Goal: Information Seeking & Learning: Learn about a topic

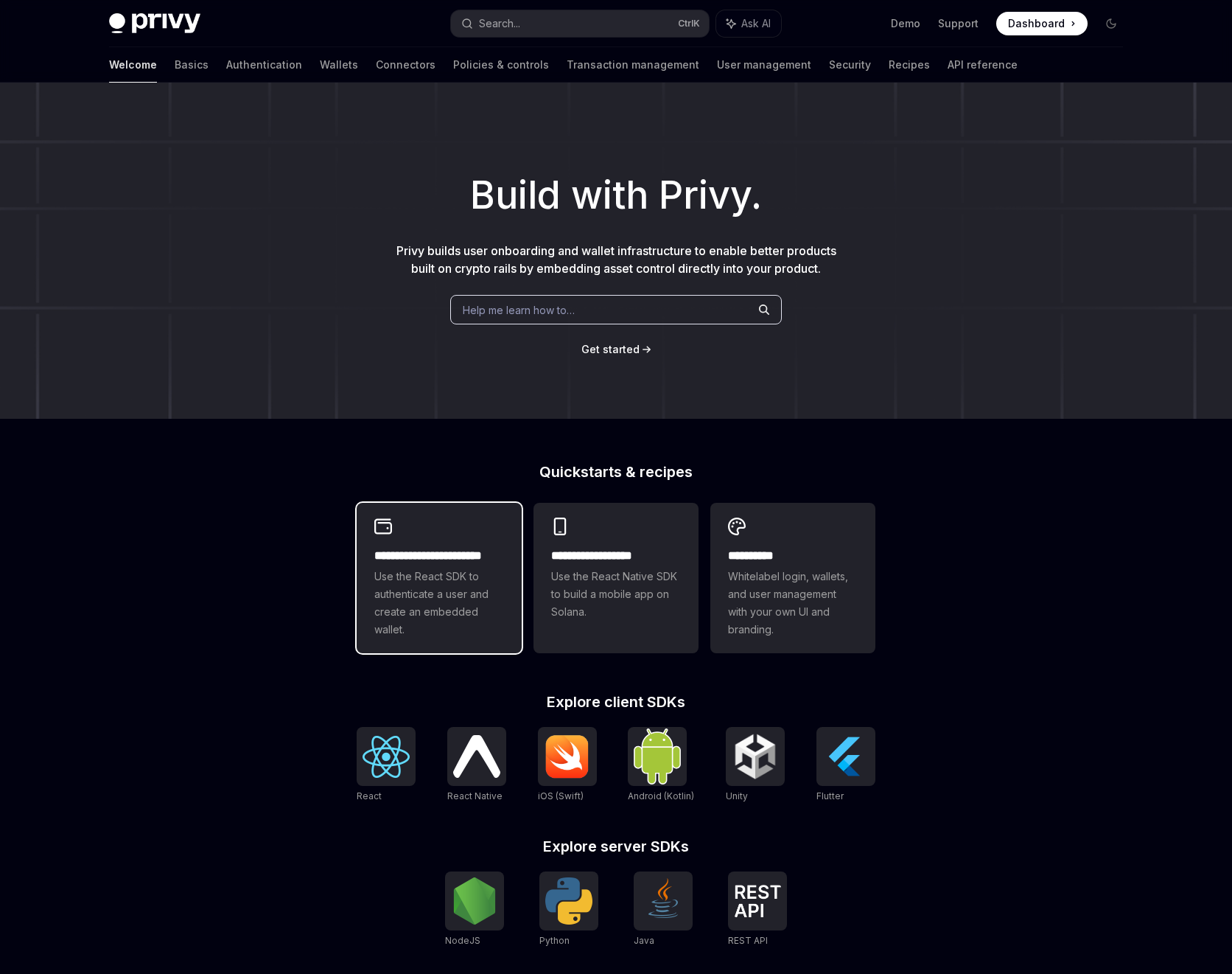
click at [442, 573] on span "Use the React SDK to authenticate a user and create an embedded wallet." at bounding box center [439, 603] width 130 height 71
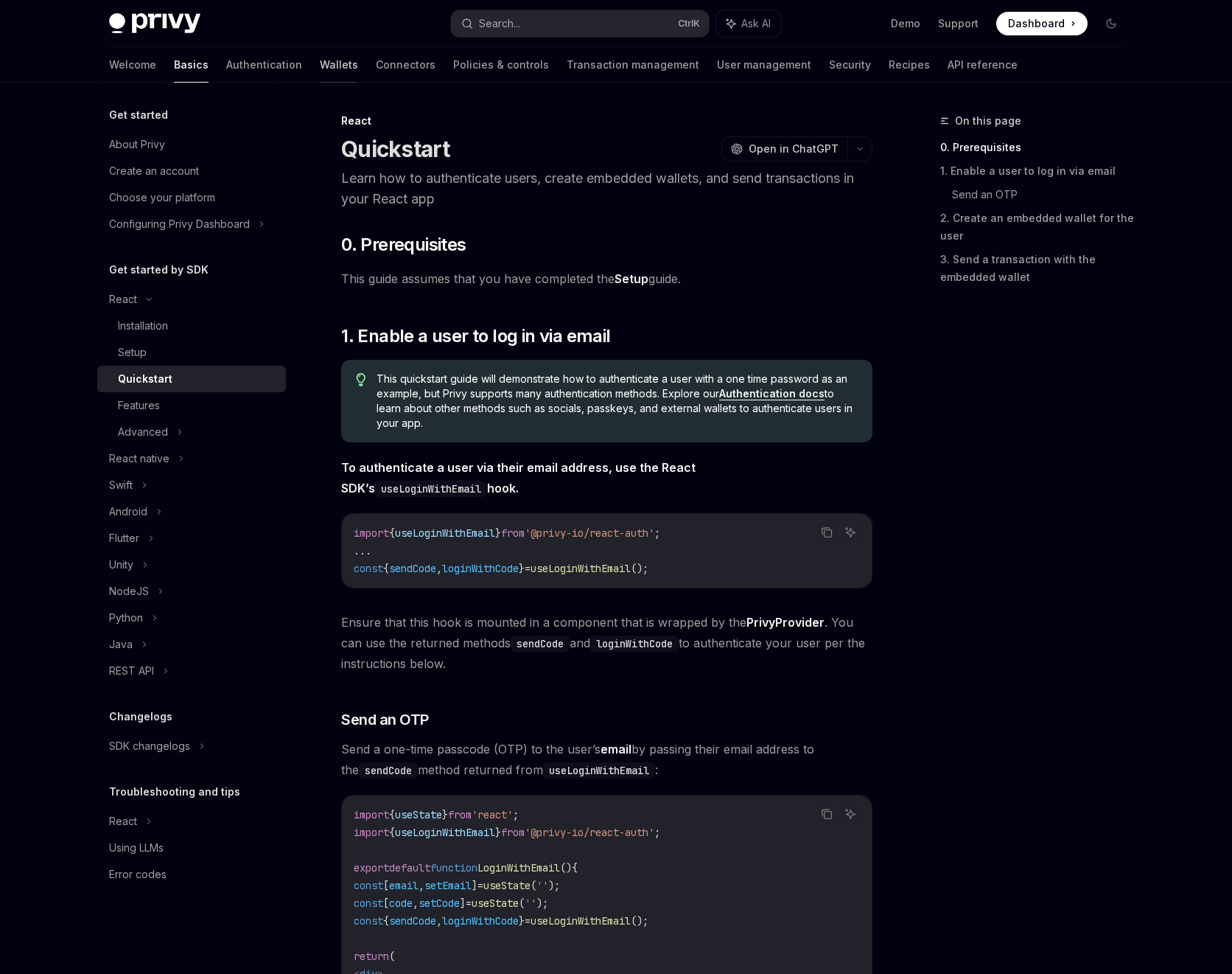
click at [320, 63] on link "Wallets" at bounding box center [339, 65] width 38 height 36
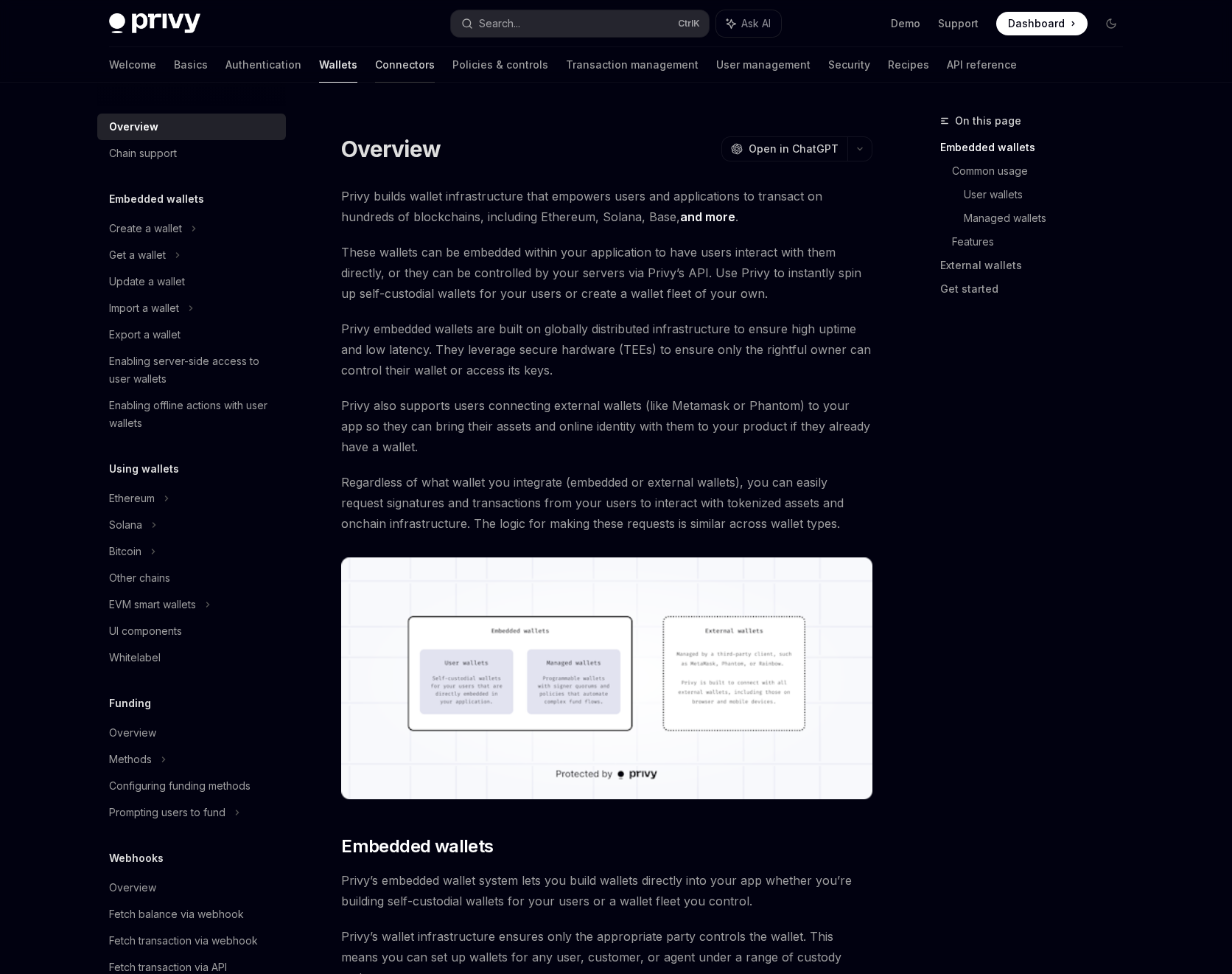
click at [375, 62] on link "Connectors" at bounding box center [405, 65] width 60 height 36
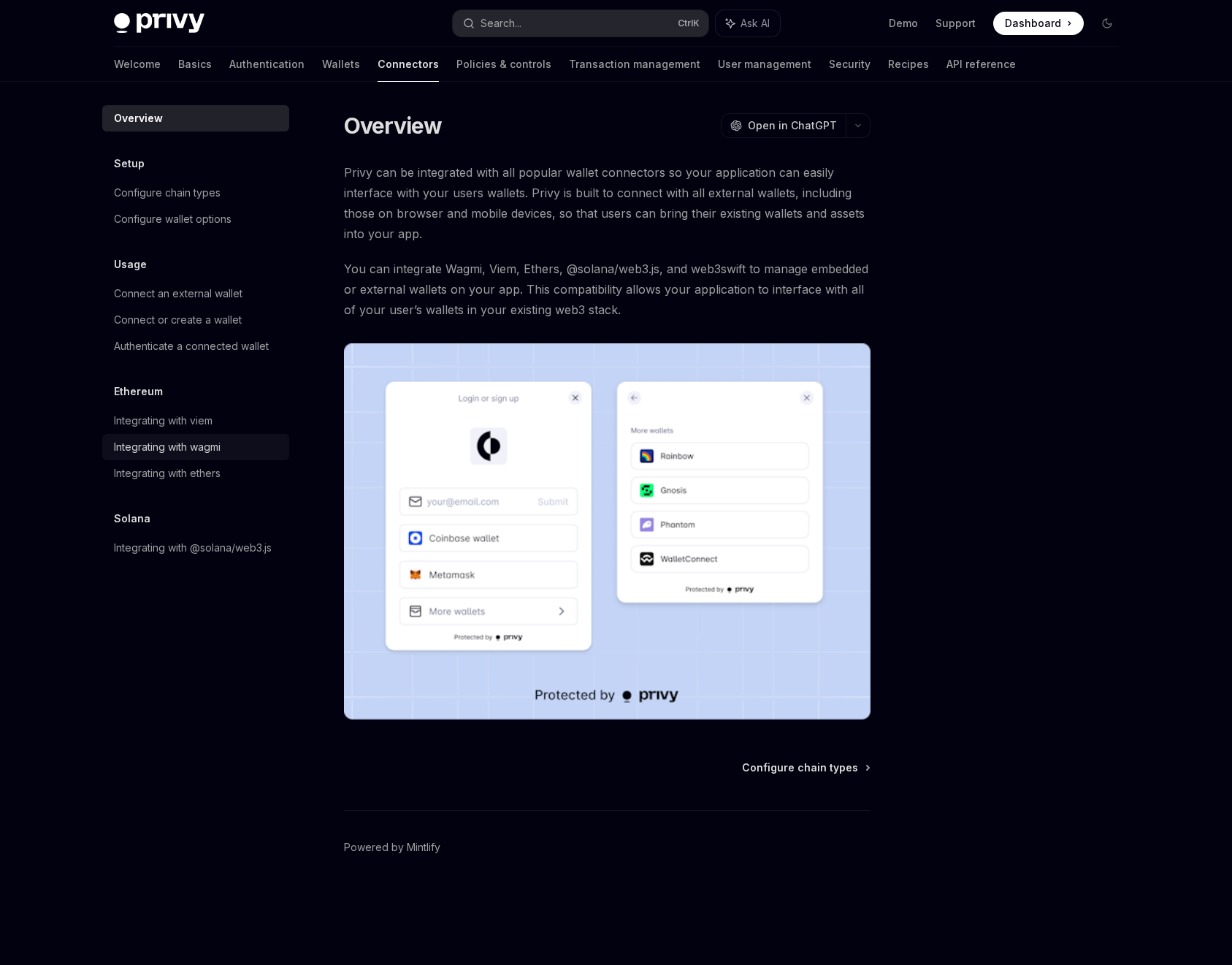
click at [194, 440] on div "Integrating with wagmi" at bounding box center [167, 447] width 107 height 17
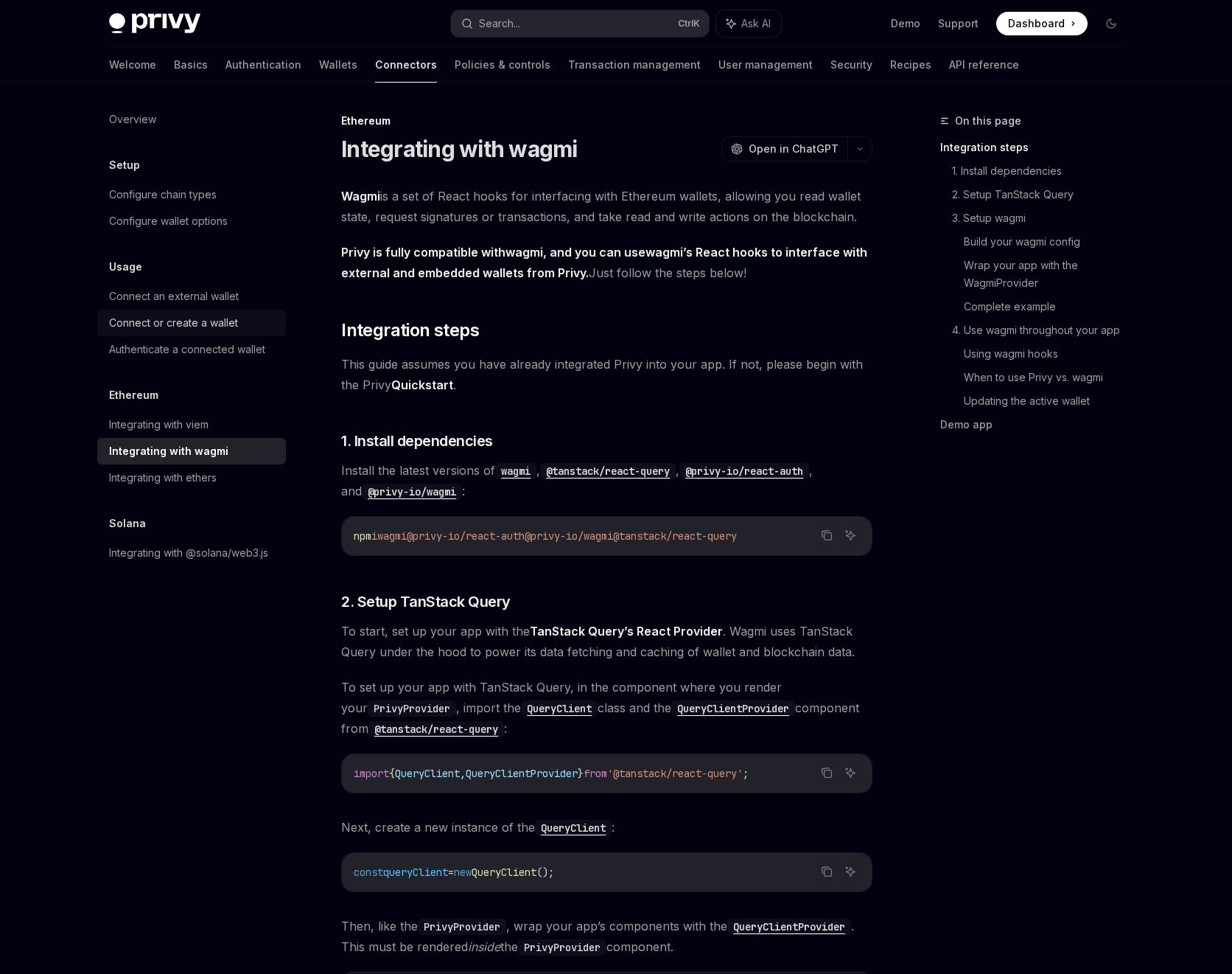
click at [144, 326] on div "Connect or create a wallet" at bounding box center [173, 323] width 129 height 17
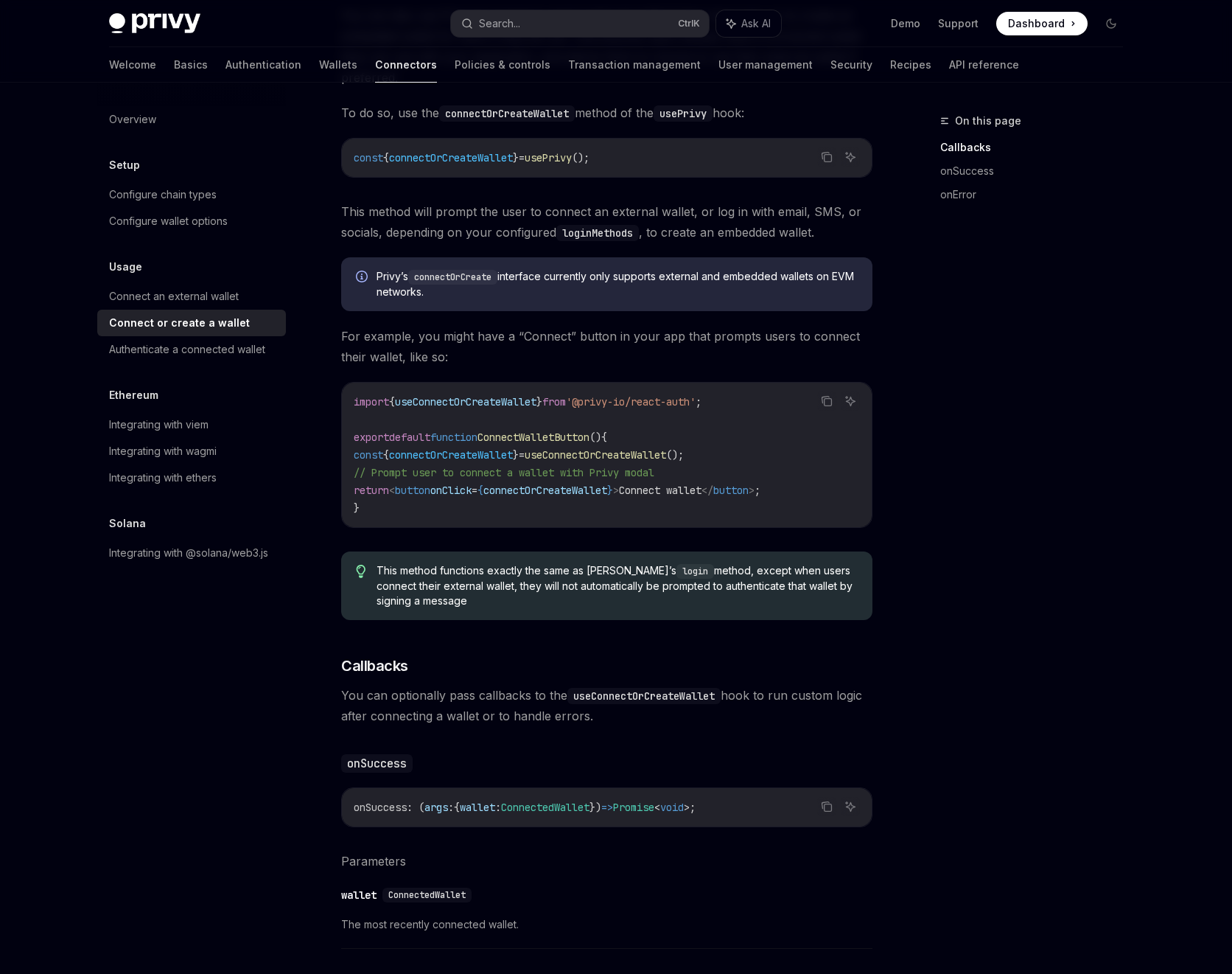
scroll to position [266, 0]
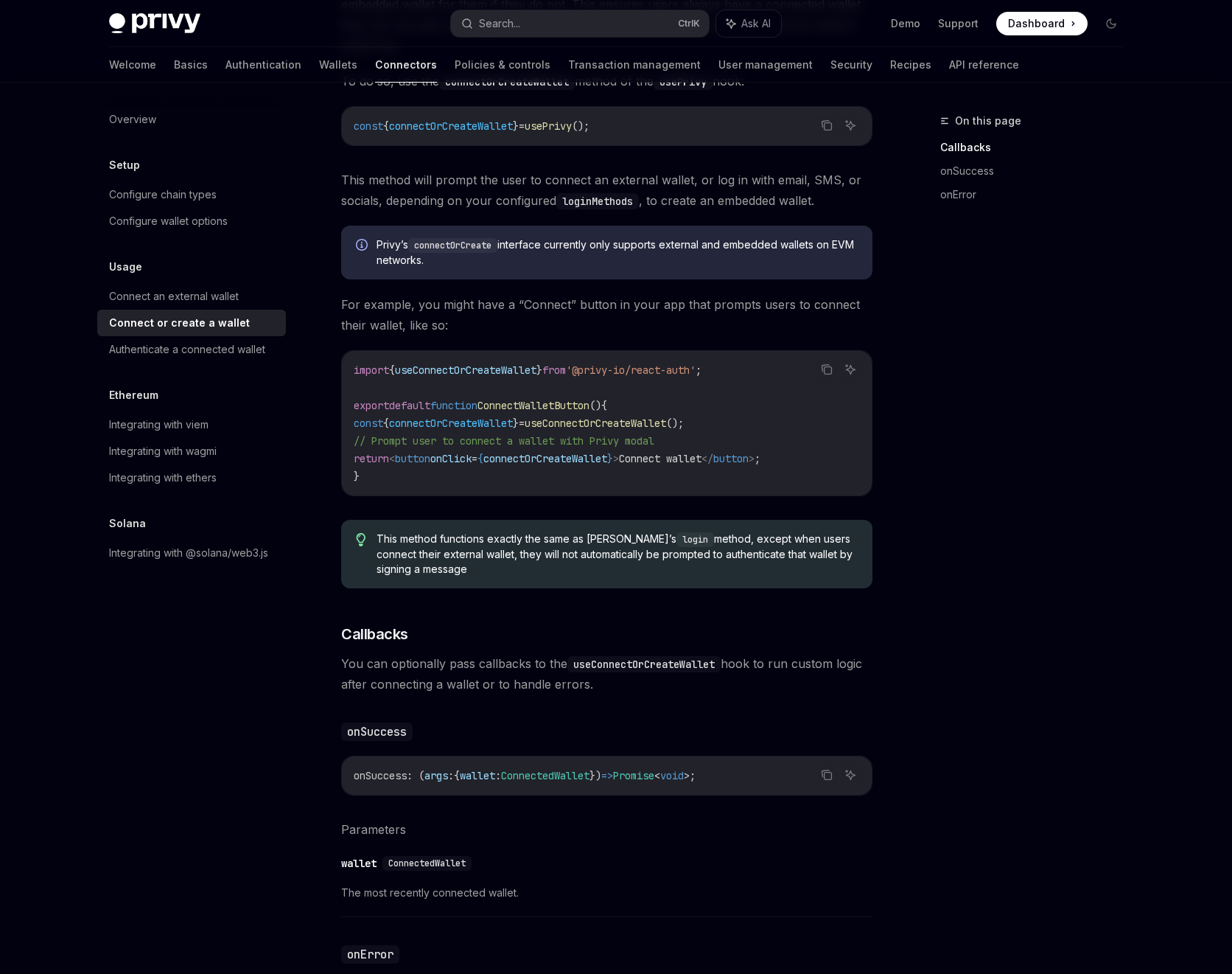
click at [1033, 28] on span "Dashboard" at bounding box center [1037, 24] width 57 height 15
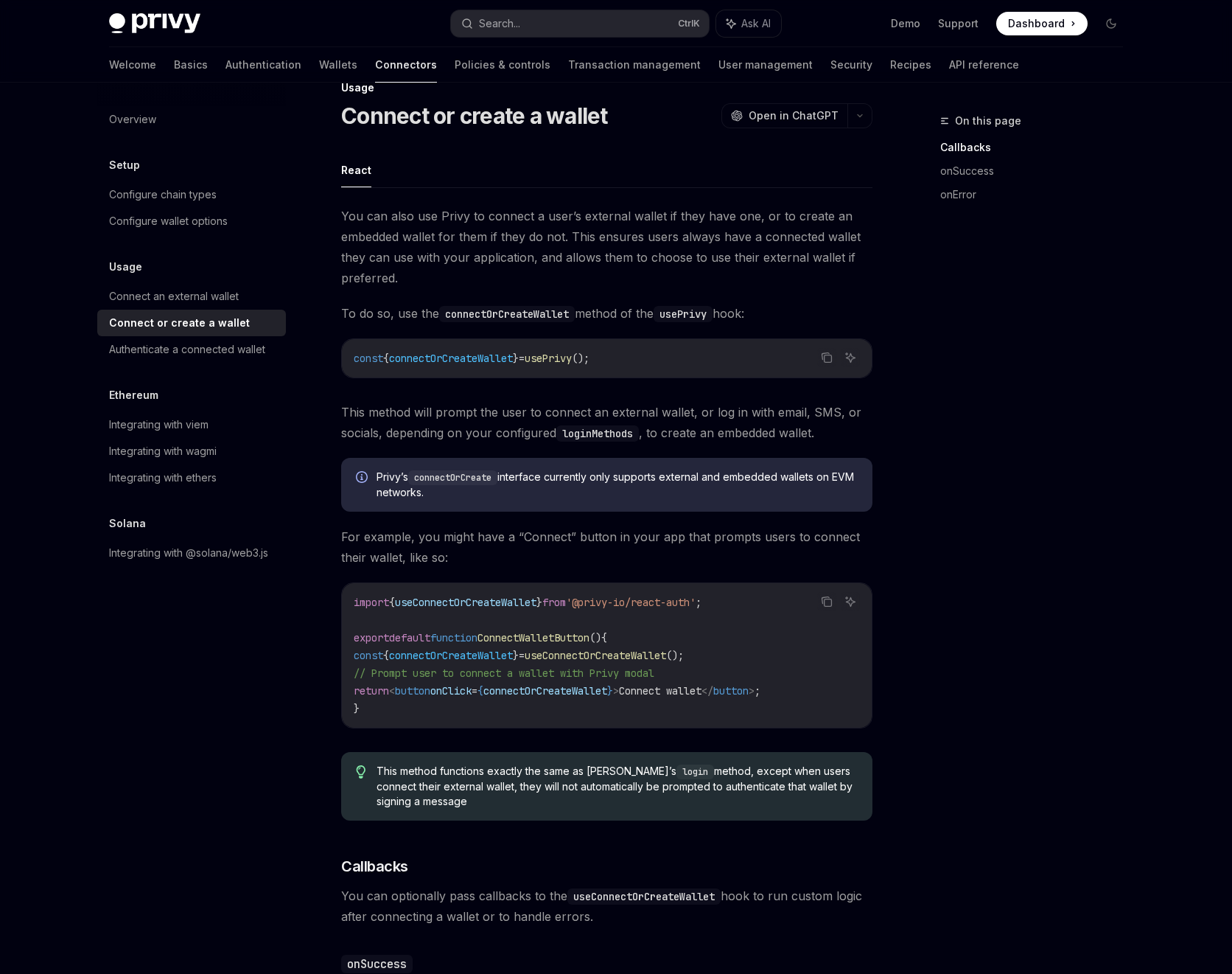
scroll to position [0, 0]
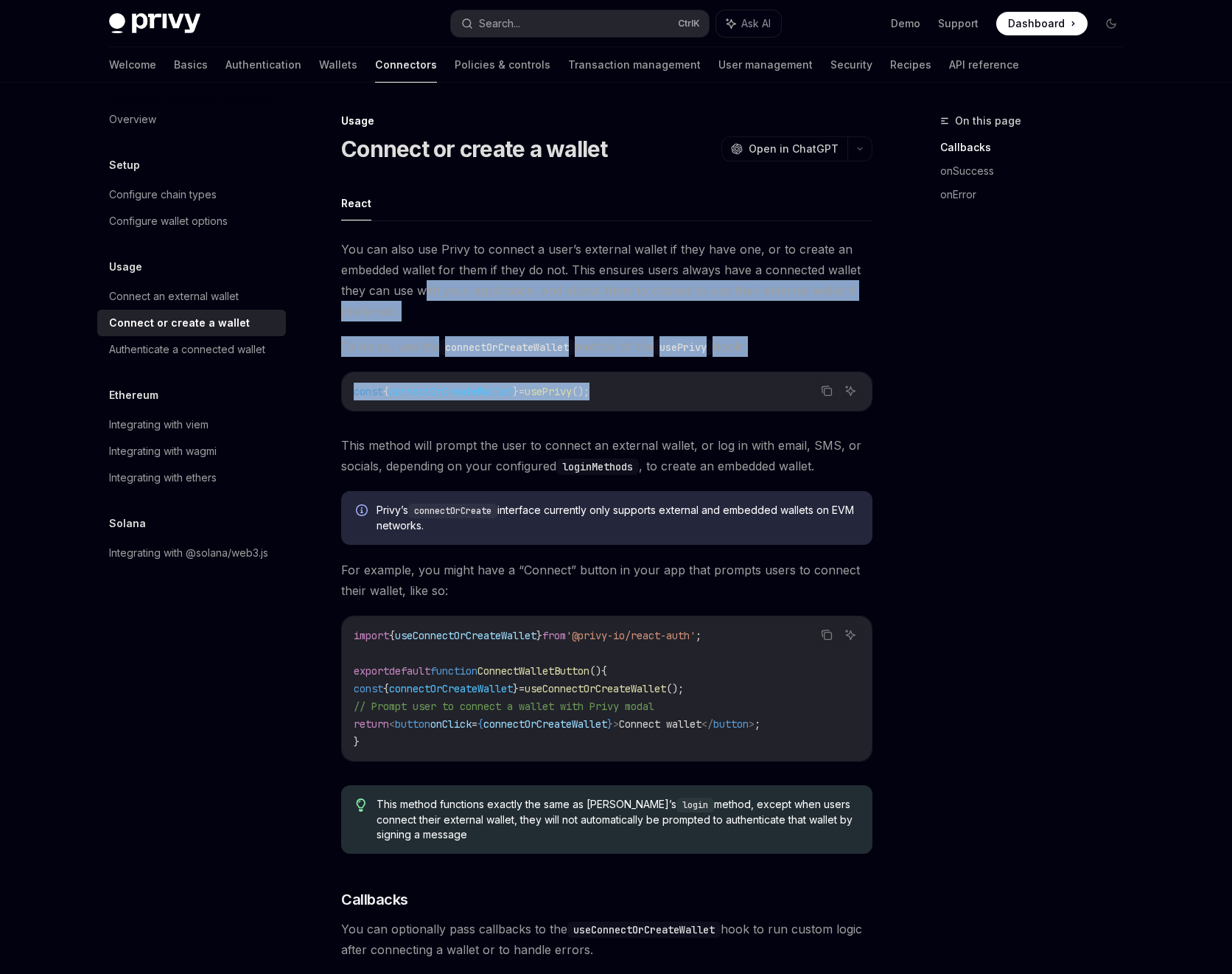
drag, startPoint x: 629, startPoint y: 396, endPoint x: 420, endPoint y: 290, distance: 234.3
click at [420, 291] on div "You can also use Privy to connect a user’s external wallet if they have one, or…" at bounding box center [607, 825] width 531 height 1174
click at [468, 295] on span "You can also use Privy to connect a user’s external wallet if they have one, or…" at bounding box center [607, 280] width 531 height 82
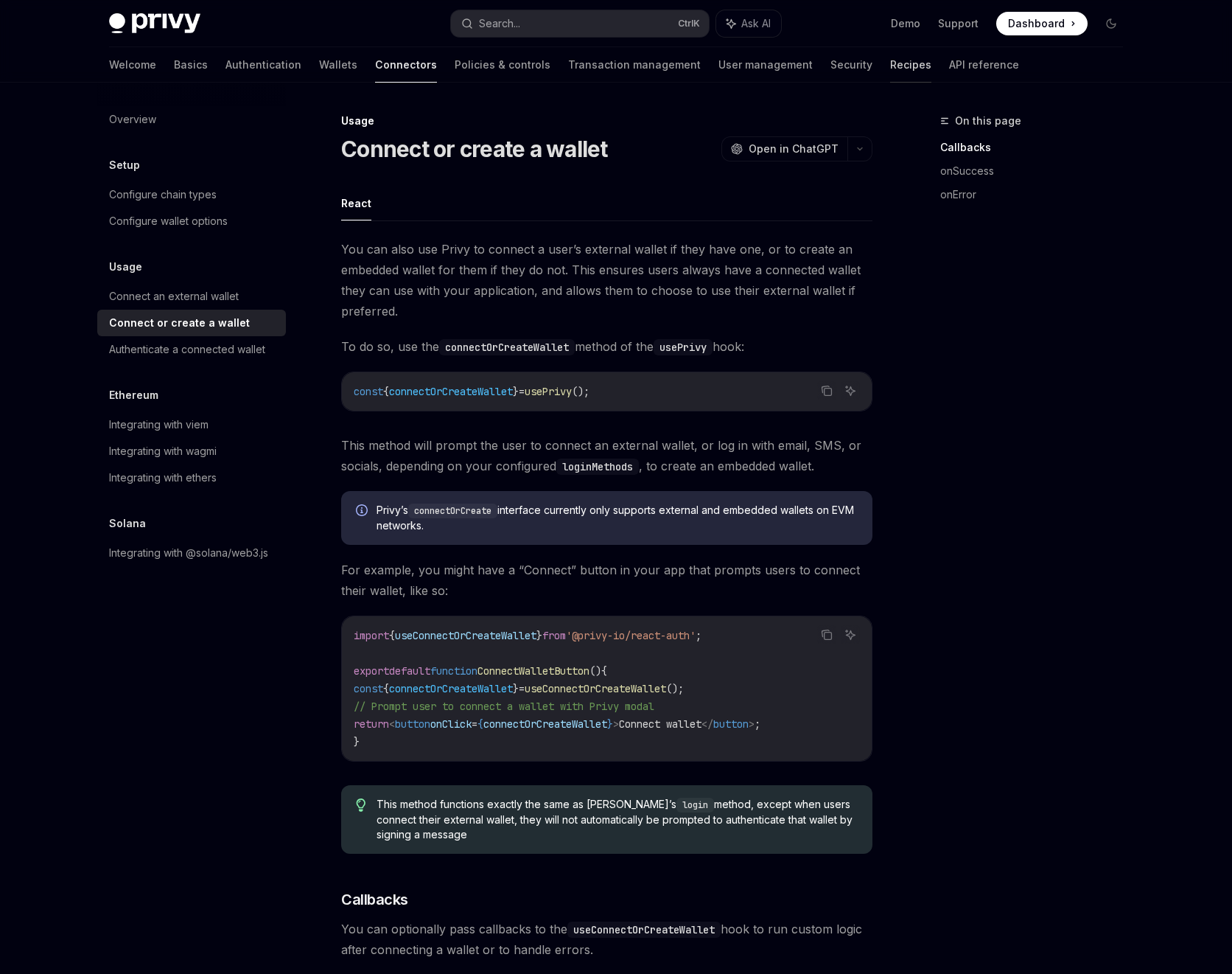
click at [891, 70] on link "Recipes" at bounding box center [911, 65] width 41 height 36
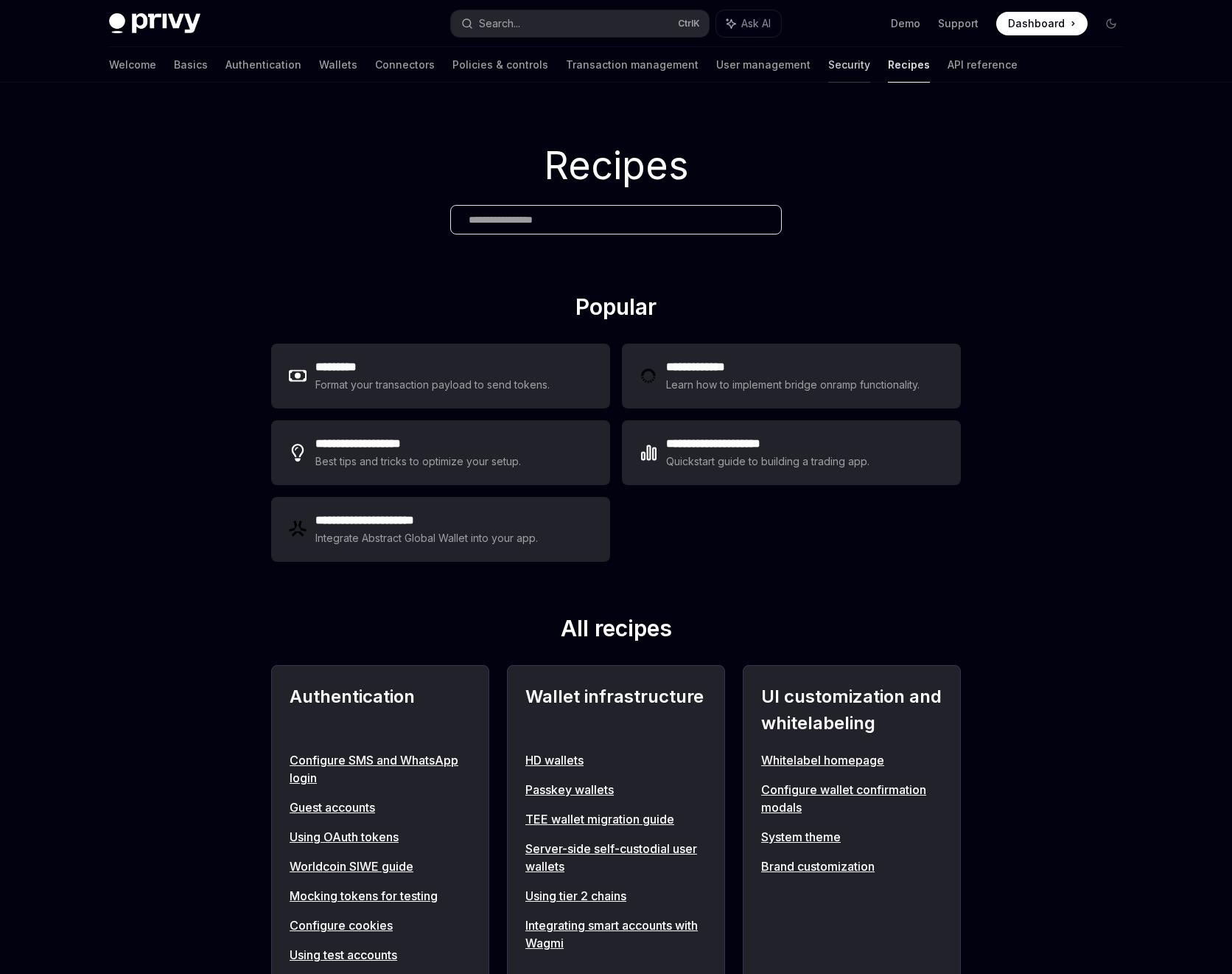
click at [828, 69] on link "Security" at bounding box center [849, 65] width 42 height 36
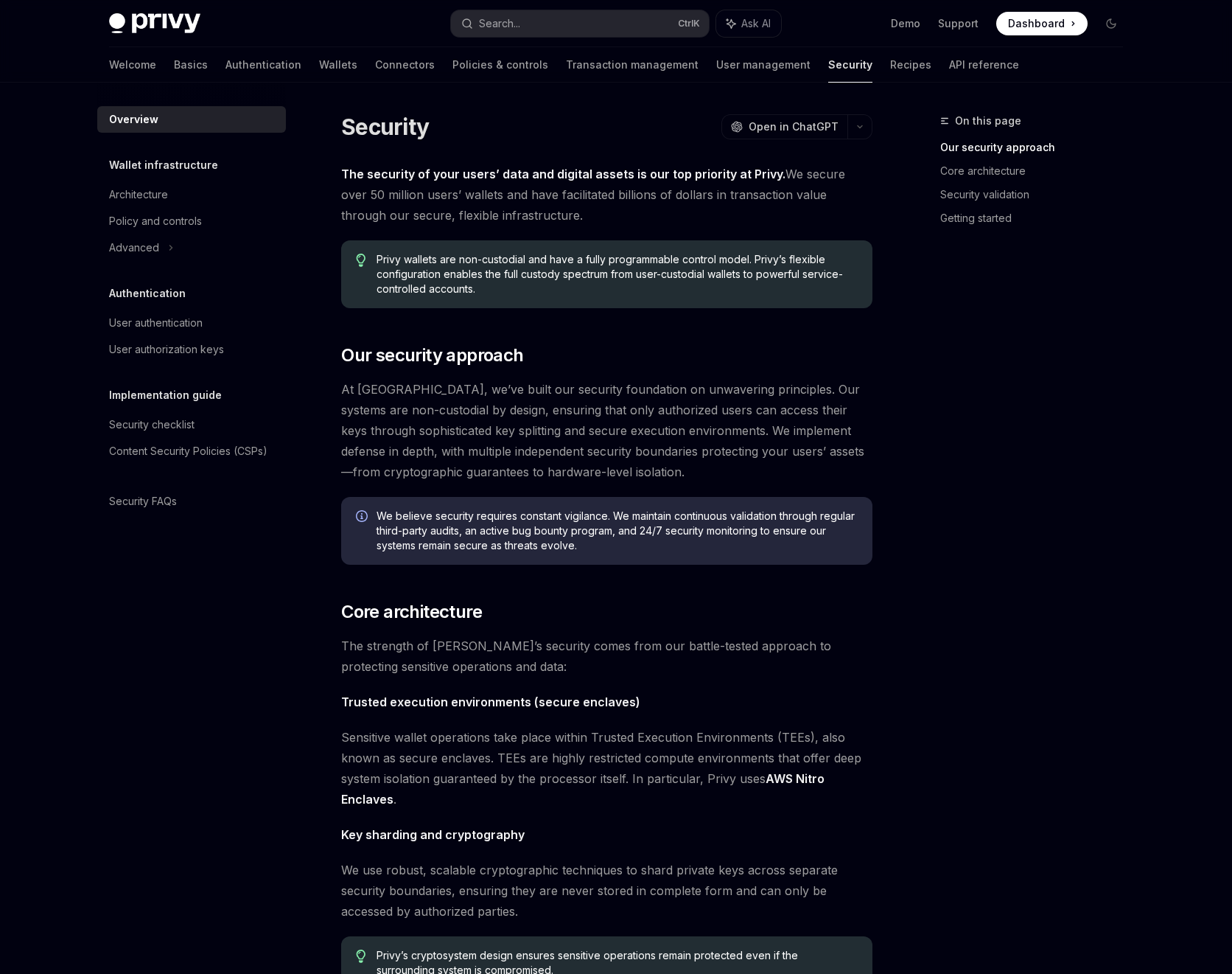
click at [149, 65] on div "Welcome Basics Authentication Wallets Connectors Policies & controls Transactio…" at bounding box center [564, 65] width 910 height 36
click at [174, 66] on link "Basics" at bounding box center [190, 65] width 34 height 36
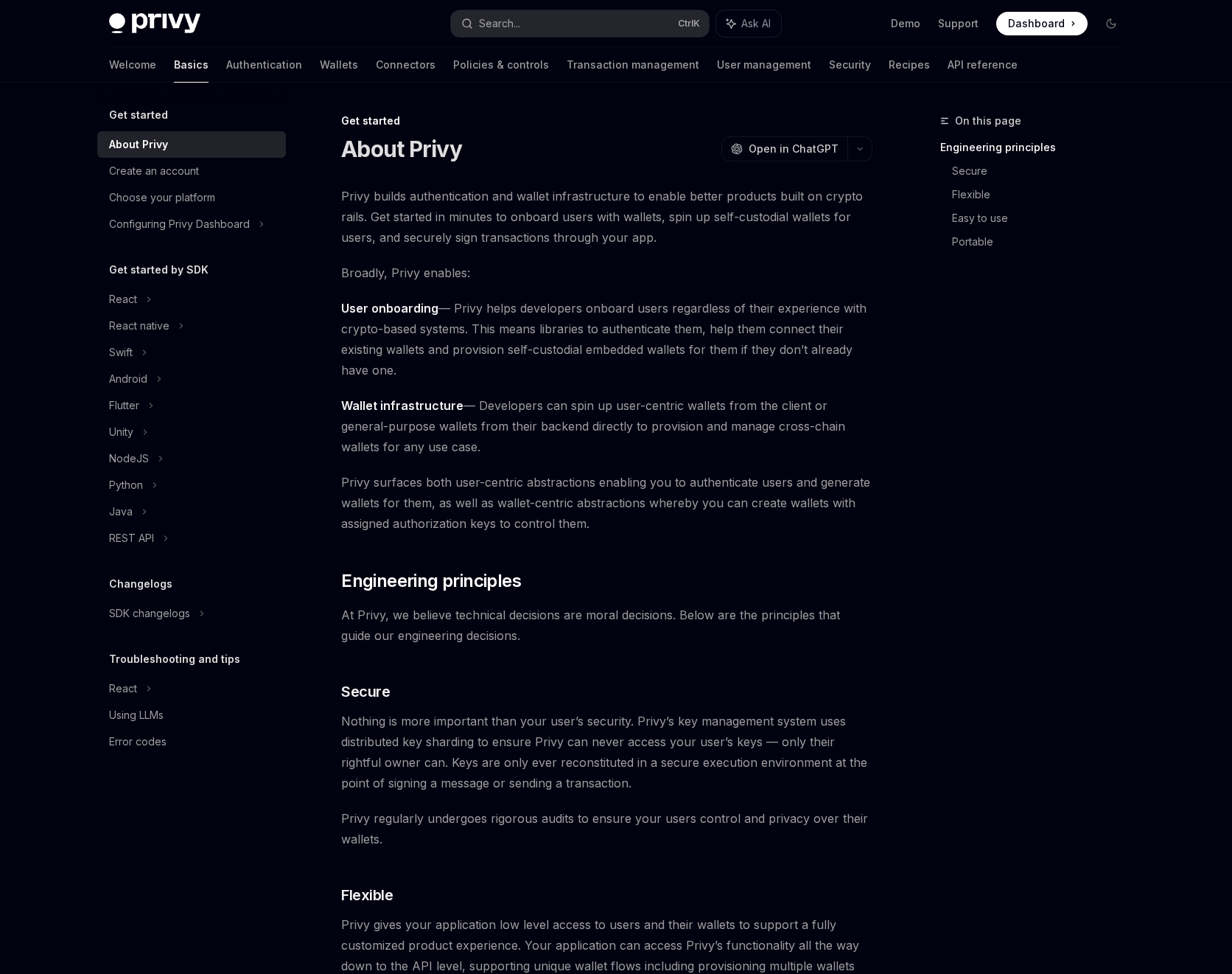
click at [170, 153] on link "About Privy" at bounding box center [191, 145] width 189 height 27
click at [226, 67] on link "Authentication" at bounding box center [264, 65] width 76 height 36
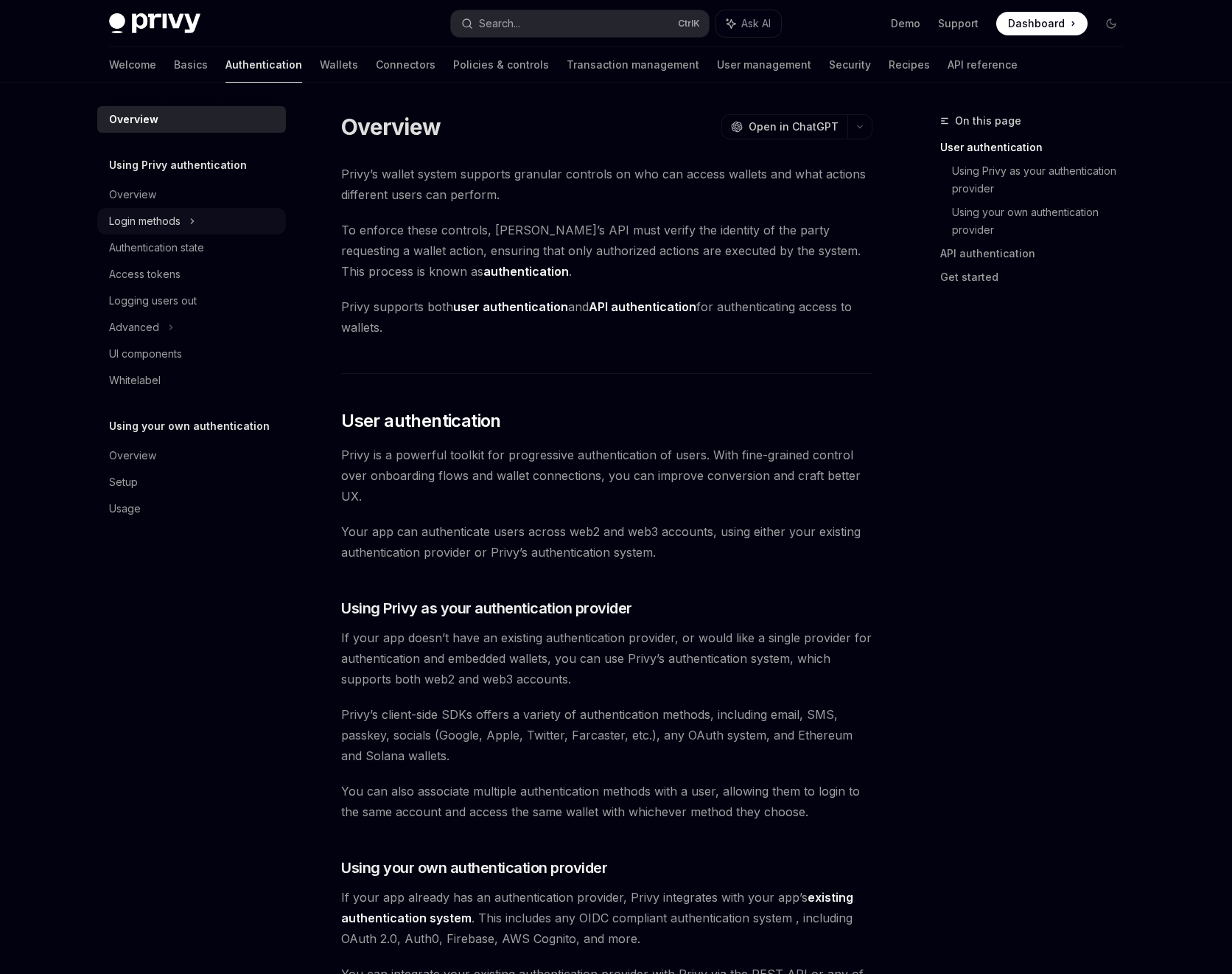
click at [197, 224] on div "Login methods" at bounding box center [191, 221] width 189 height 27
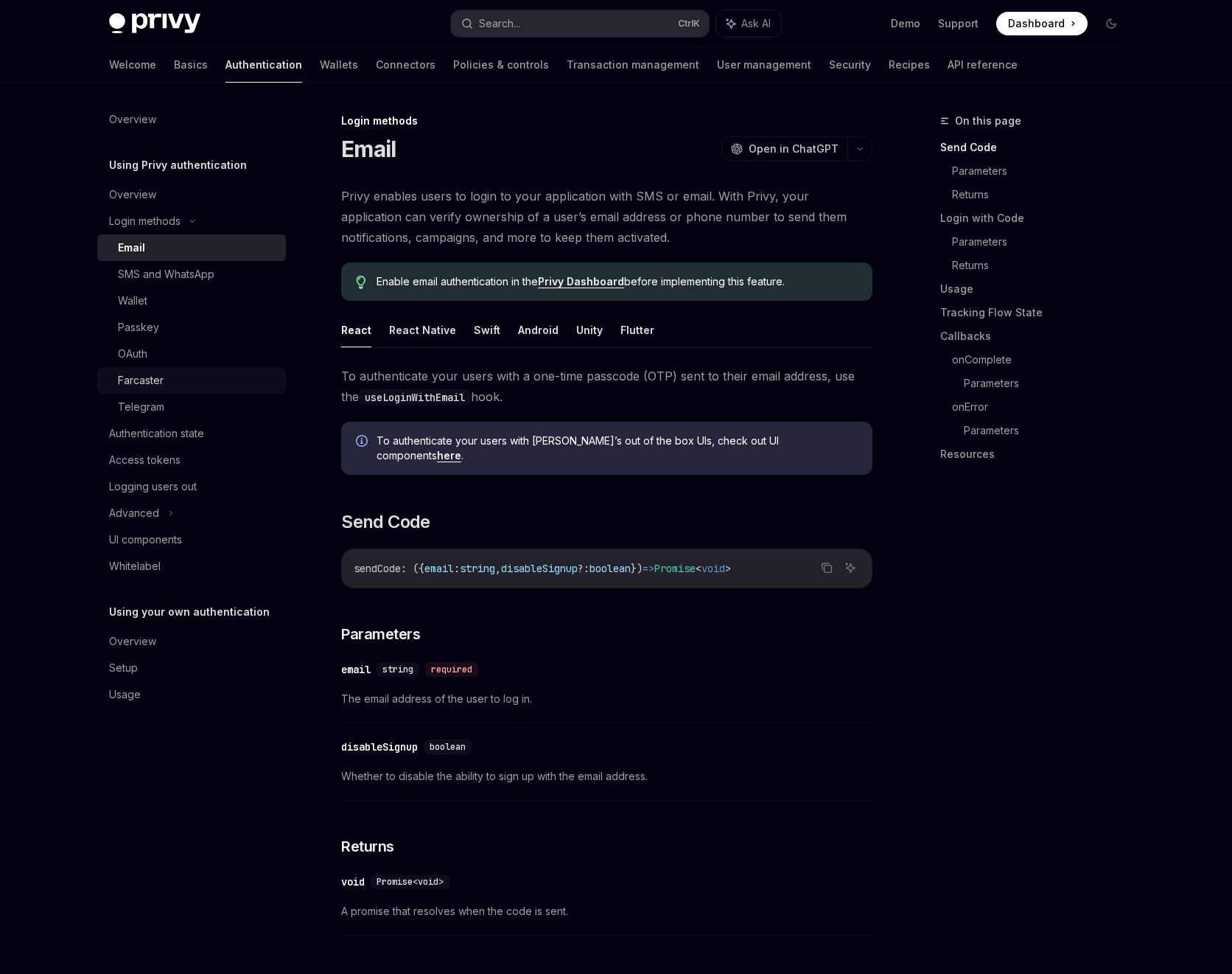
click at [180, 377] on div "Farcaster" at bounding box center [197, 380] width 159 height 17
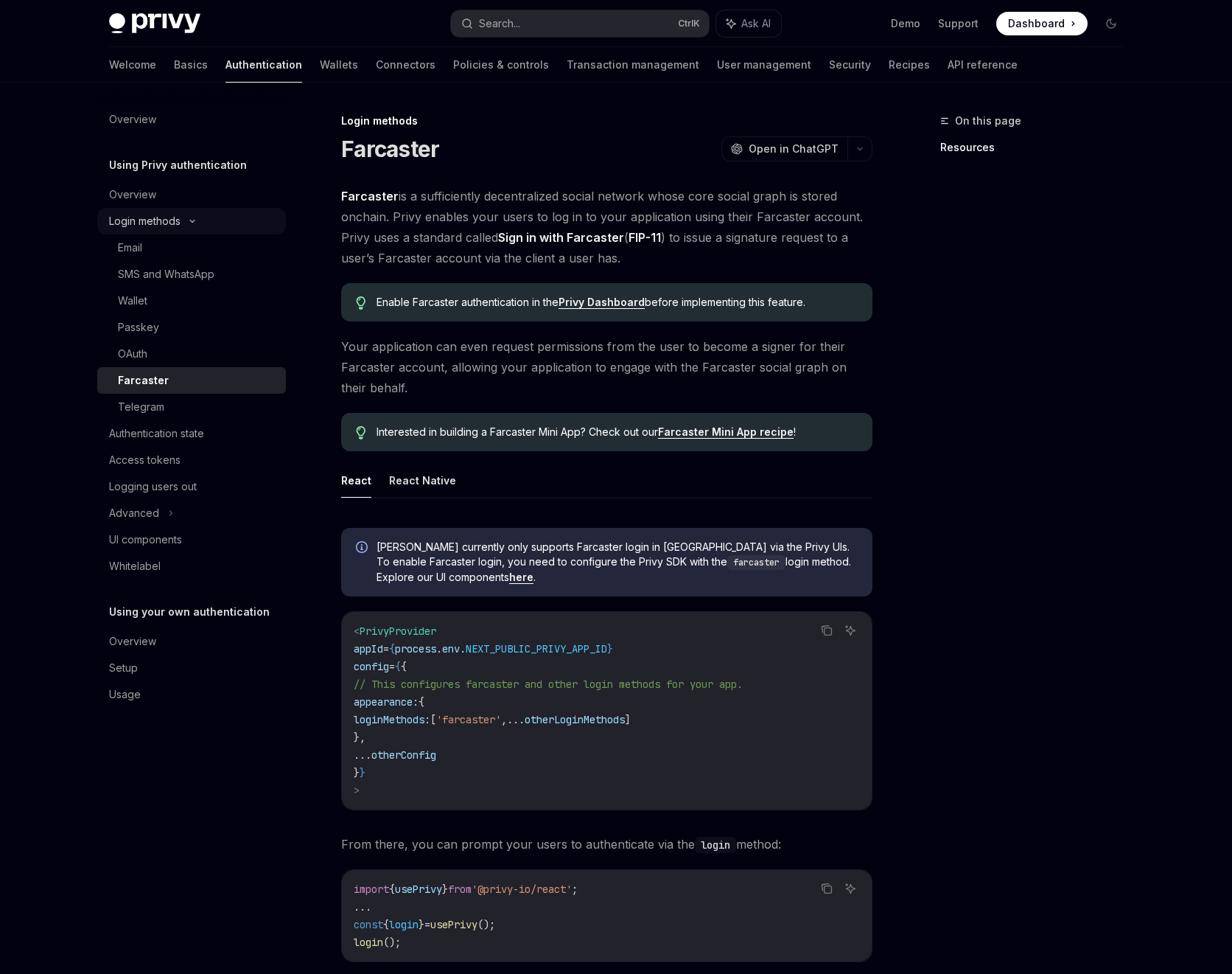
click at [198, 214] on div "Login methods" at bounding box center [191, 221] width 189 height 27
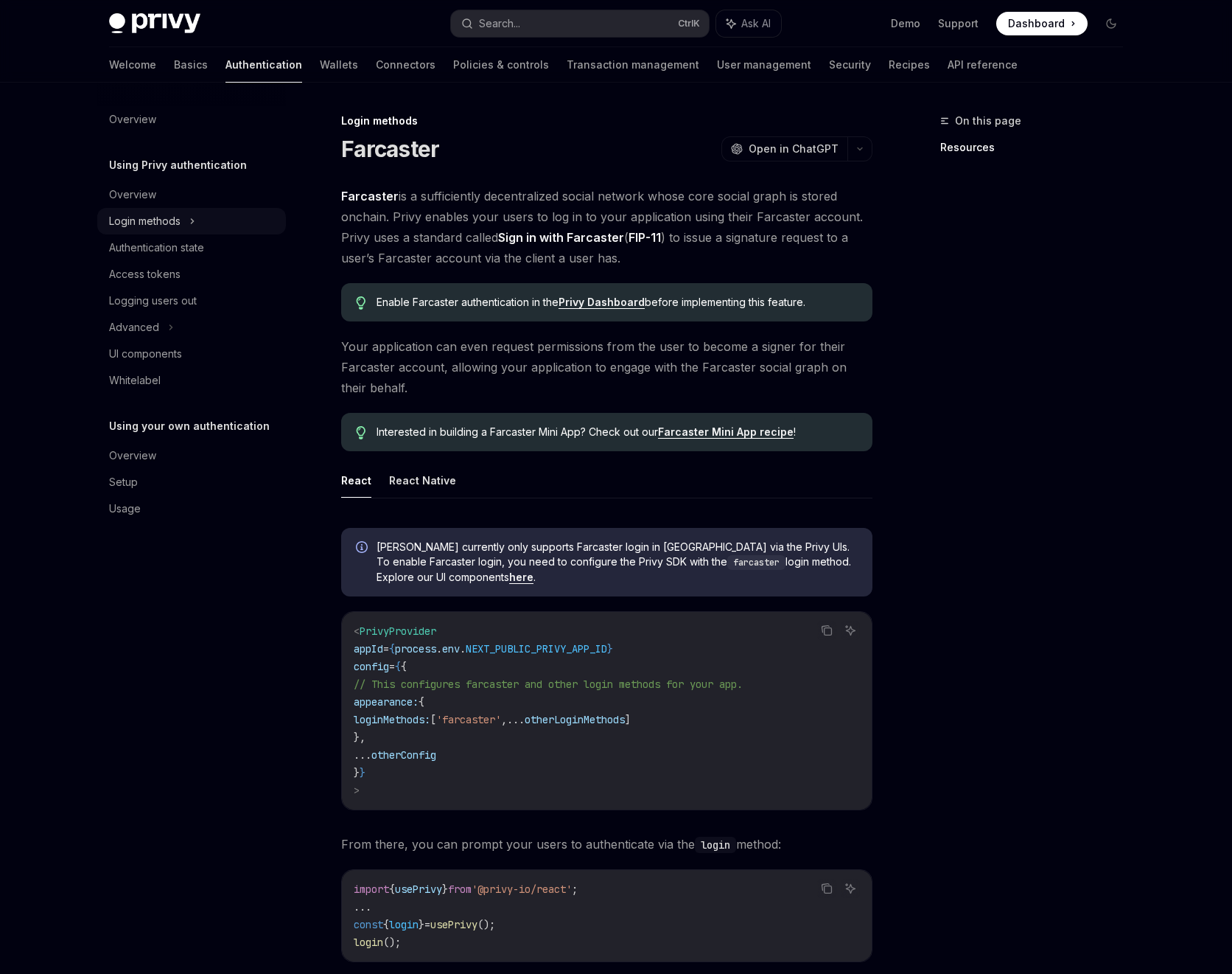
click at [194, 216] on icon at bounding box center [192, 221] width 6 height 17
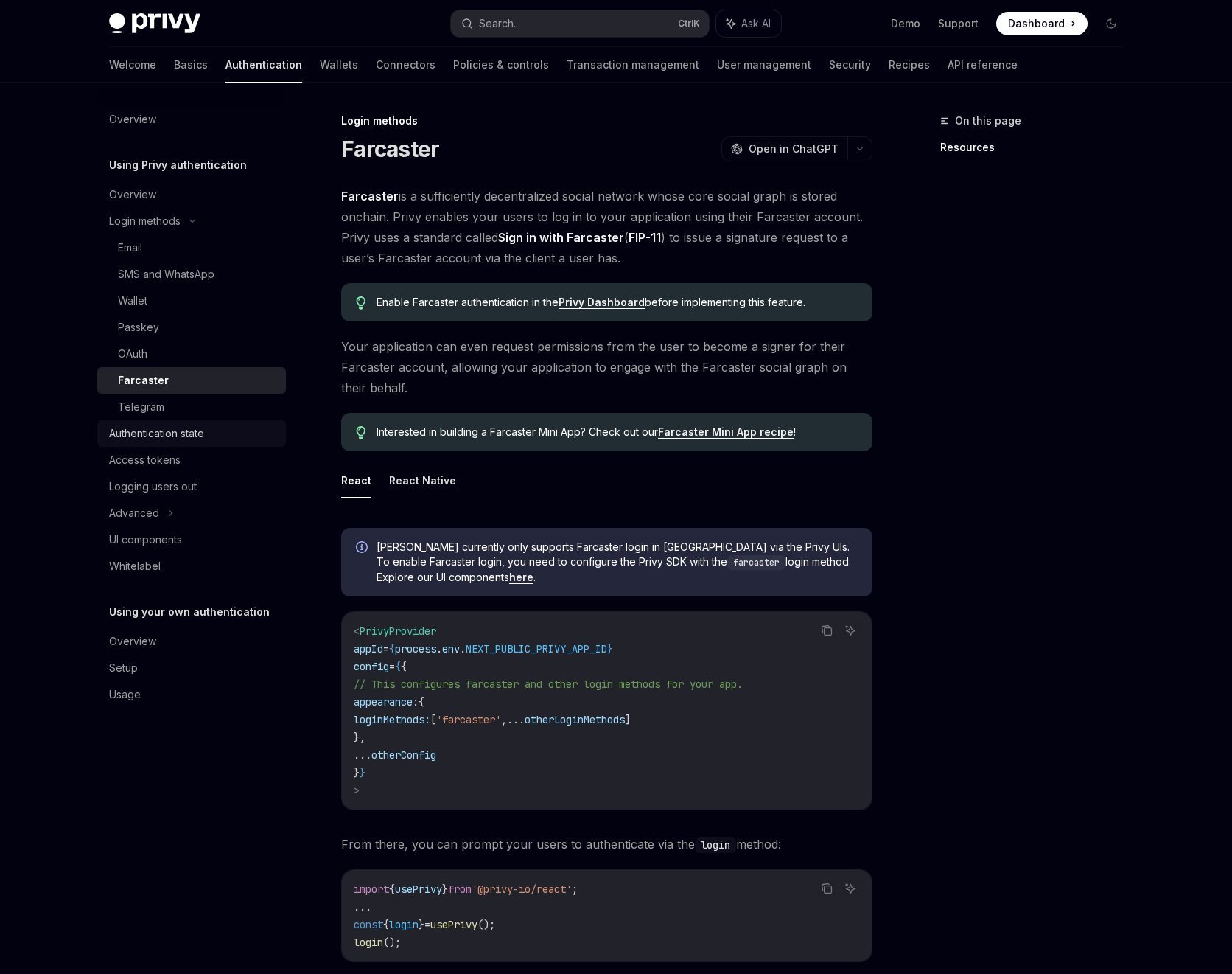
click at [209, 436] on div "Authentication state" at bounding box center [193, 433] width 168 height 17
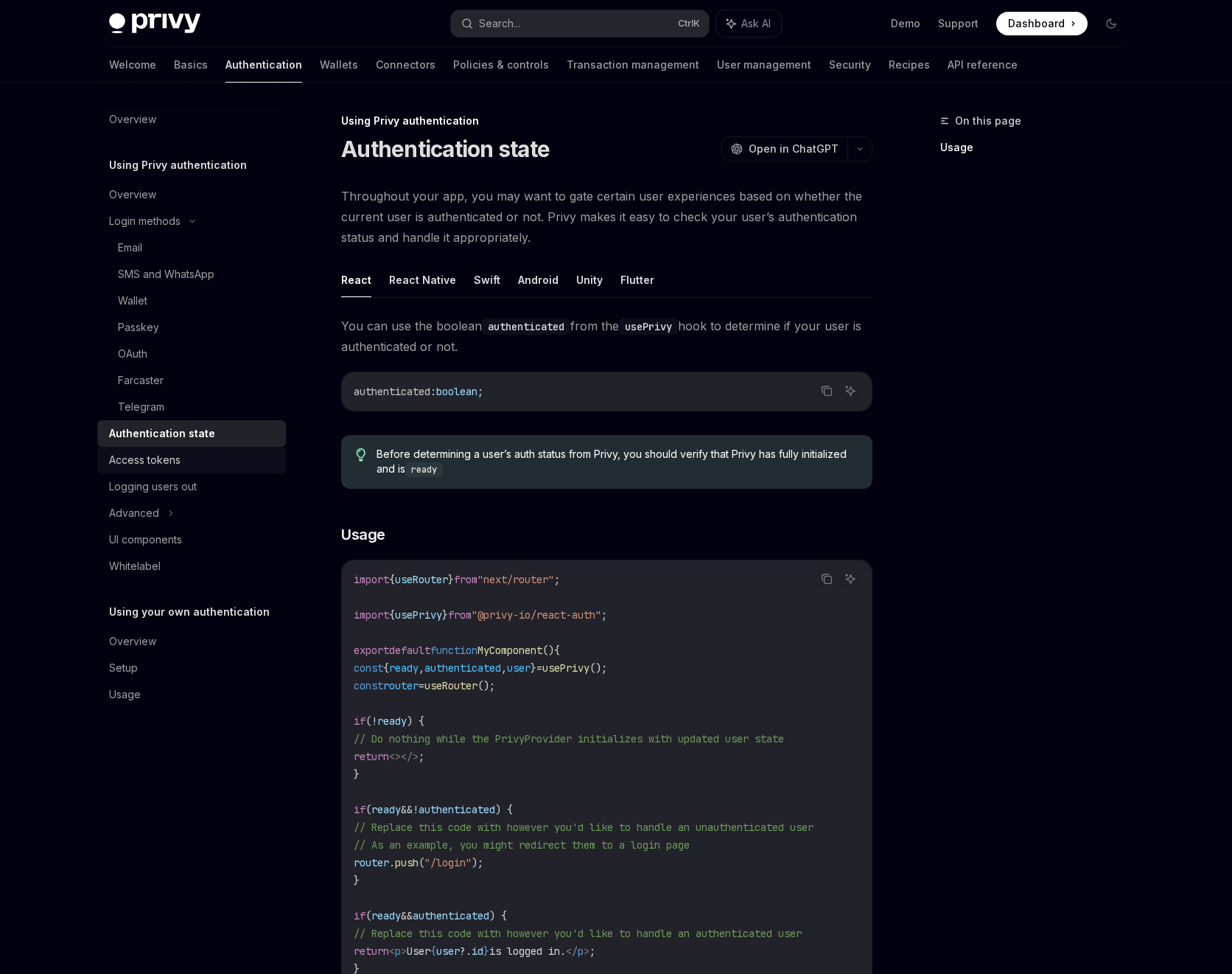
click at [198, 462] on div "Access tokens" at bounding box center [193, 460] width 168 height 17
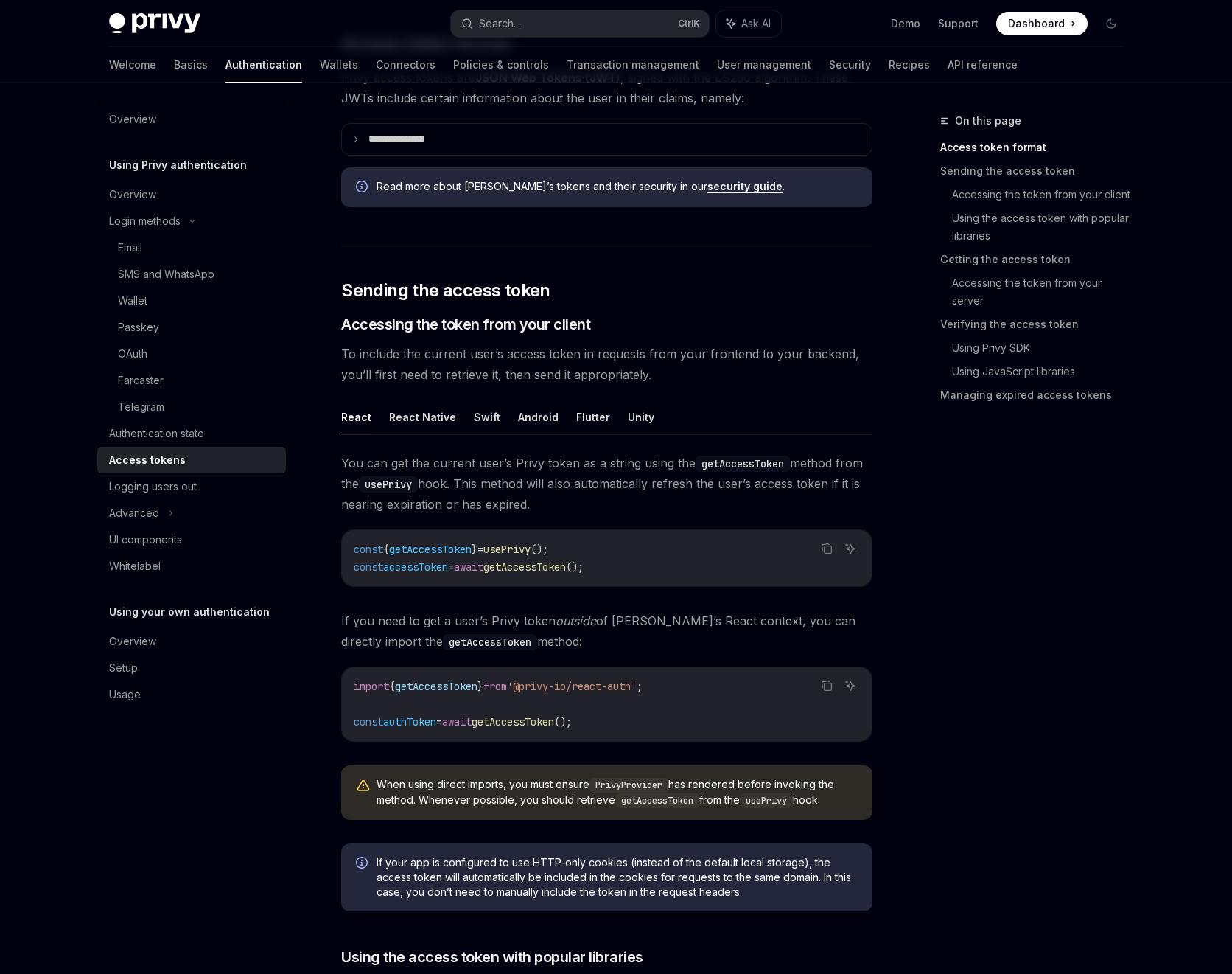
scroll to position [663, 0]
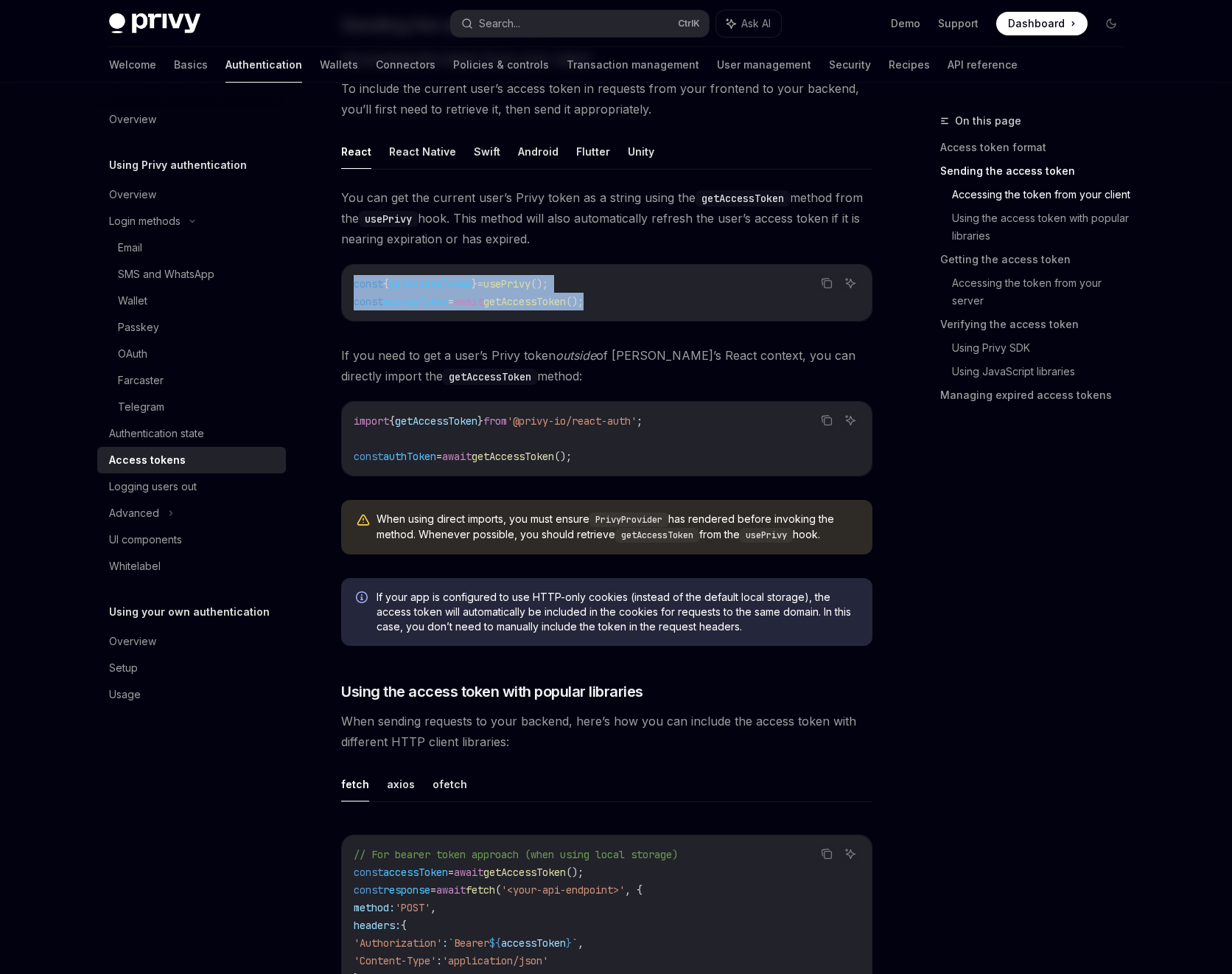
drag, startPoint x: 665, startPoint y: 301, endPoint x: 351, endPoint y: 259, distance: 316.8
click at [351, 259] on div "You can get the current user’s Privy token as a string using the getAccessToken…" at bounding box center [607, 376] width 531 height 379
click at [673, 308] on code "const { getAccessToken } = usePrivy (); const accessToken = await getAccessToke…" at bounding box center [607, 293] width 507 height 36
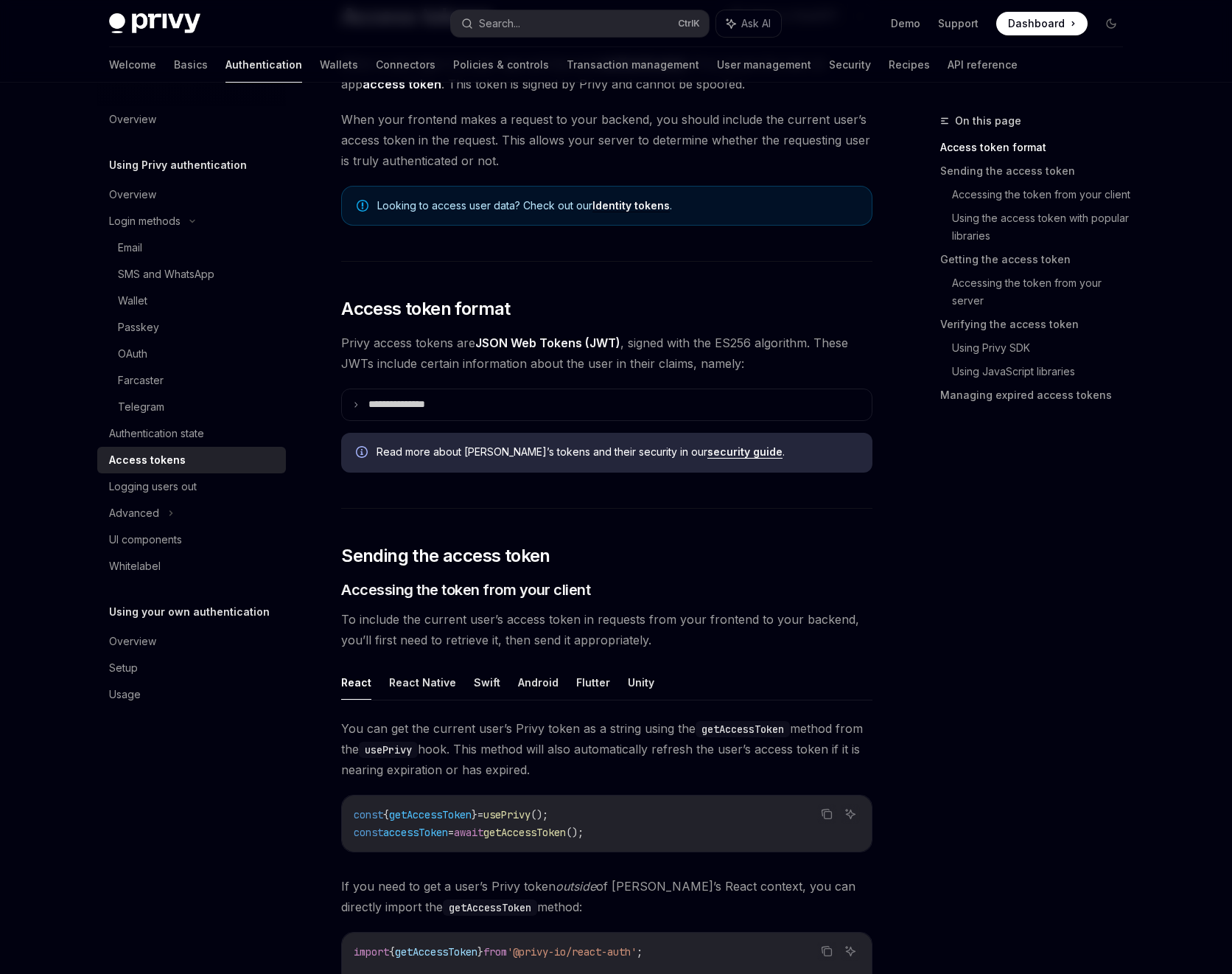
scroll to position [0, 0]
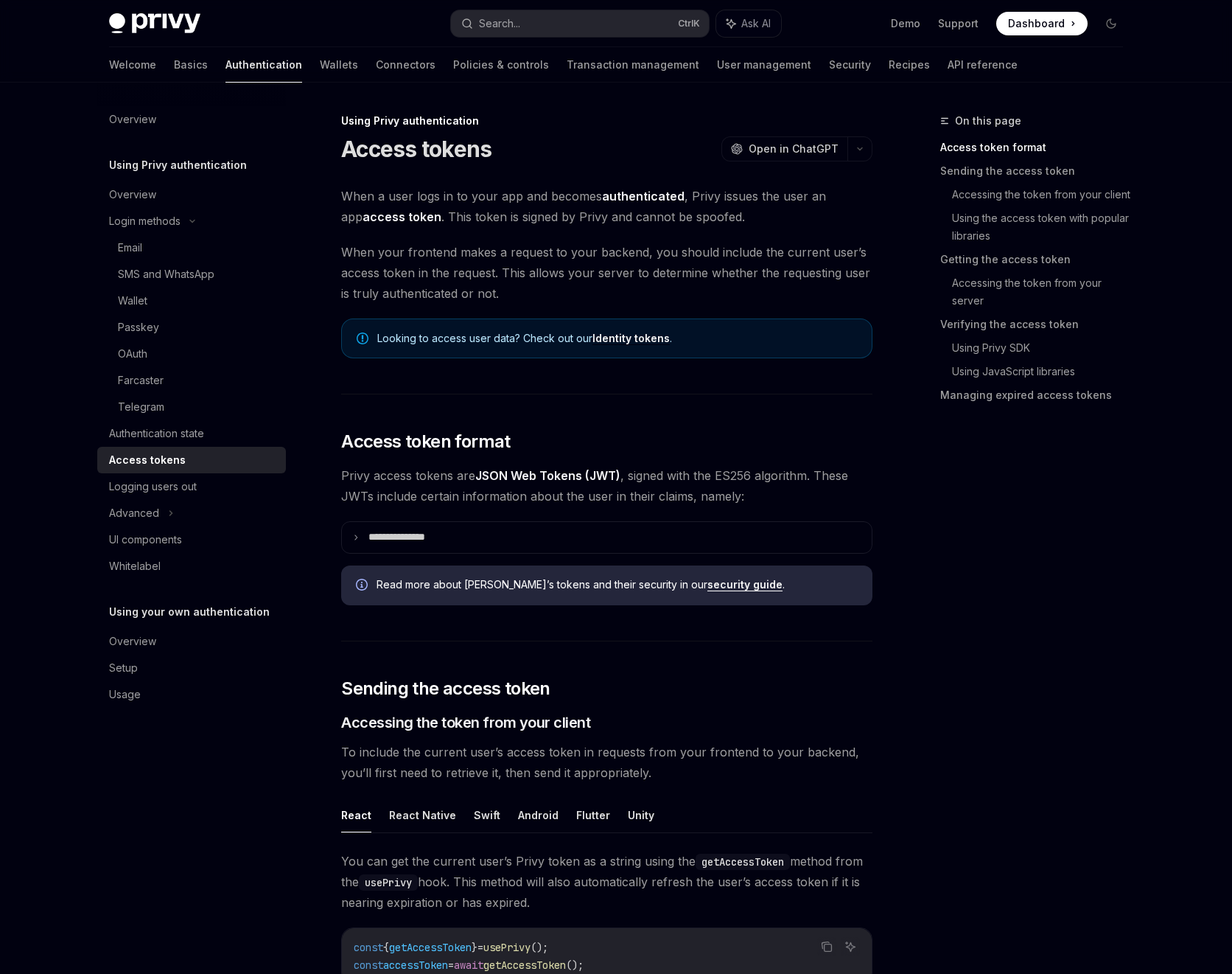
click at [186, 466] on div "Access tokens" at bounding box center [193, 460] width 168 height 17
click at [179, 478] on div "Logging users out" at bounding box center [153, 486] width 88 height 17
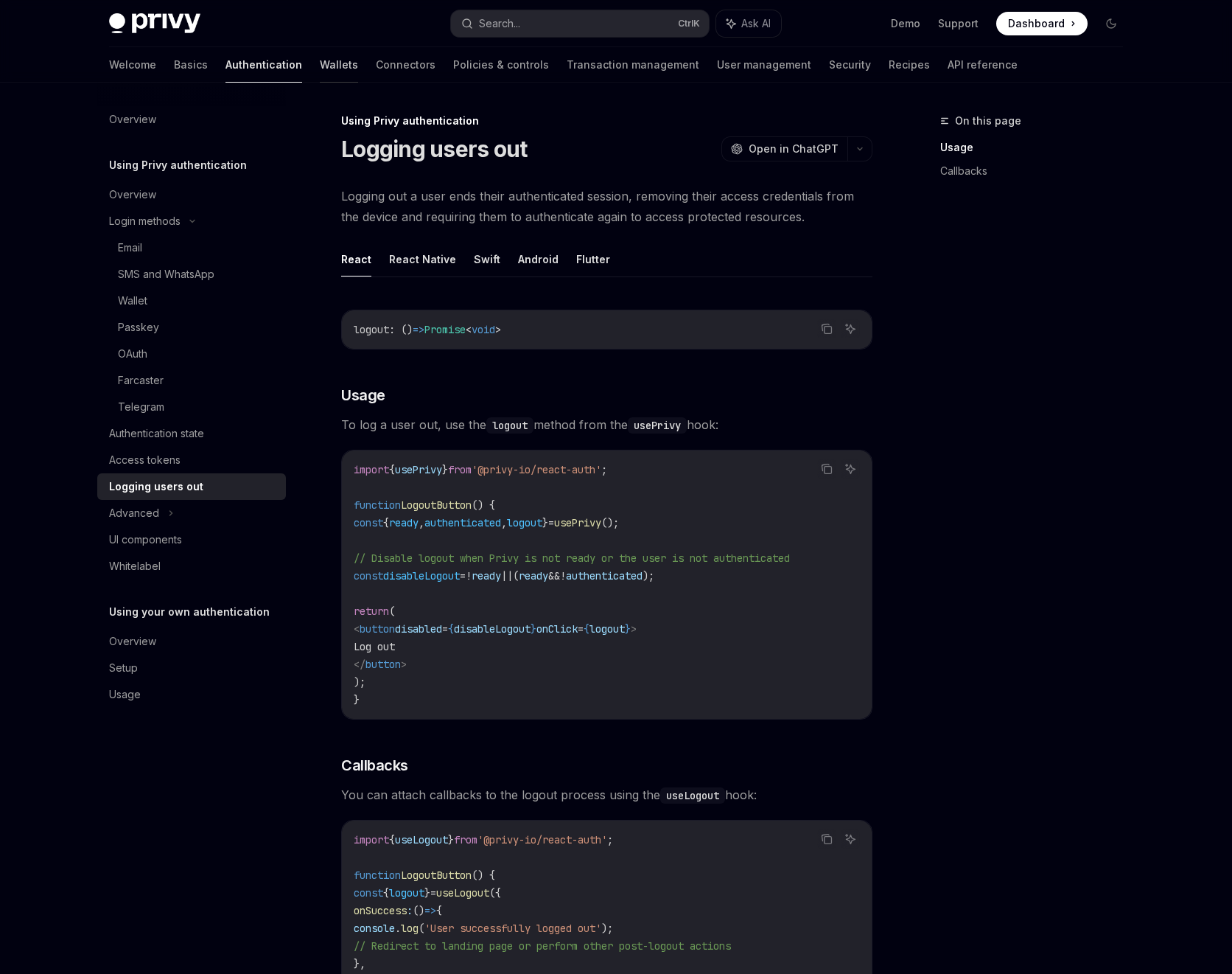
click at [320, 71] on link "Wallets" at bounding box center [339, 65] width 38 height 36
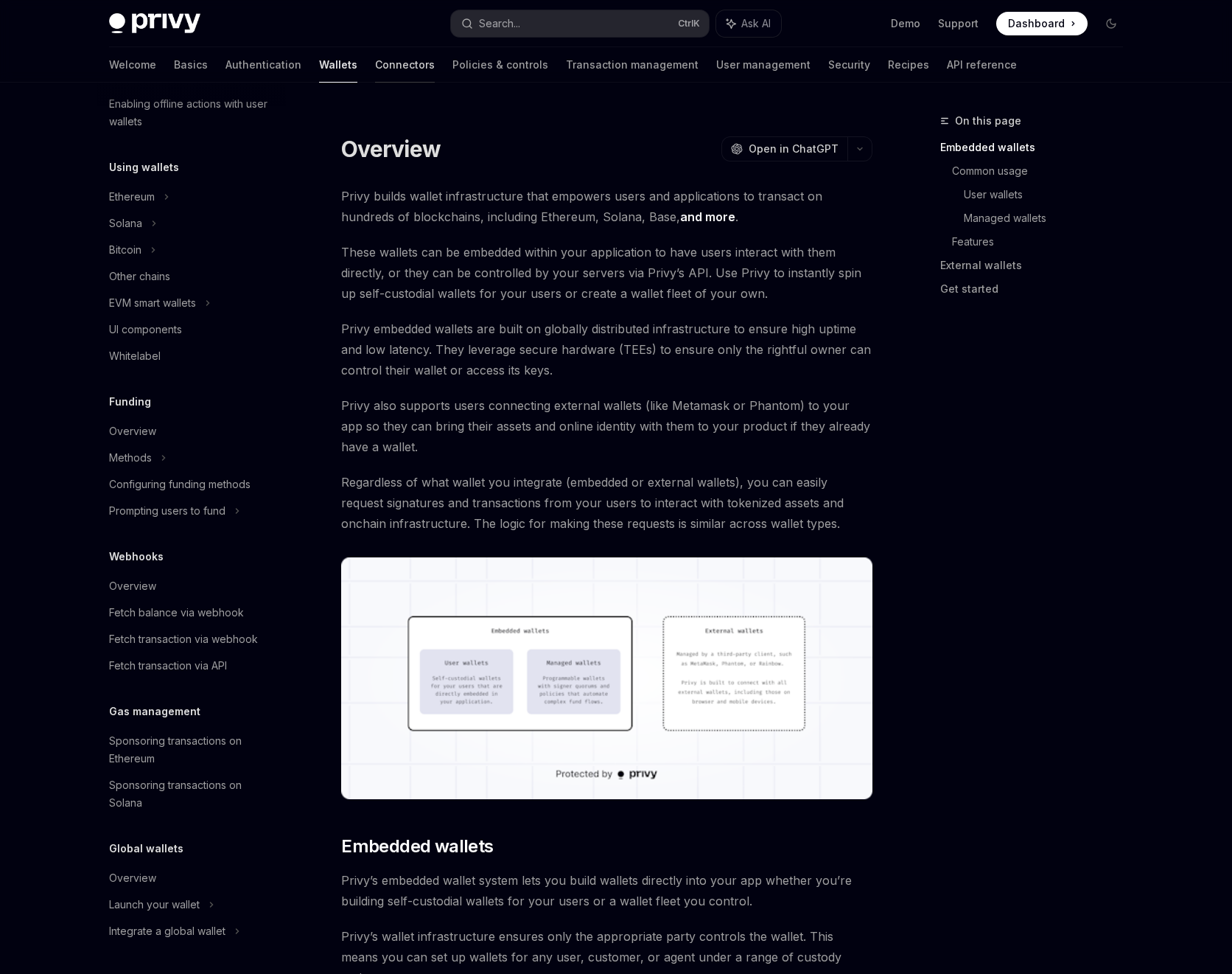
click at [375, 68] on link "Connectors" at bounding box center [405, 65] width 60 height 36
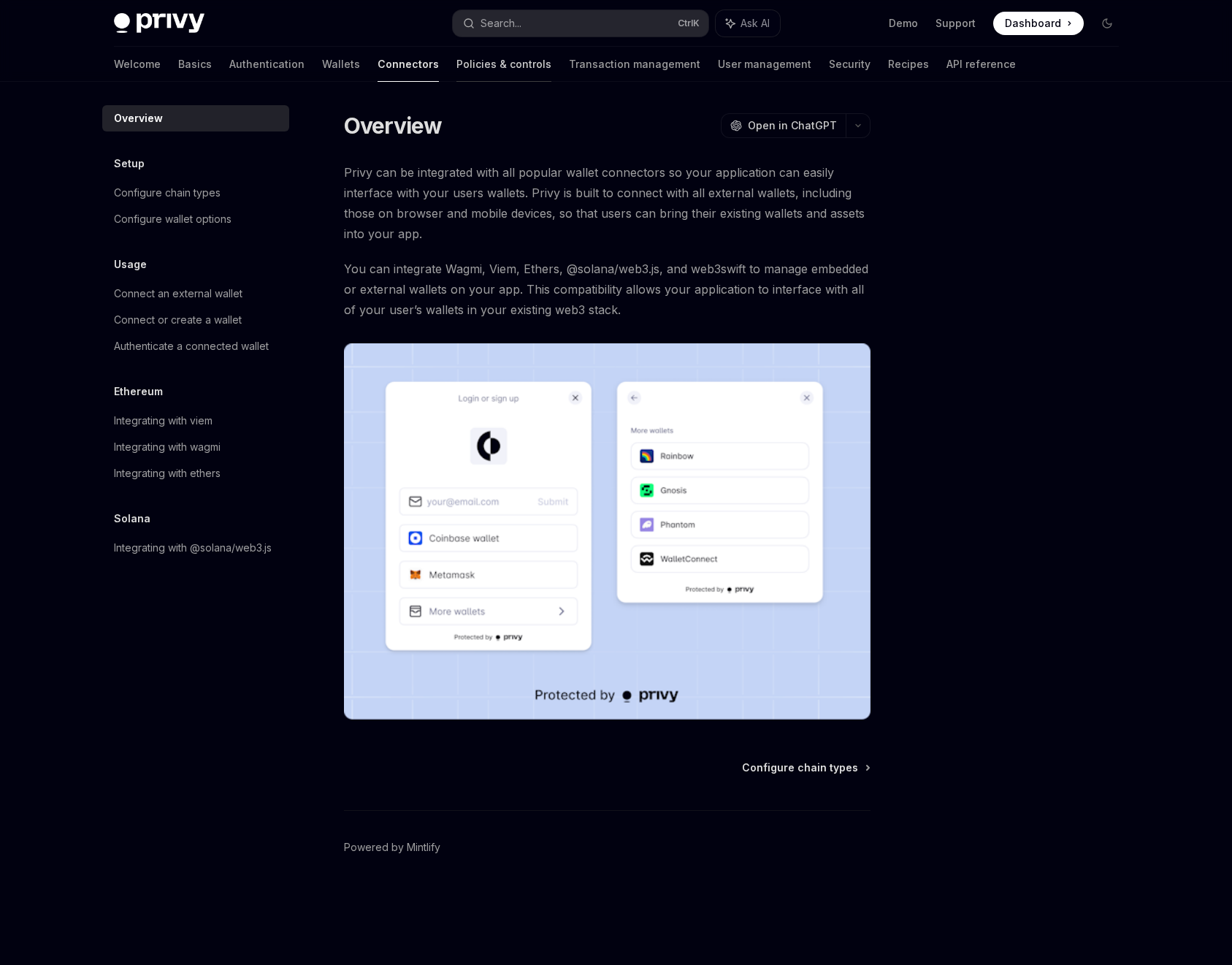
click at [457, 64] on link "Policies & controls" at bounding box center [504, 64] width 95 height 35
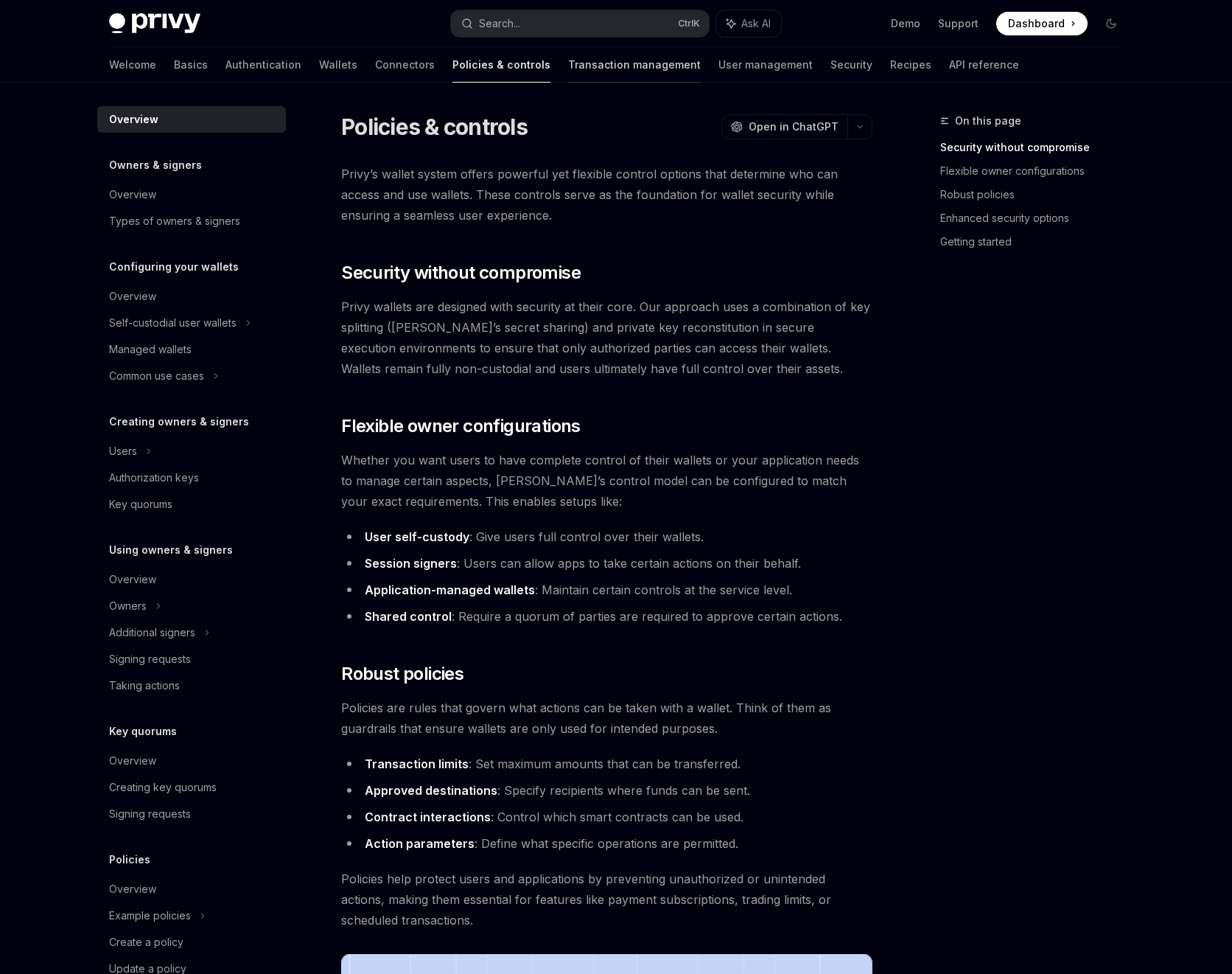
click at [568, 62] on link "Transaction management" at bounding box center [635, 65] width 133 height 36
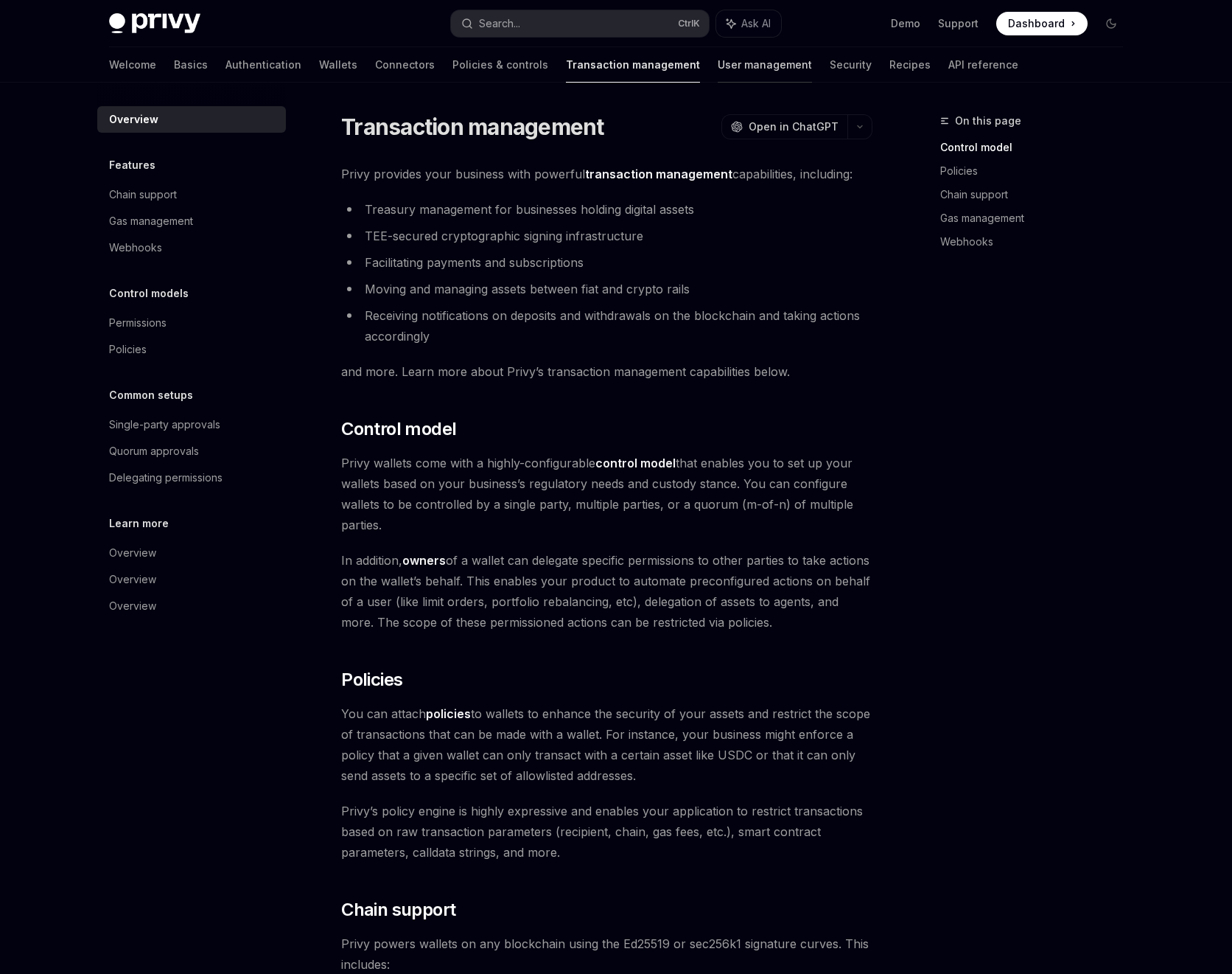
click at [718, 68] on link "User management" at bounding box center [764, 65] width 94 height 36
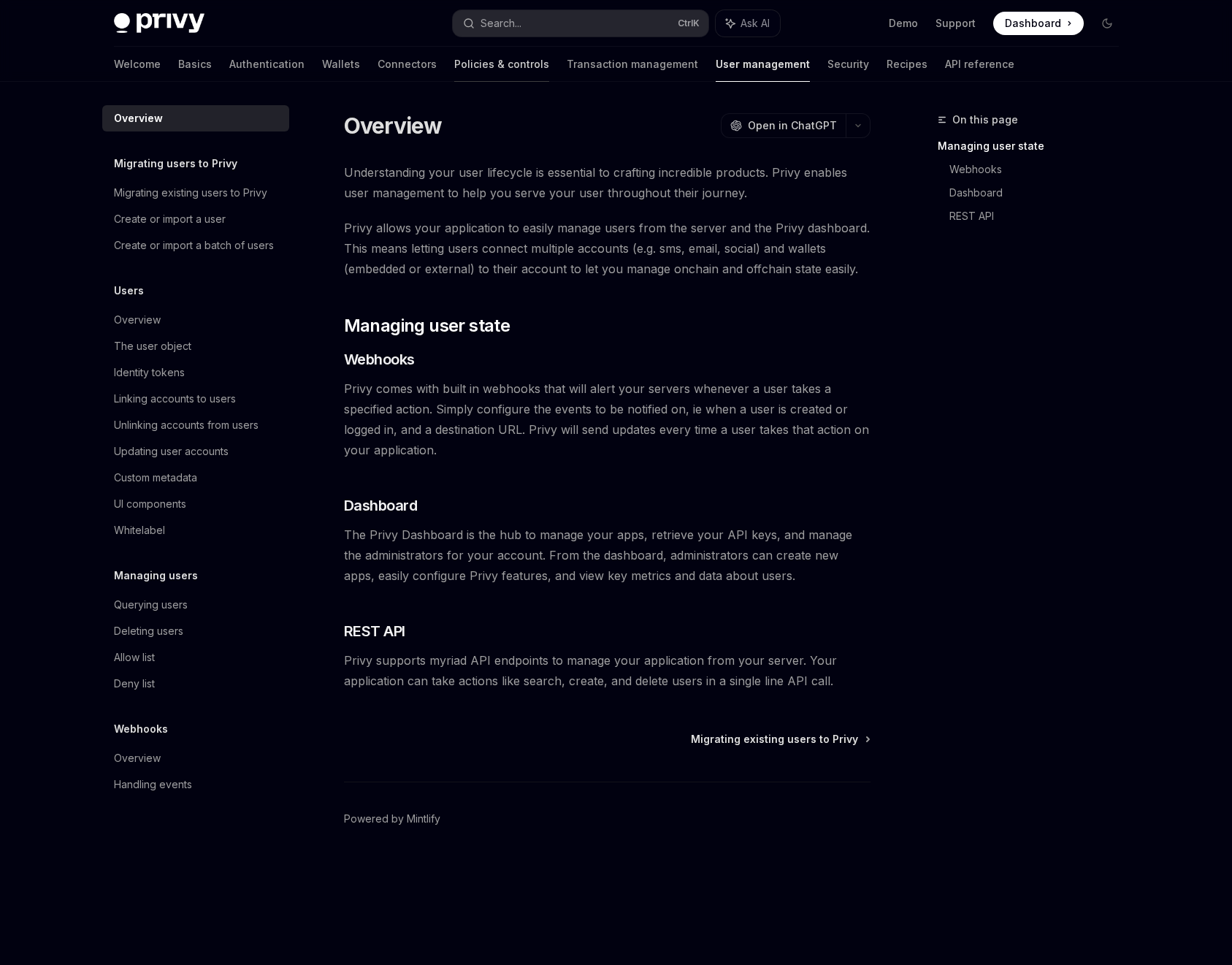
click at [454, 73] on link "Policies & controls" at bounding box center [501, 64] width 95 height 35
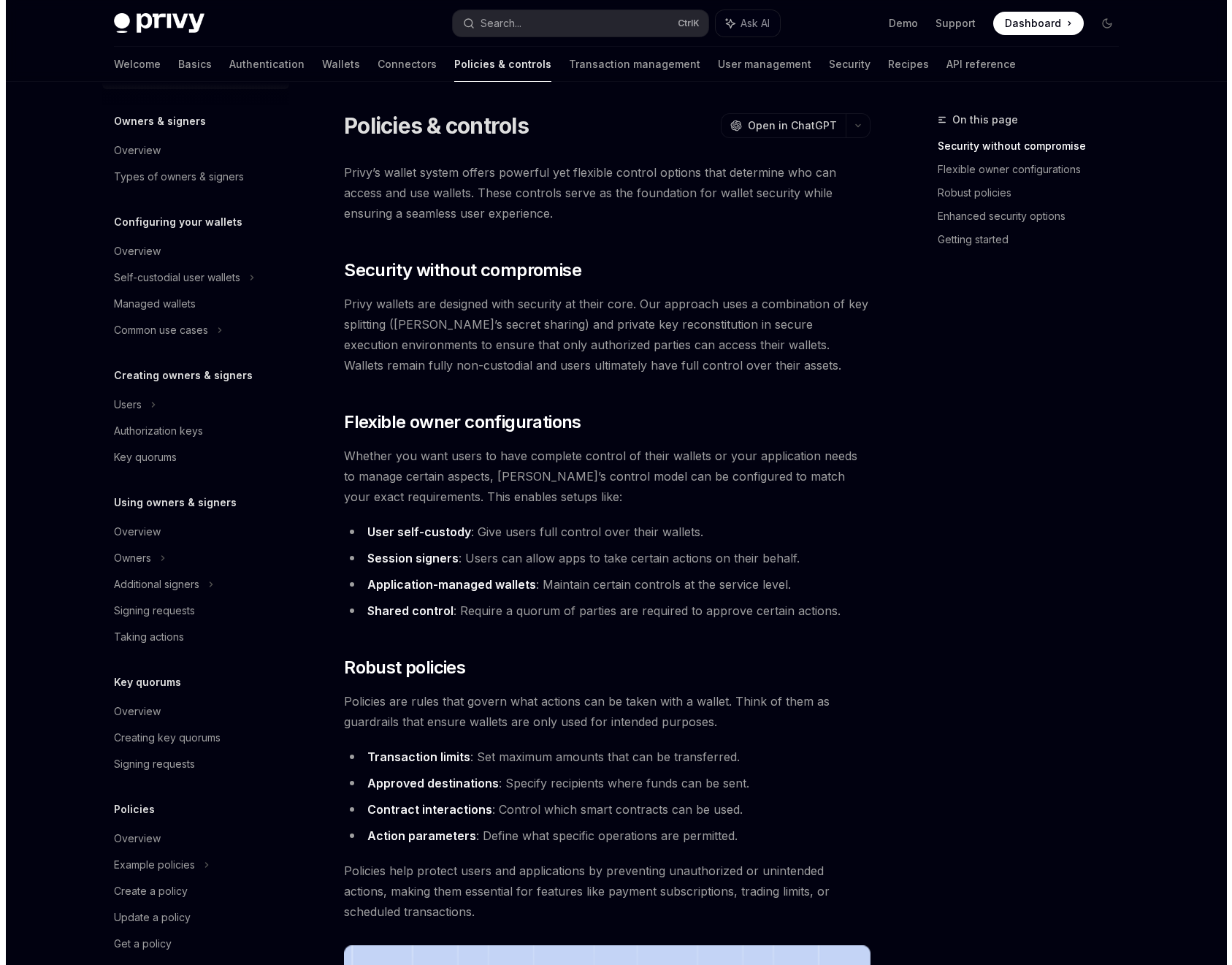
scroll to position [63, 0]
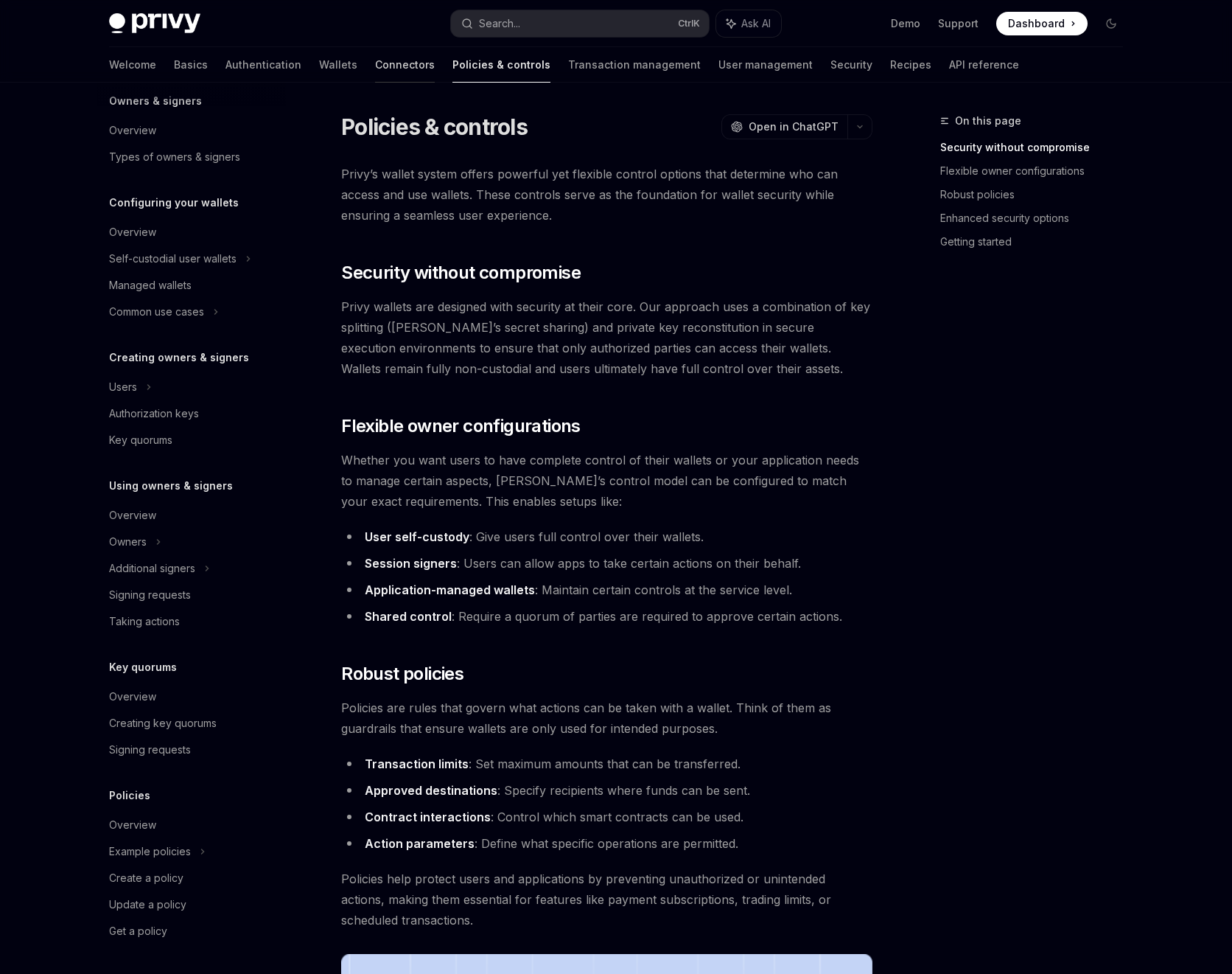
click at [375, 68] on link "Connectors" at bounding box center [405, 65] width 60 height 36
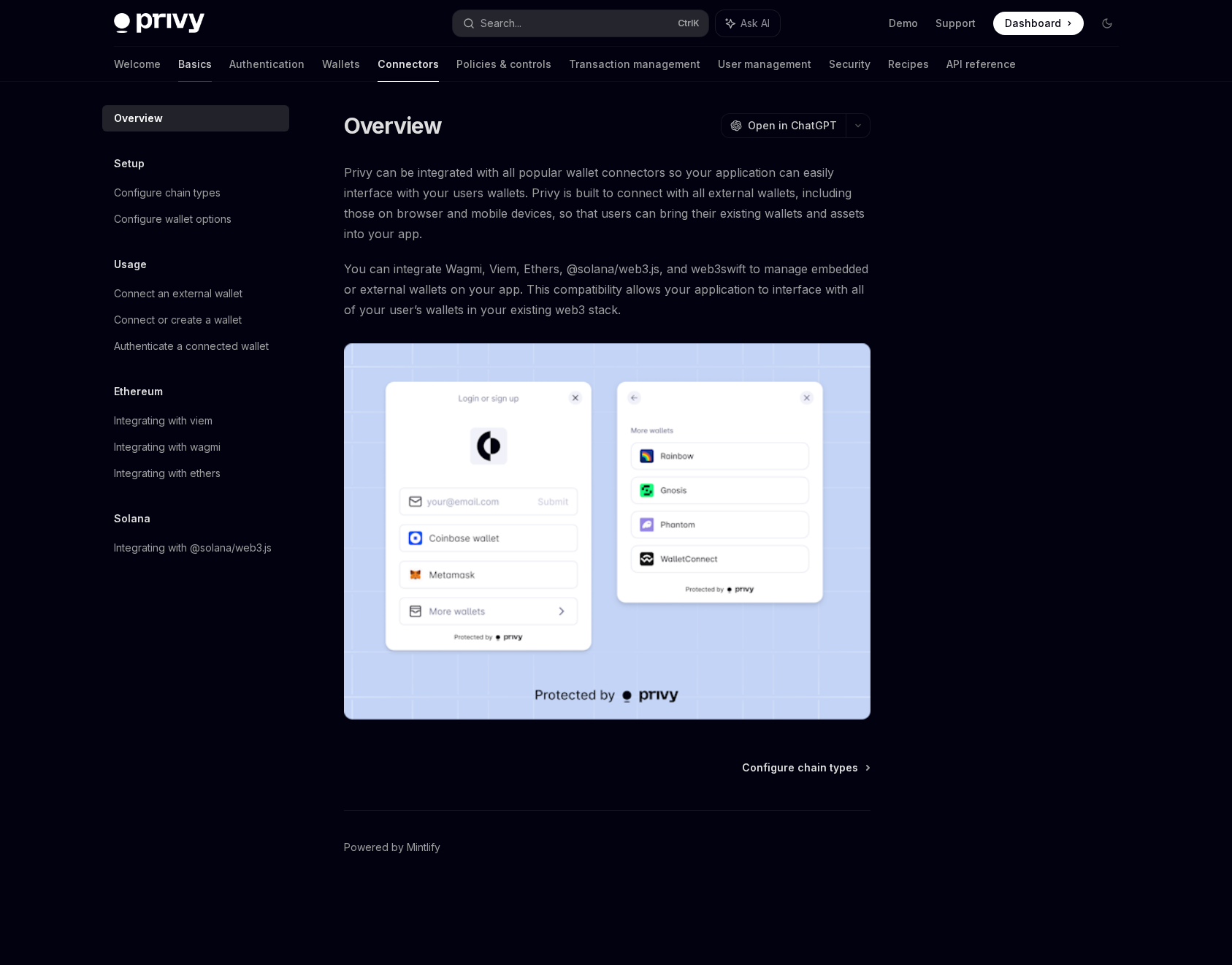
click at [179, 63] on link "Basics" at bounding box center [195, 64] width 34 height 35
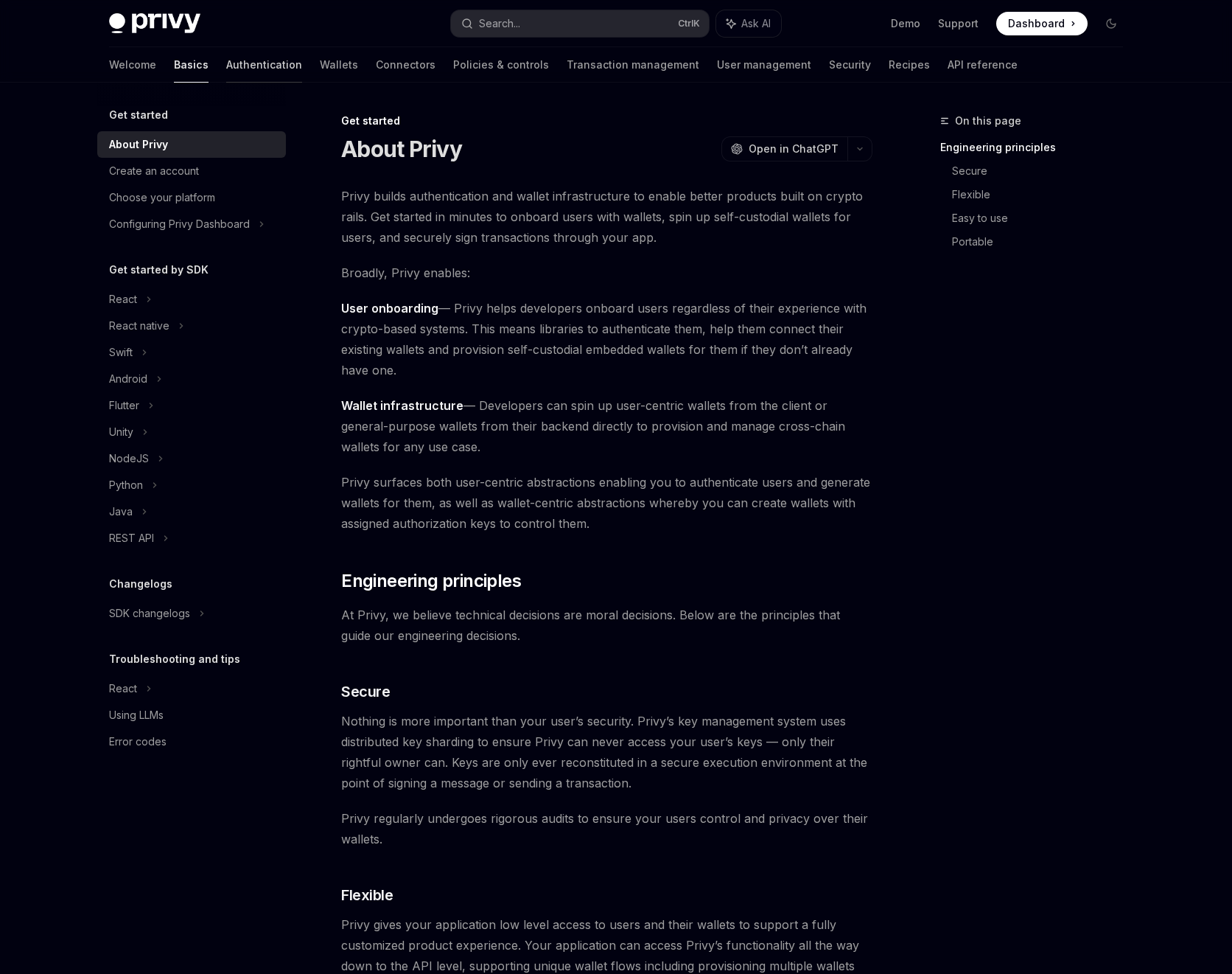
click at [226, 64] on link "Authentication" at bounding box center [264, 65] width 76 height 36
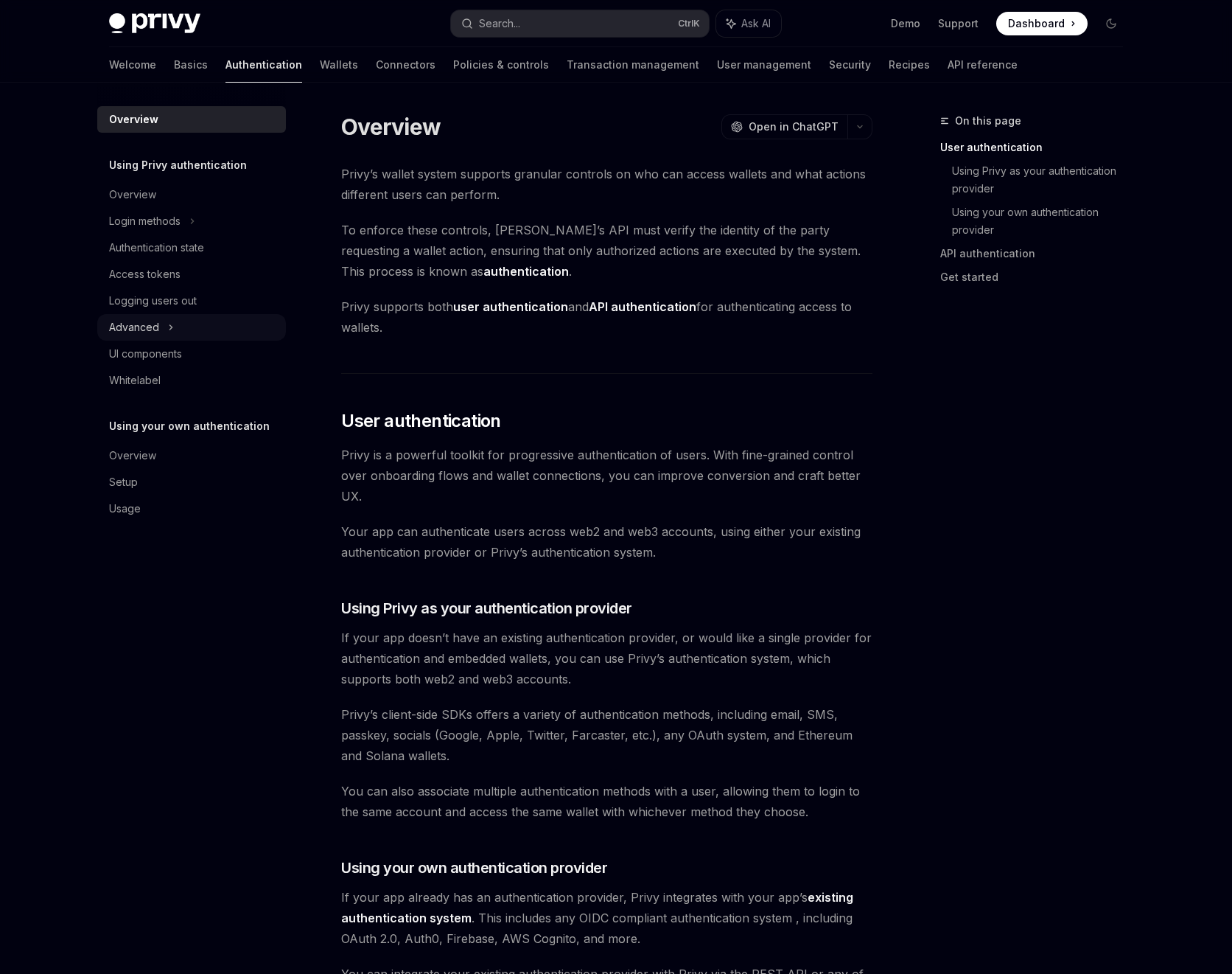
click at [190, 327] on div "Advanced" at bounding box center [191, 327] width 189 height 27
click at [168, 356] on div "MFA" at bounding box center [191, 354] width 189 height 27
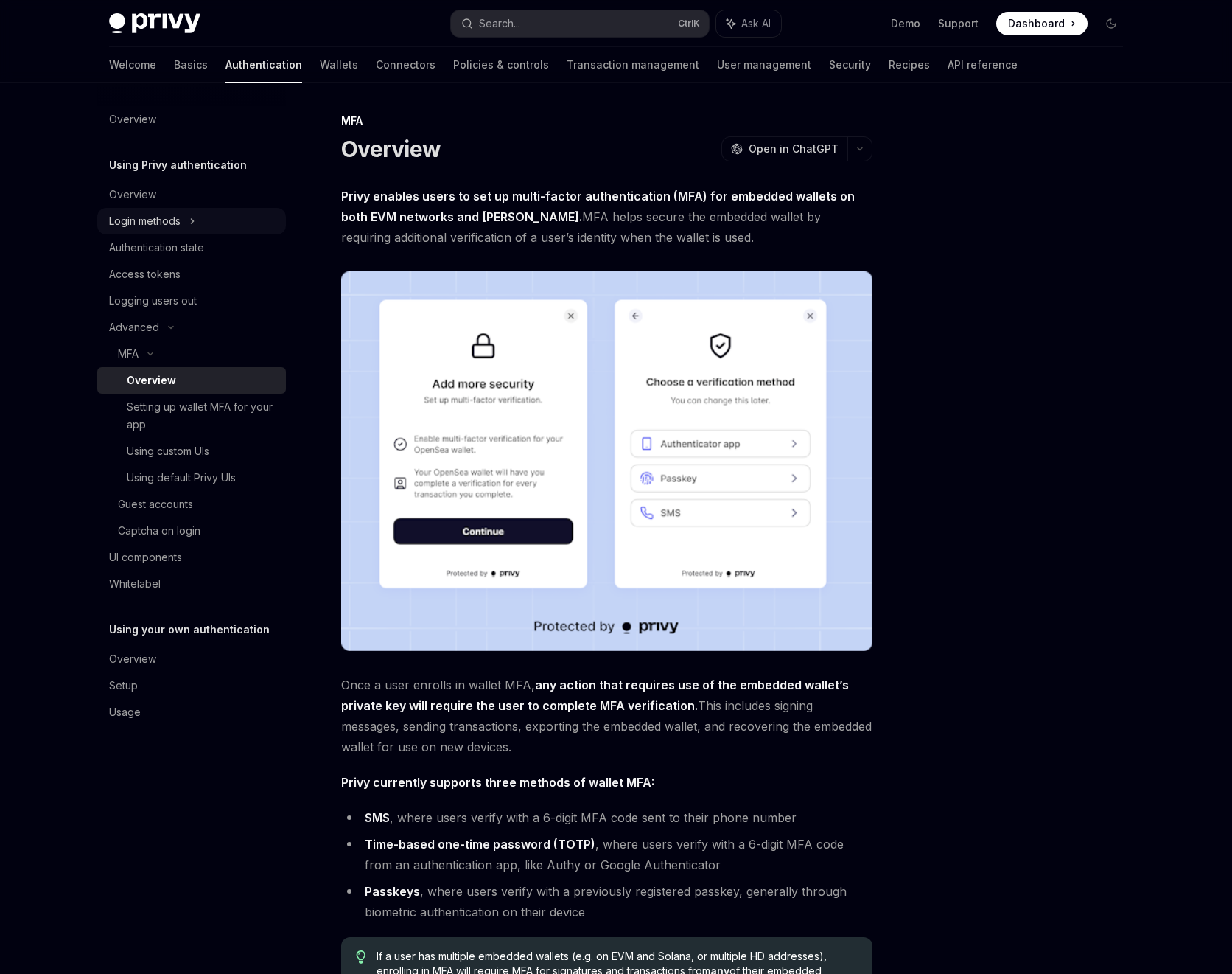
click at [214, 224] on div "Login methods" at bounding box center [191, 221] width 189 height 27
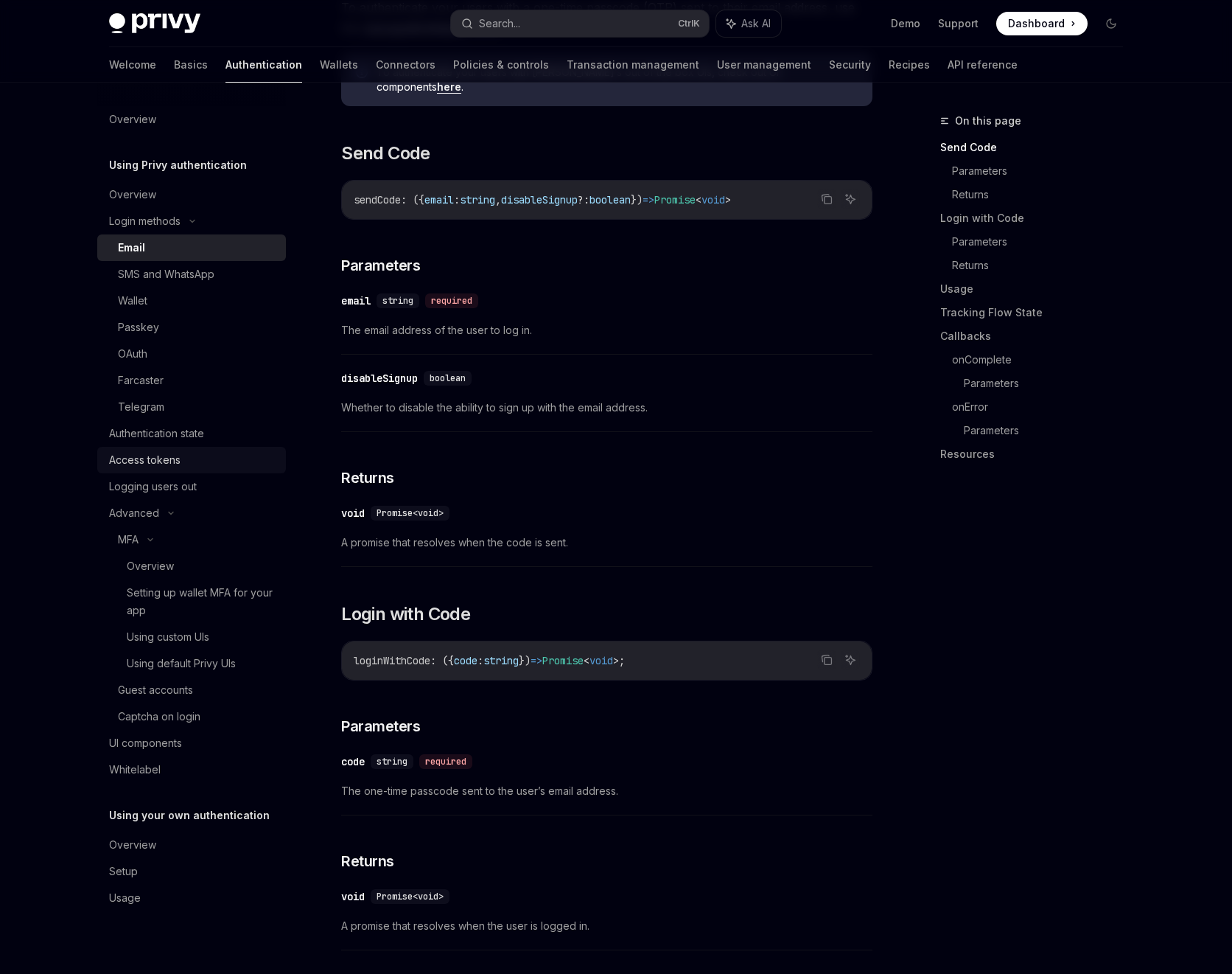
scroll to position [398, 0]
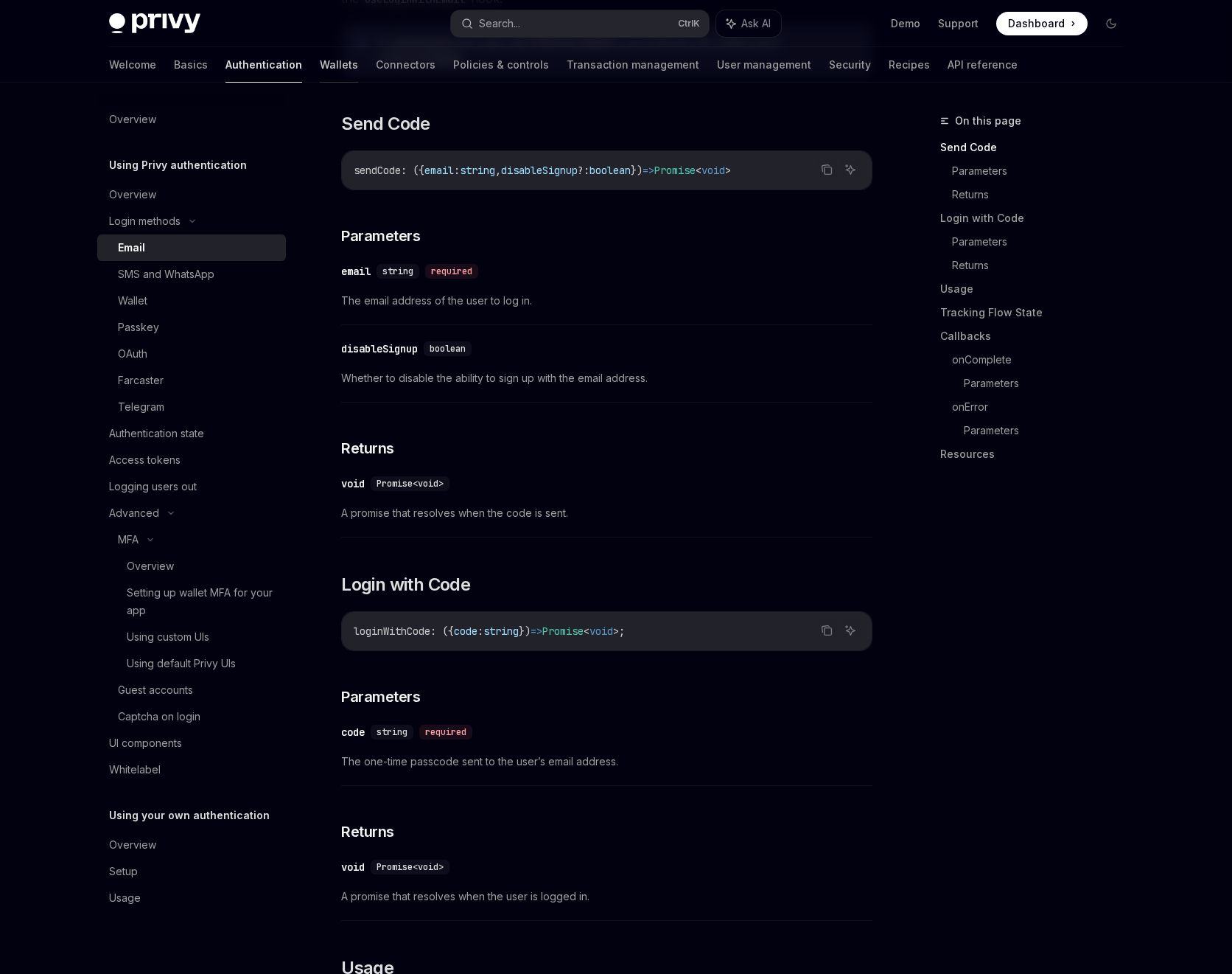
click at [320, 62] on link "Wallets" at bounding box center [339, 65] width 38 height 36
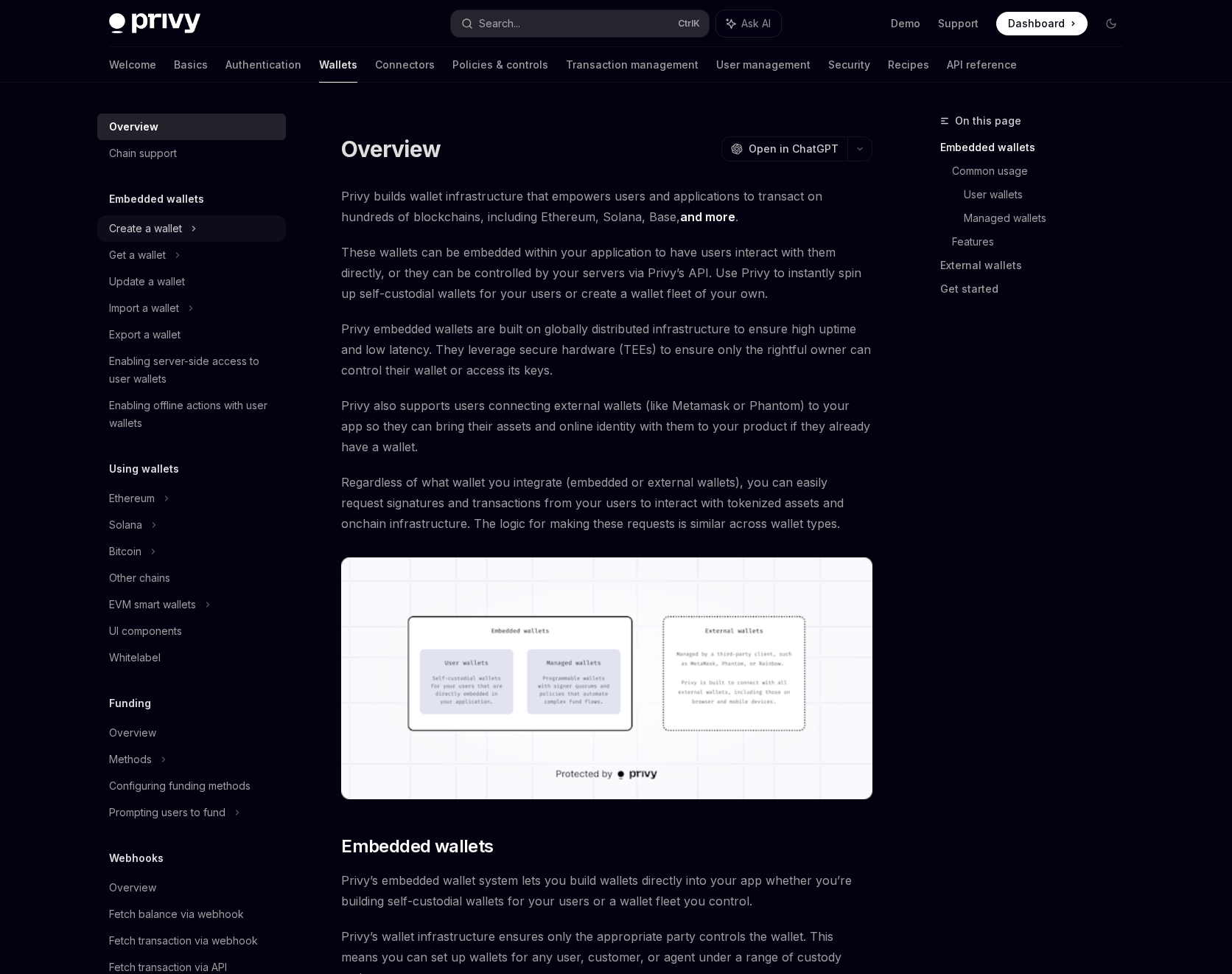
click at [203, 236] on div "Create a wallet" at bounding box center [191, 228] width 189 height 27
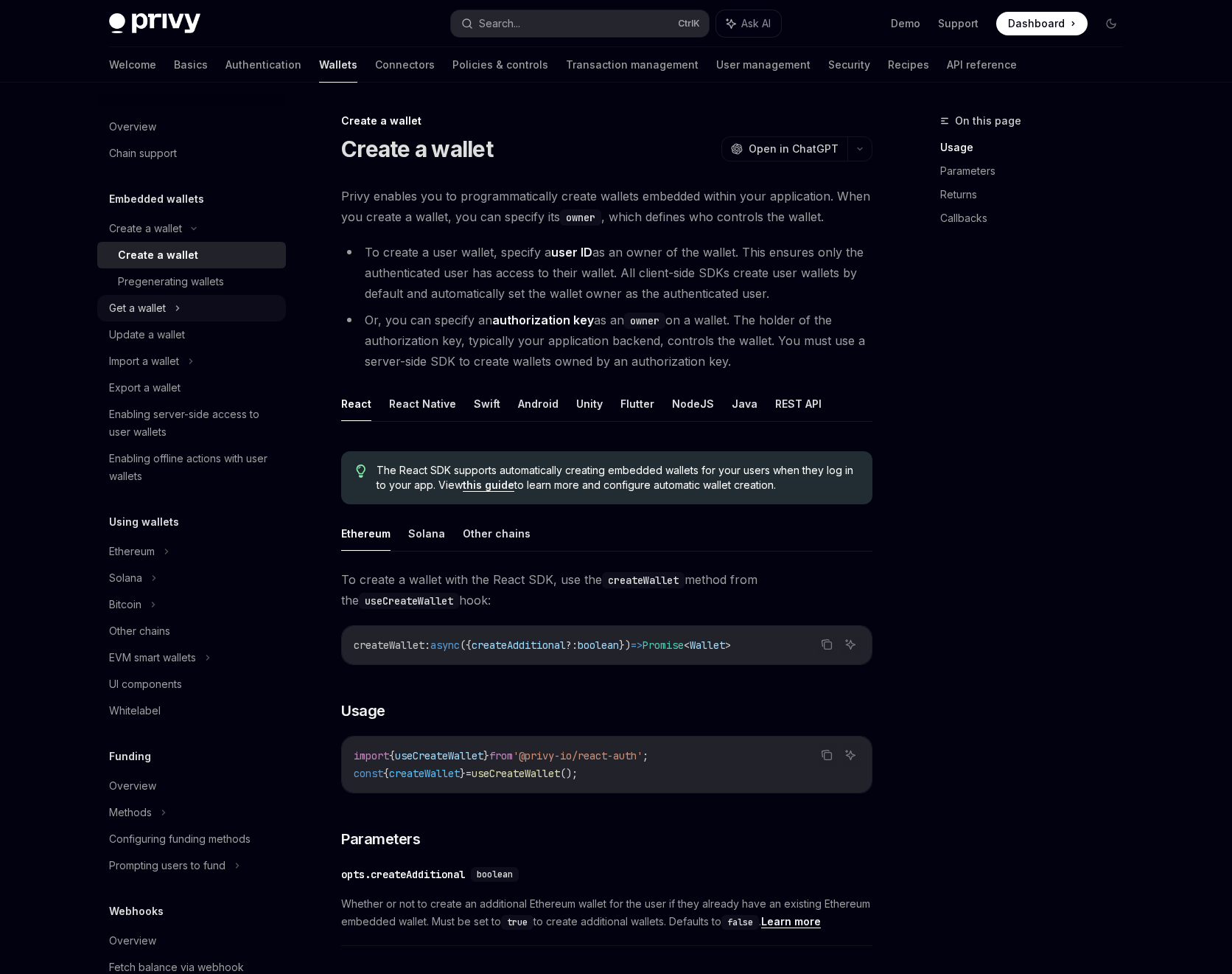
click at [185, 313] on div "Get a wallet" at bounding box center [191, 308] width 189 height 27
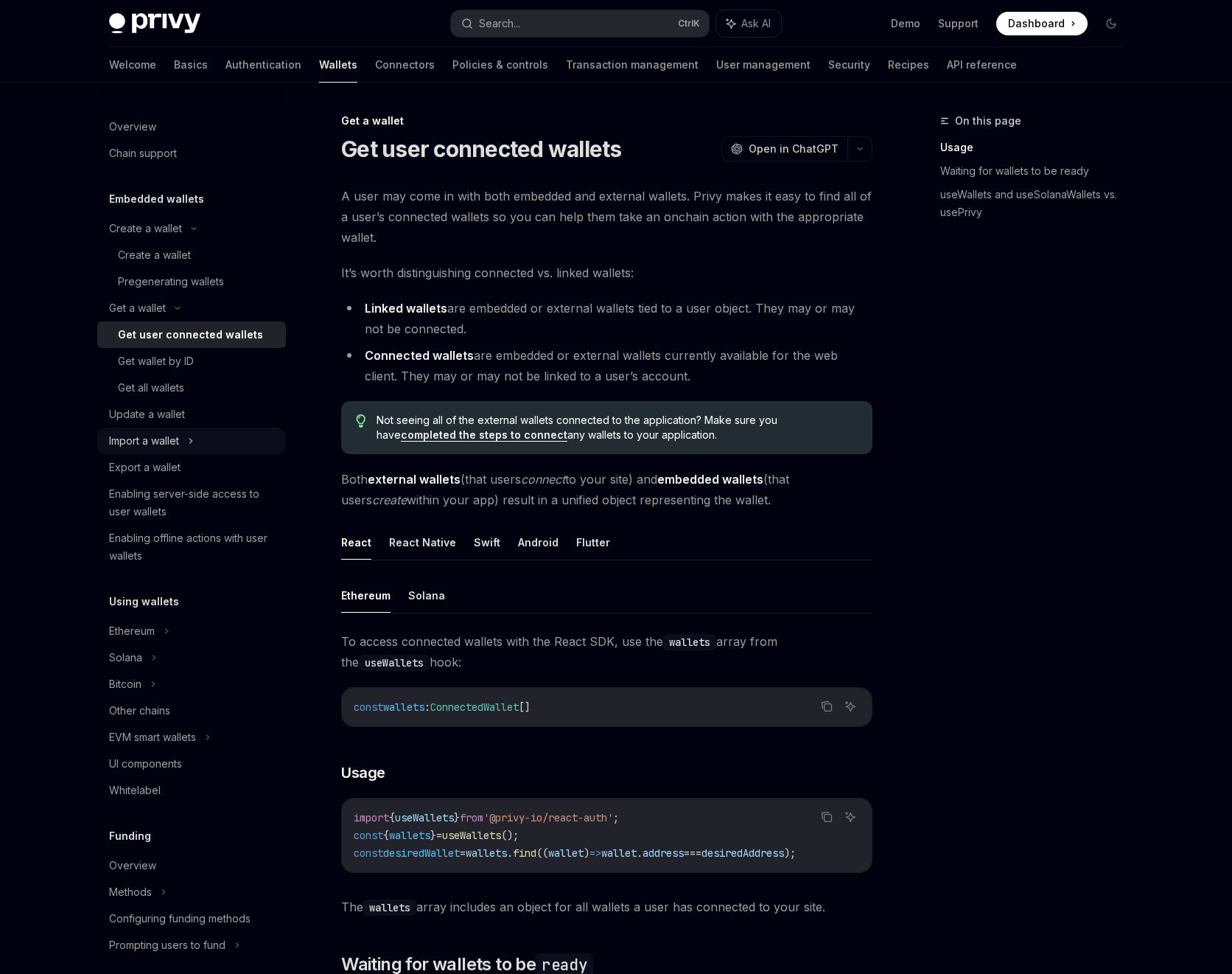
click at [201, 435] on div "Import a wallet" at bounding box center [191, 441] width 189 height 27
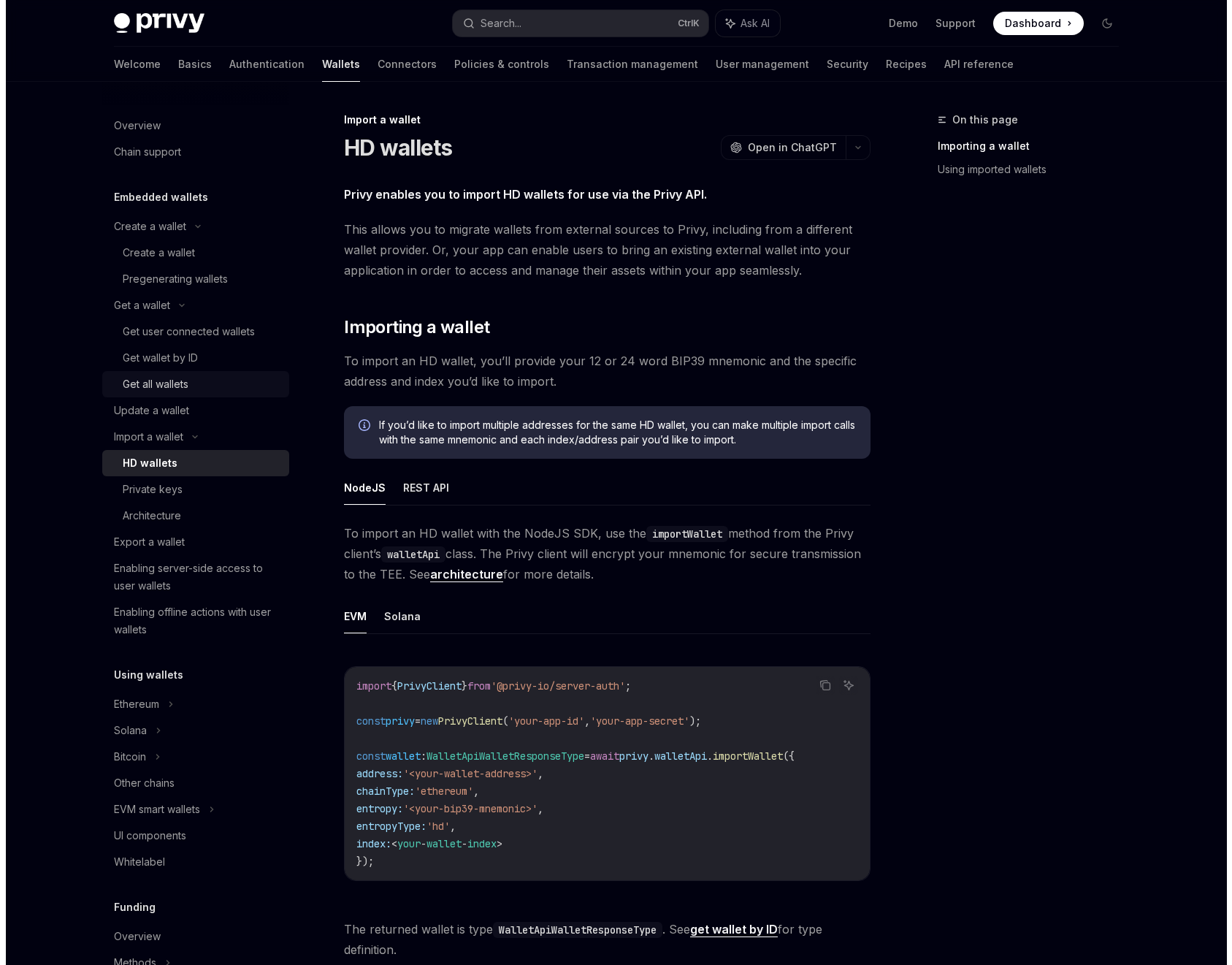
scroll to position [132, 0]
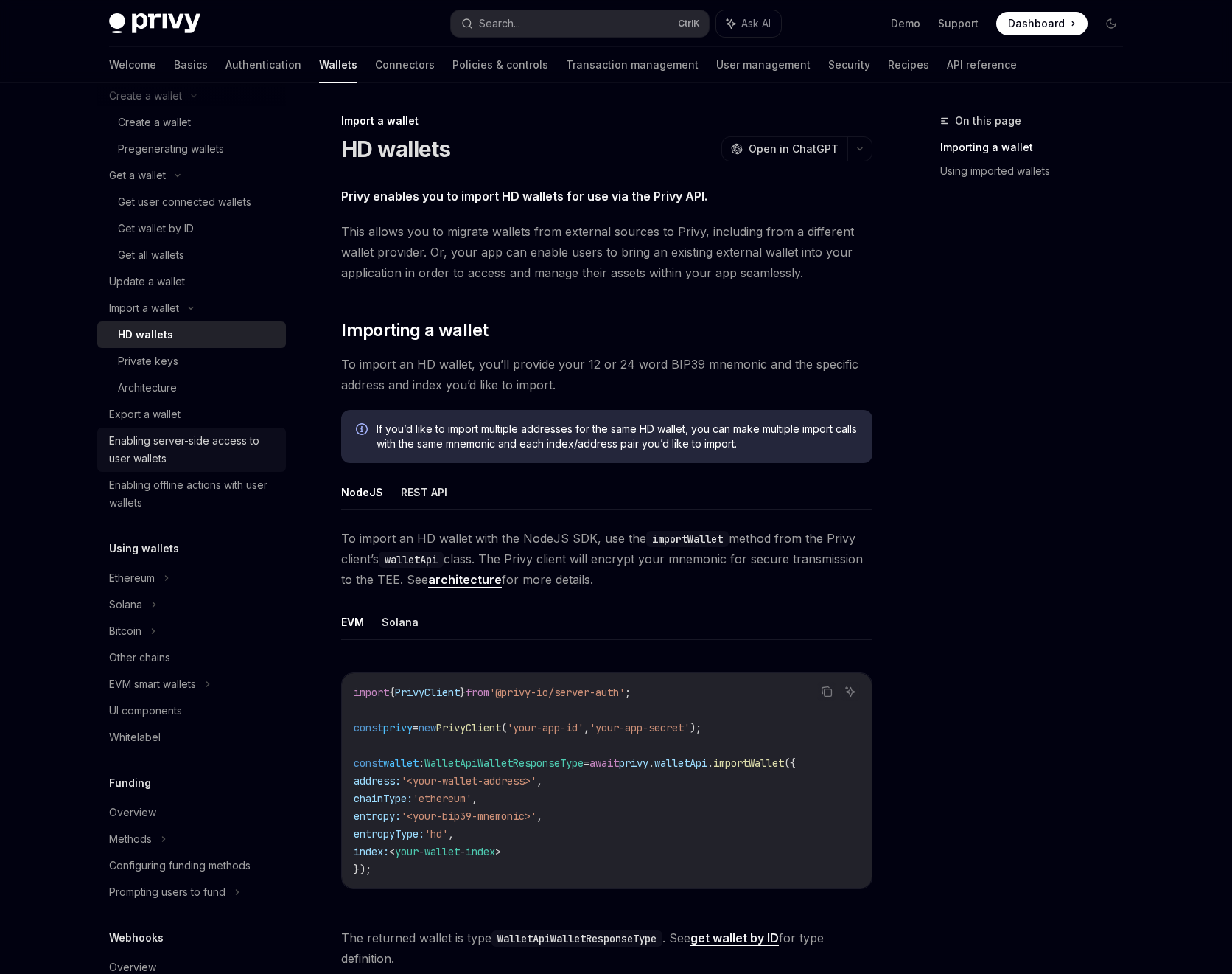
click at [209, 444] on div "Enabling server-side access to user wallets" at bounding box center [193, 450] width 168 height 36
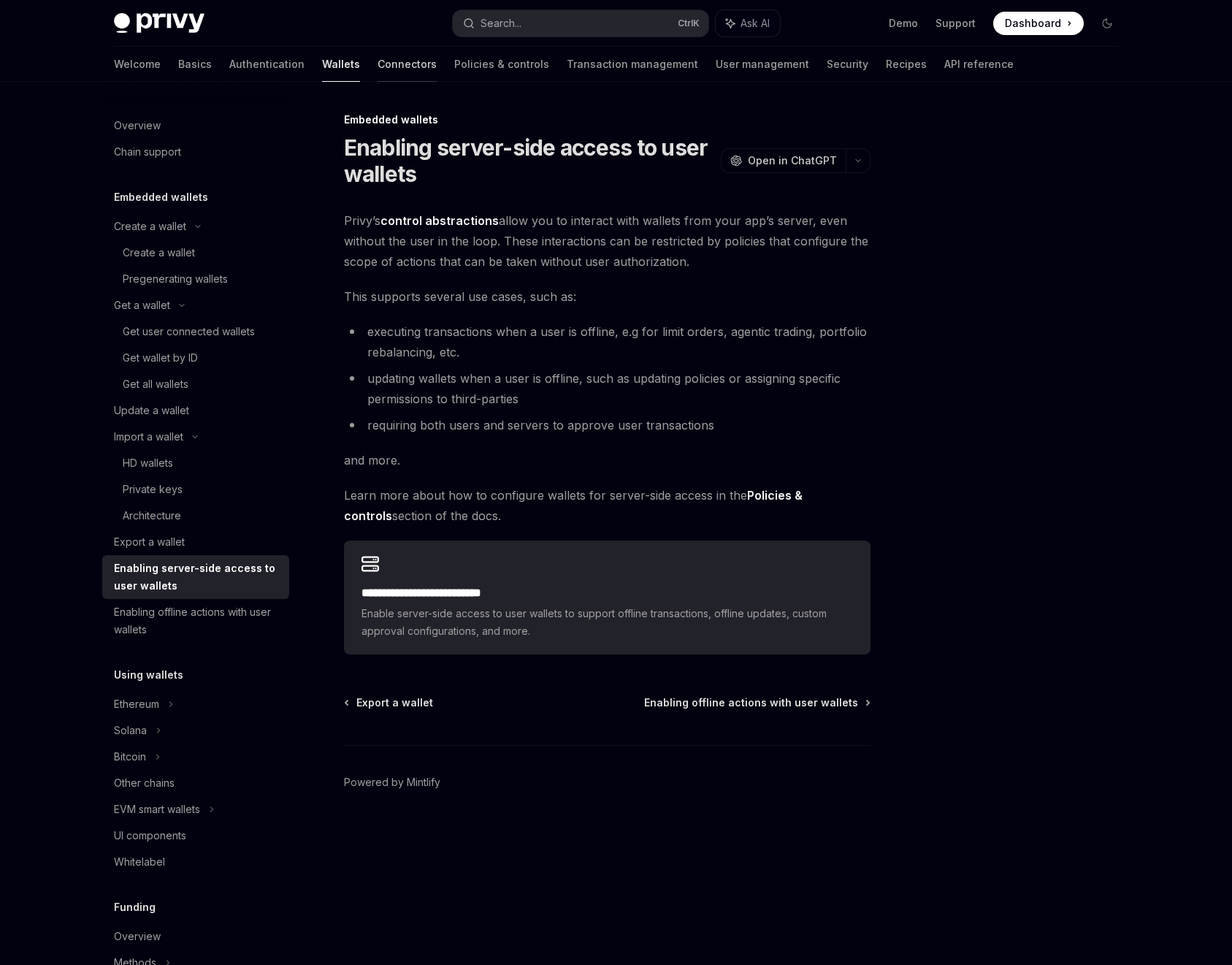
click at [378, 63] on link "Connectors" at bounding box center [407, 64] width 60 height 35
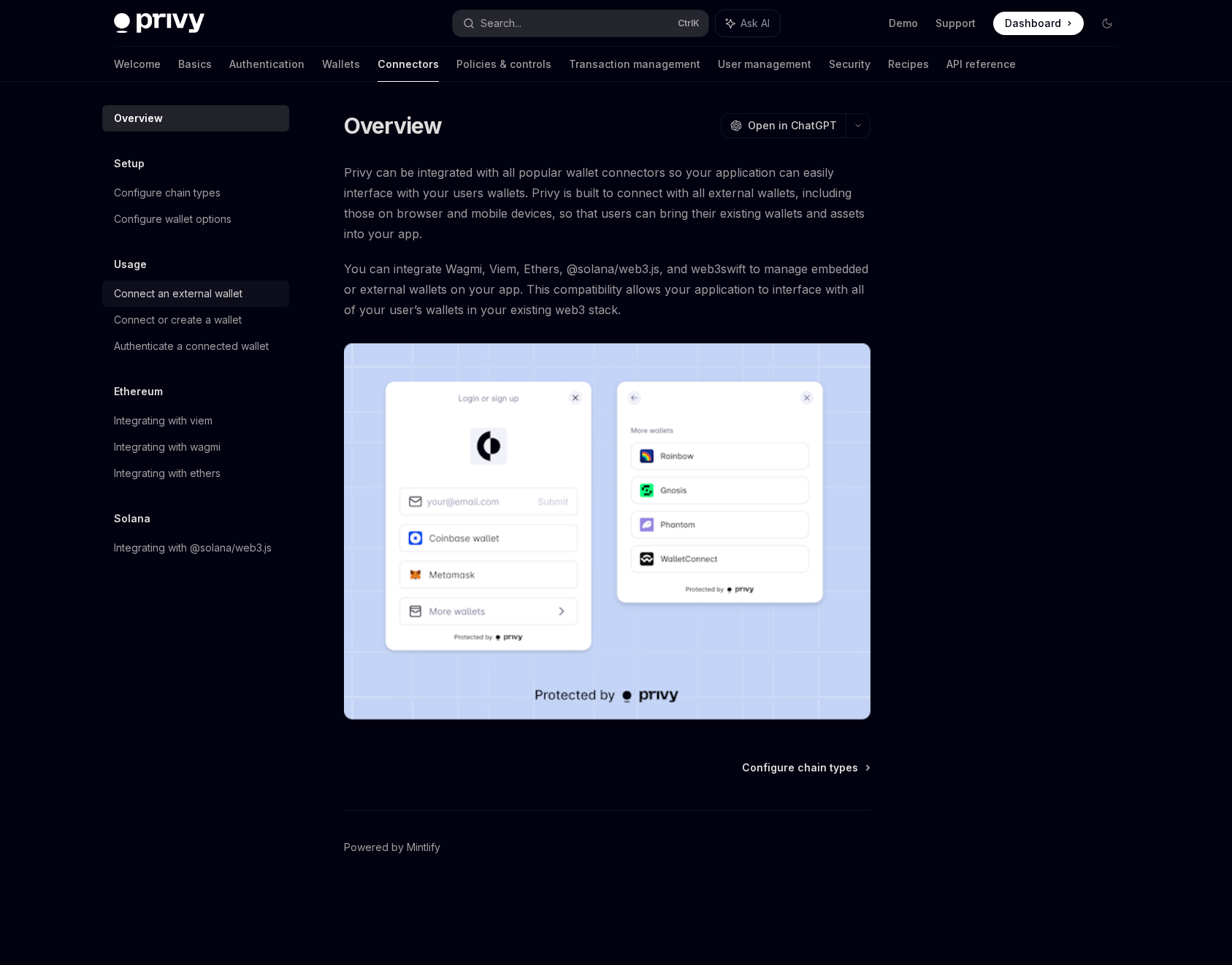
click at [265, 301] on div "Connect an external wallet" at bounding box center [197, 294] width 167 height 17
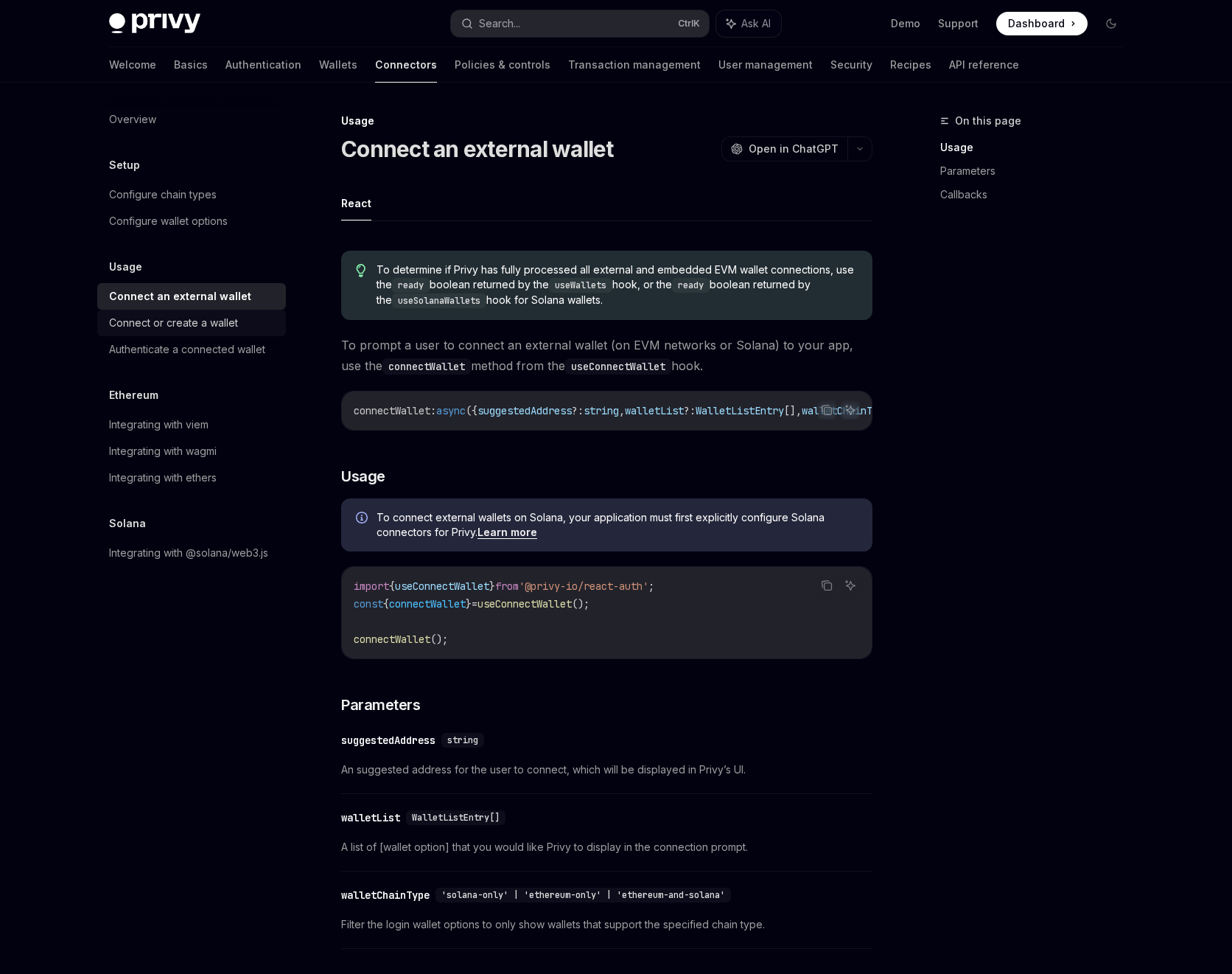
click at [208, 323] on div "Connect or create a wallet" at bounding box center [173, 323] width 129 height 17
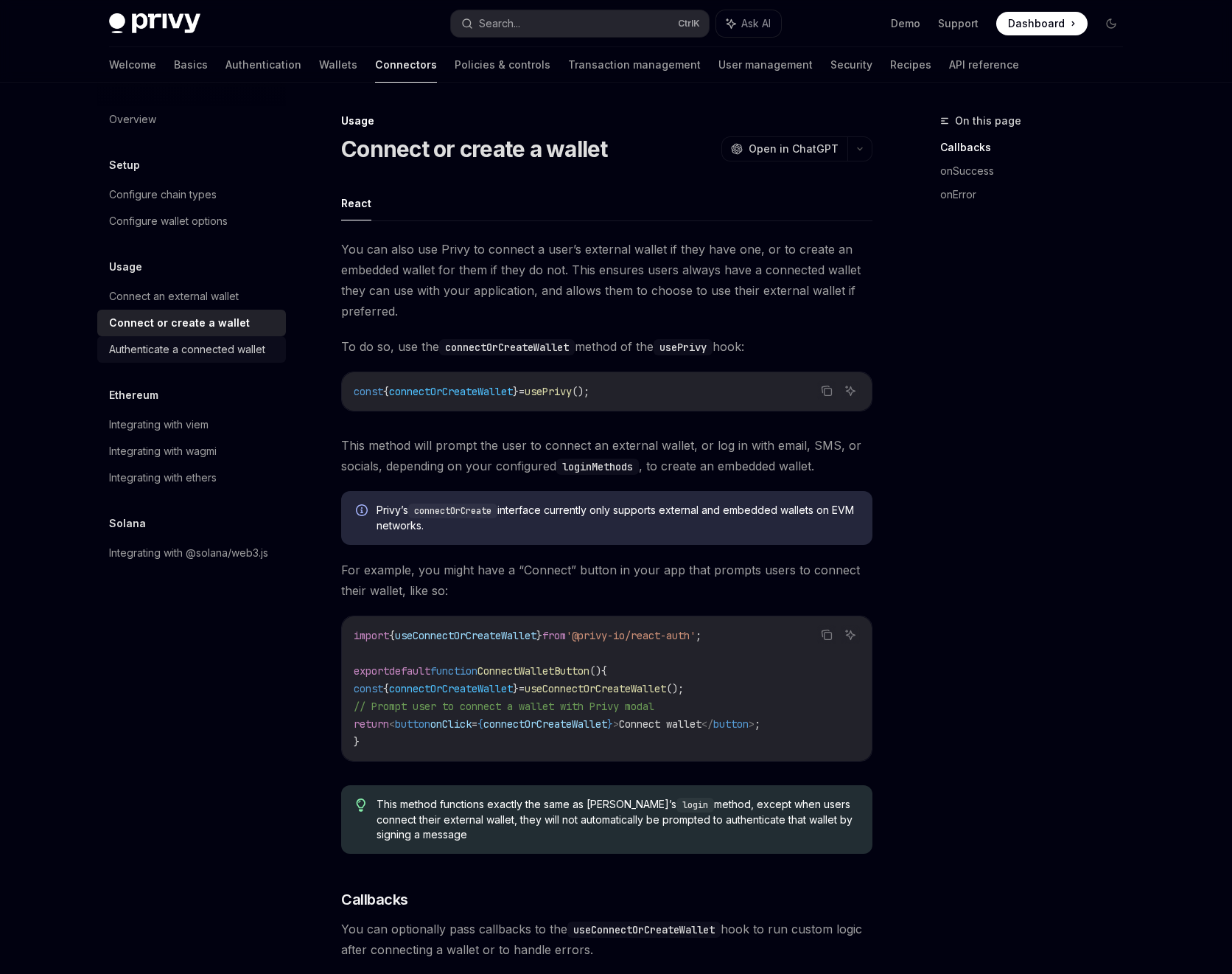
click at [191, 347] on div "Authenticate a connected wallet" at bounding box center [187, 349] width 156 height 17
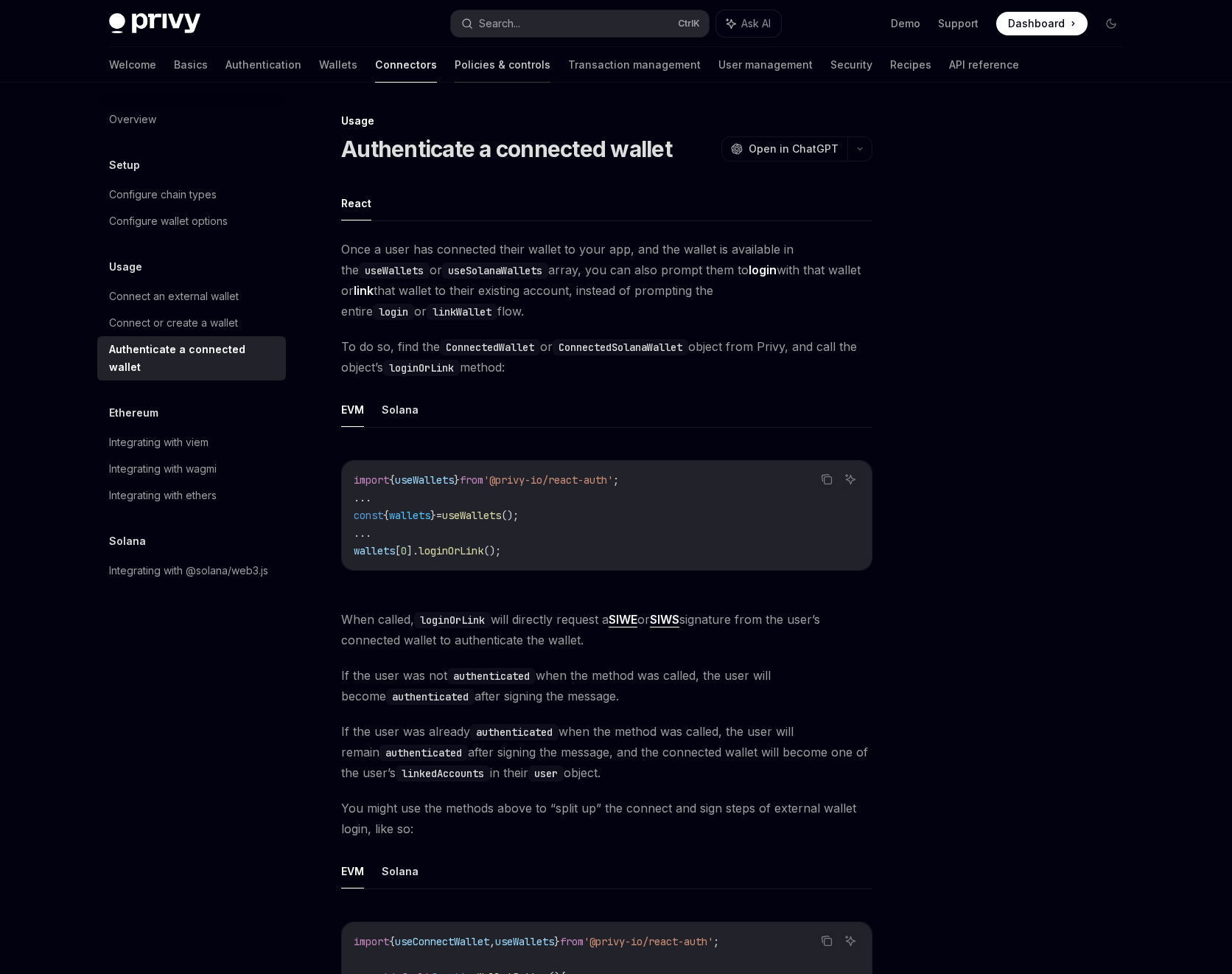
click at [454, 78] on link "Policies & controls" at bounding box center [502, 65] width 96 height 36
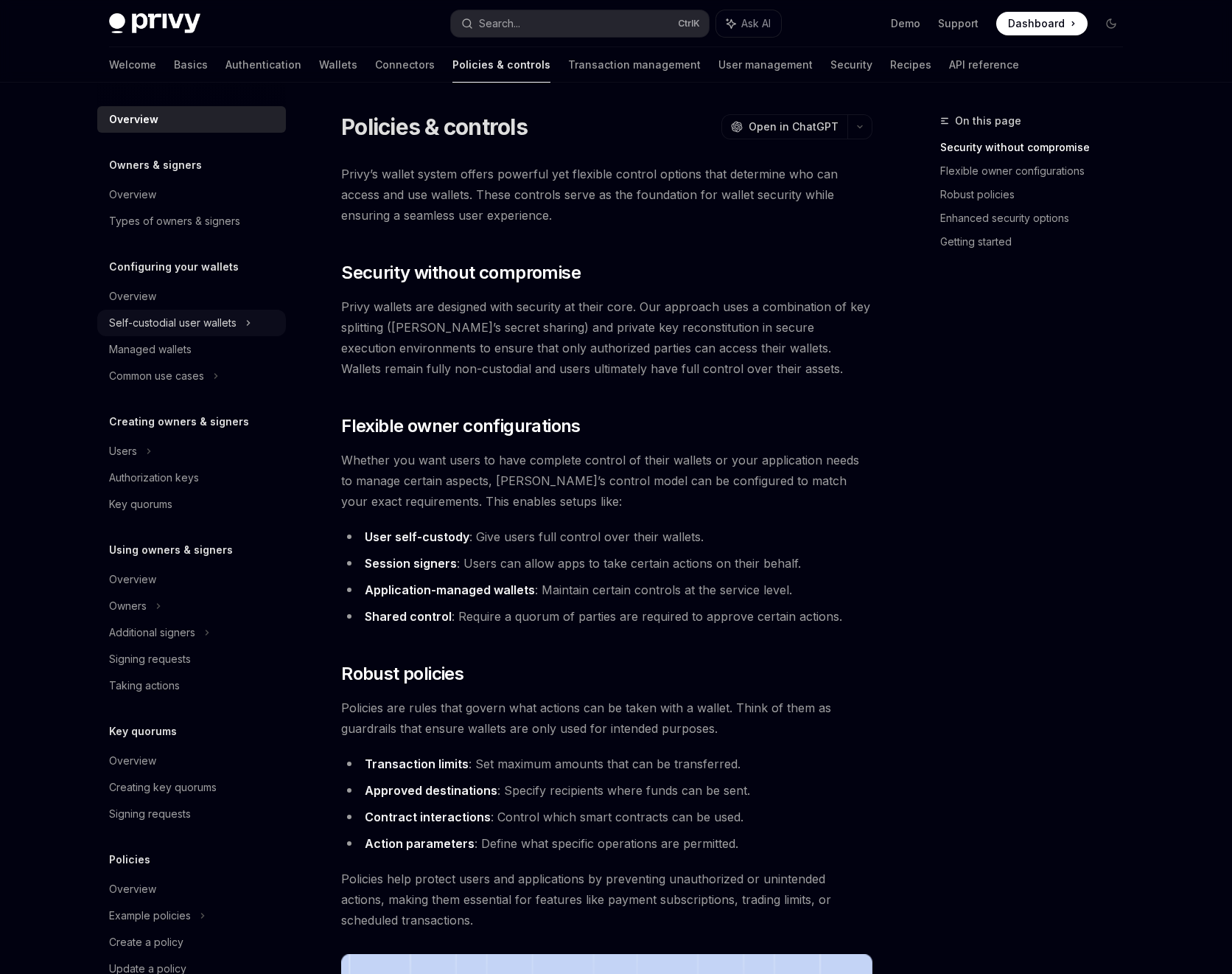
click at [247, 317] on icon at bounding box center [248, 323] width 6 height 17
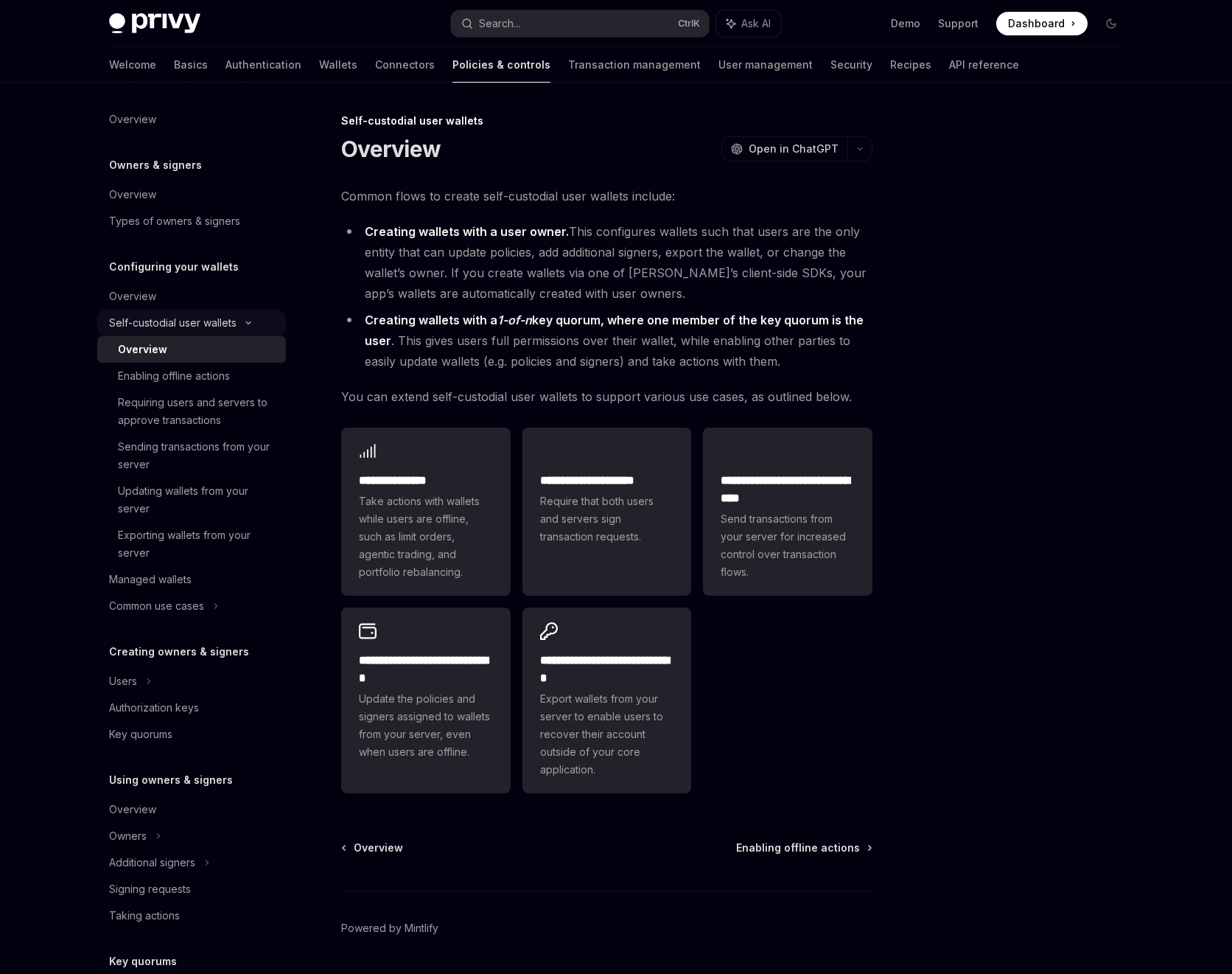
click at [249, 323] on icon at bounding box center [248, 323] width 5 height 2
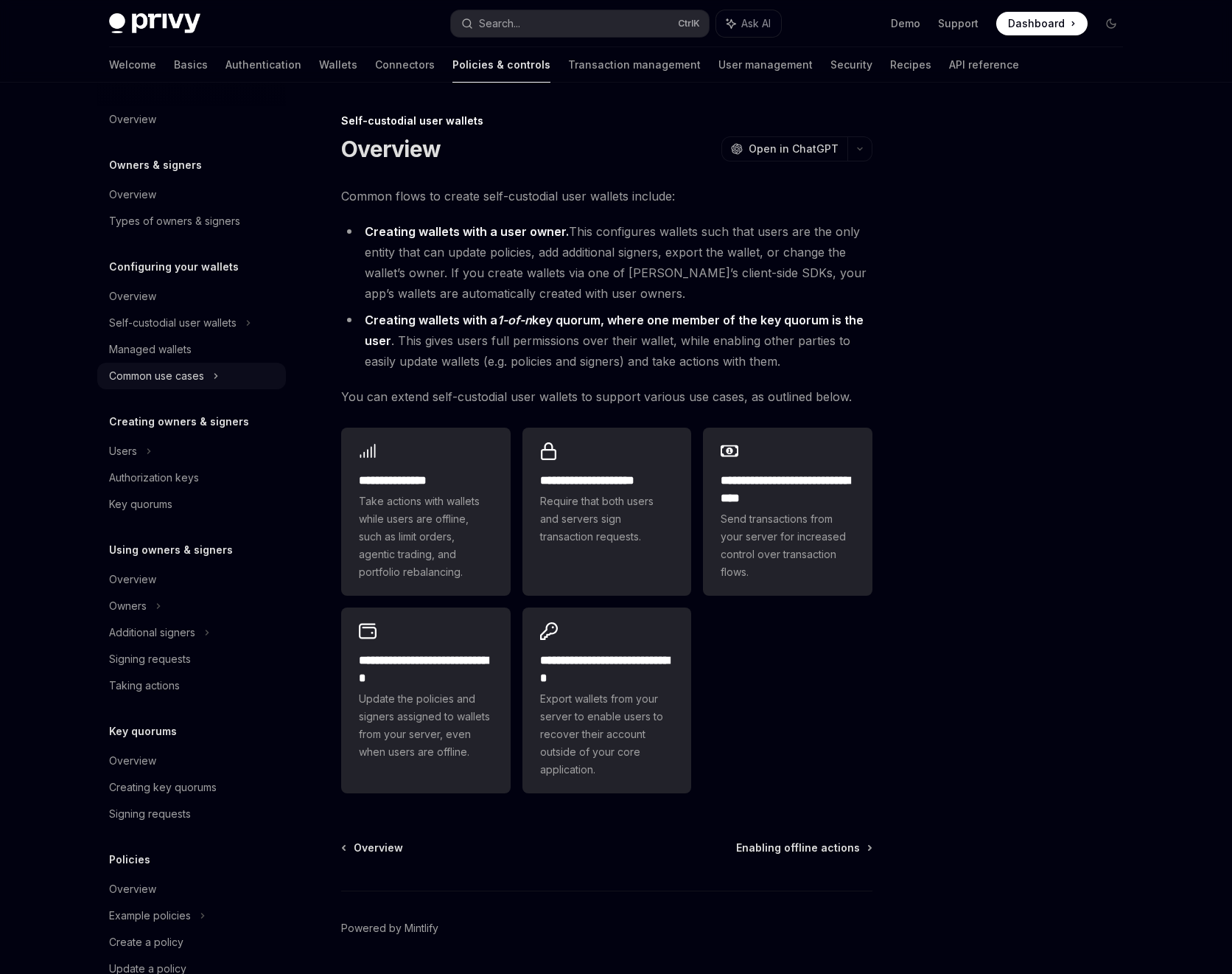
click at [224, 376] on div "Common use cases" at bounding box center [191, 376] width 189 height 27
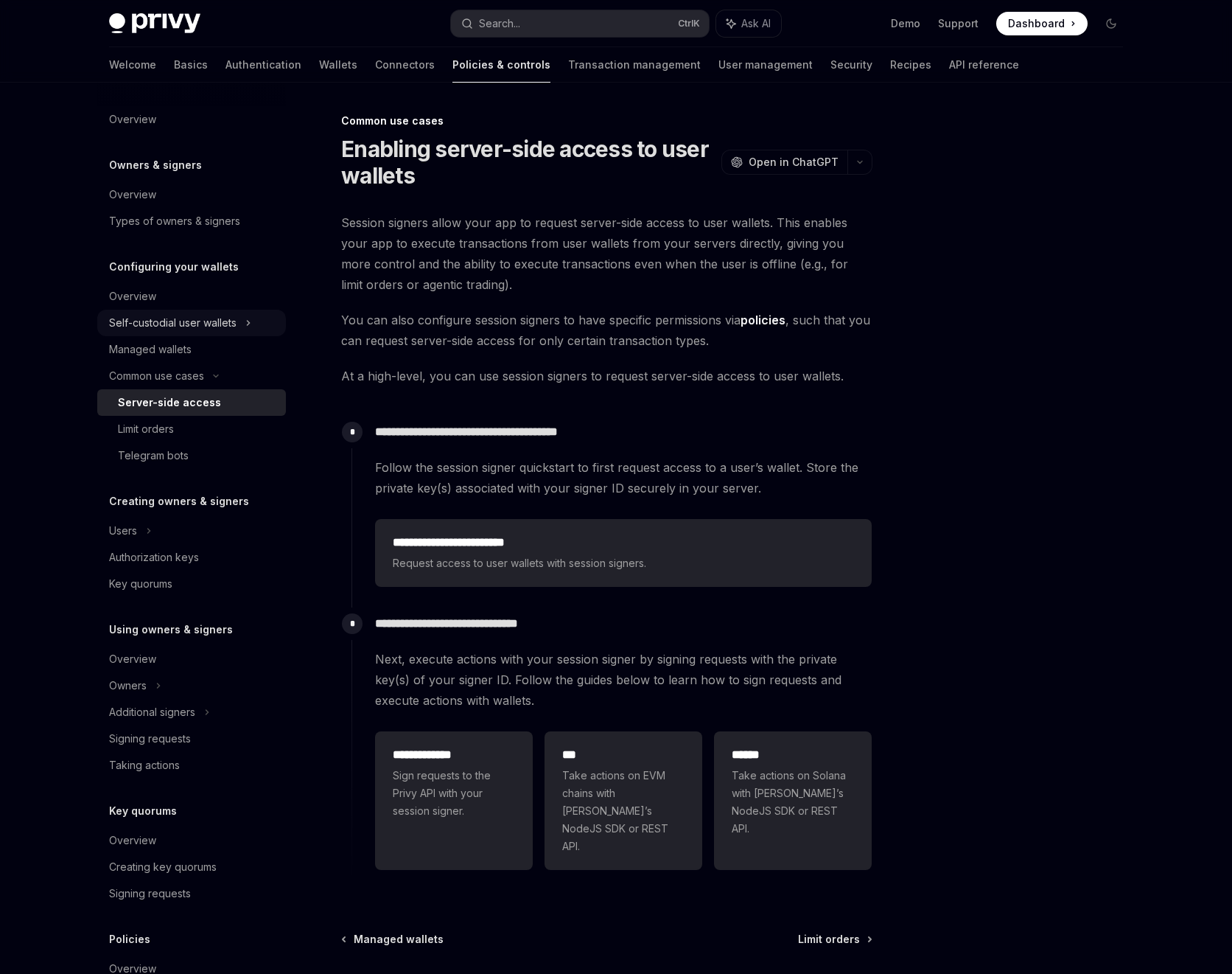
click at [231, 323] on div "Self-custodial user wallets" at bounding box center [172, 323] width 127 height 17
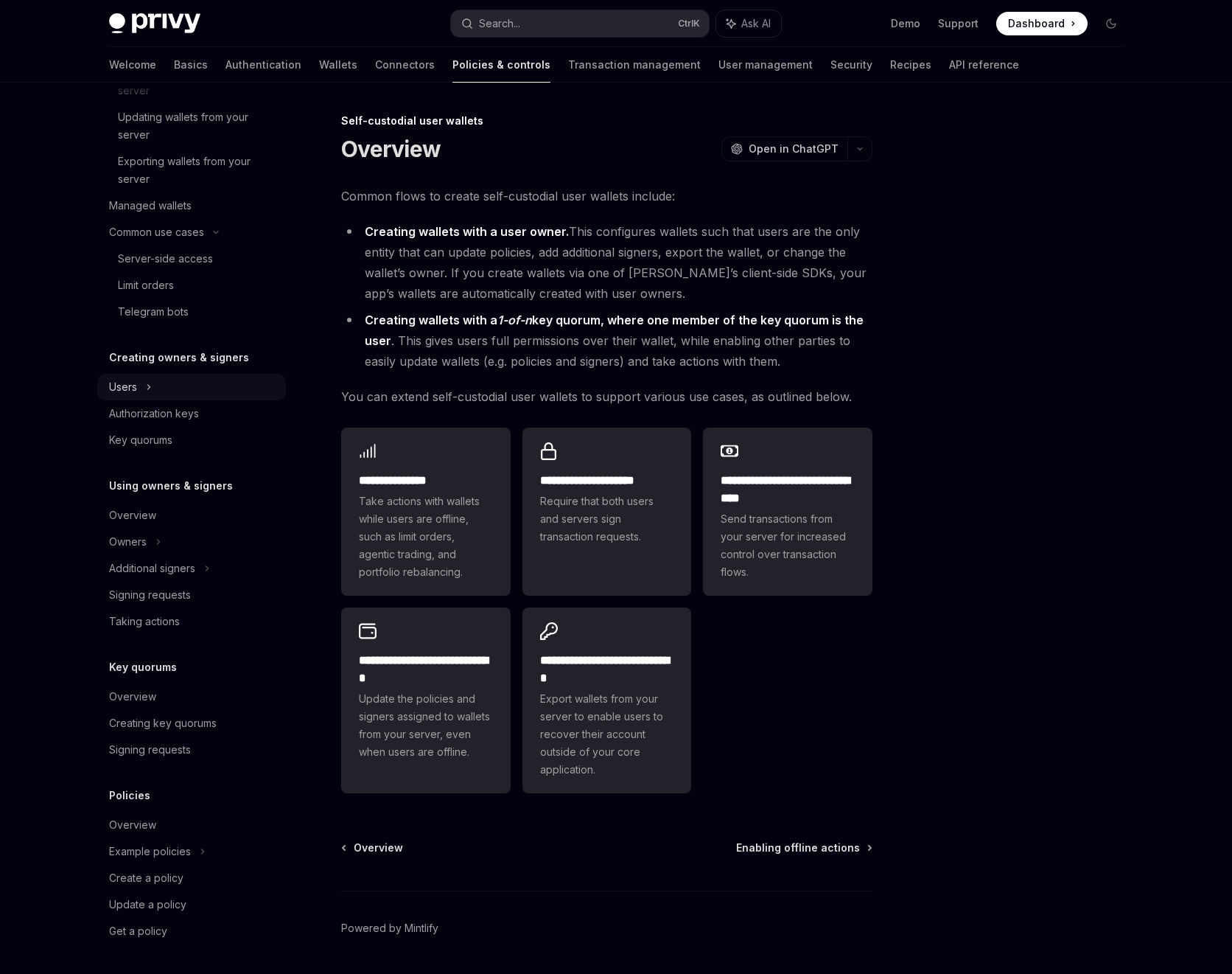
scroll to position [44, 0]
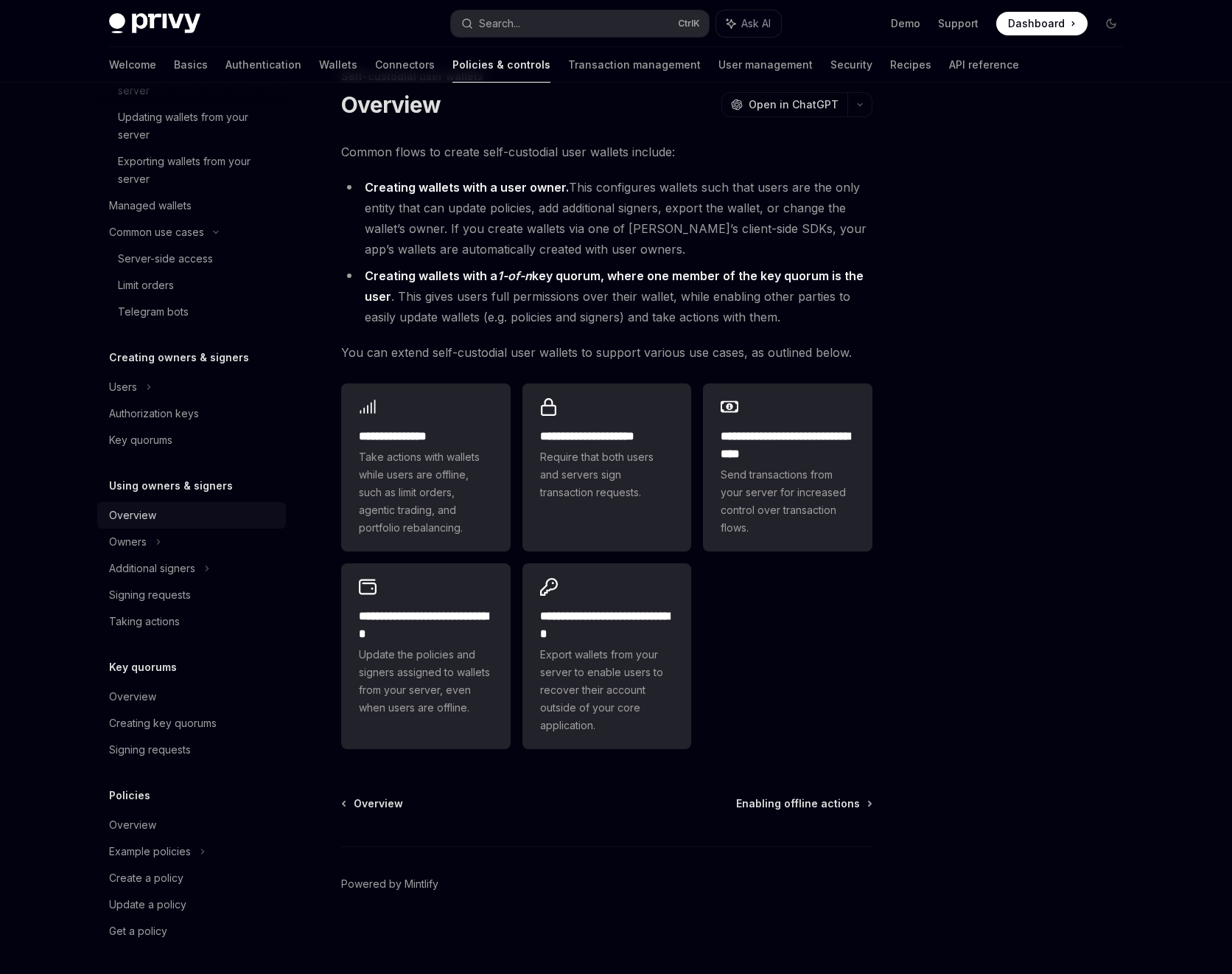
click at [184, 509] on div "Overview" at bounding box center [193, 515] width 168 height 17
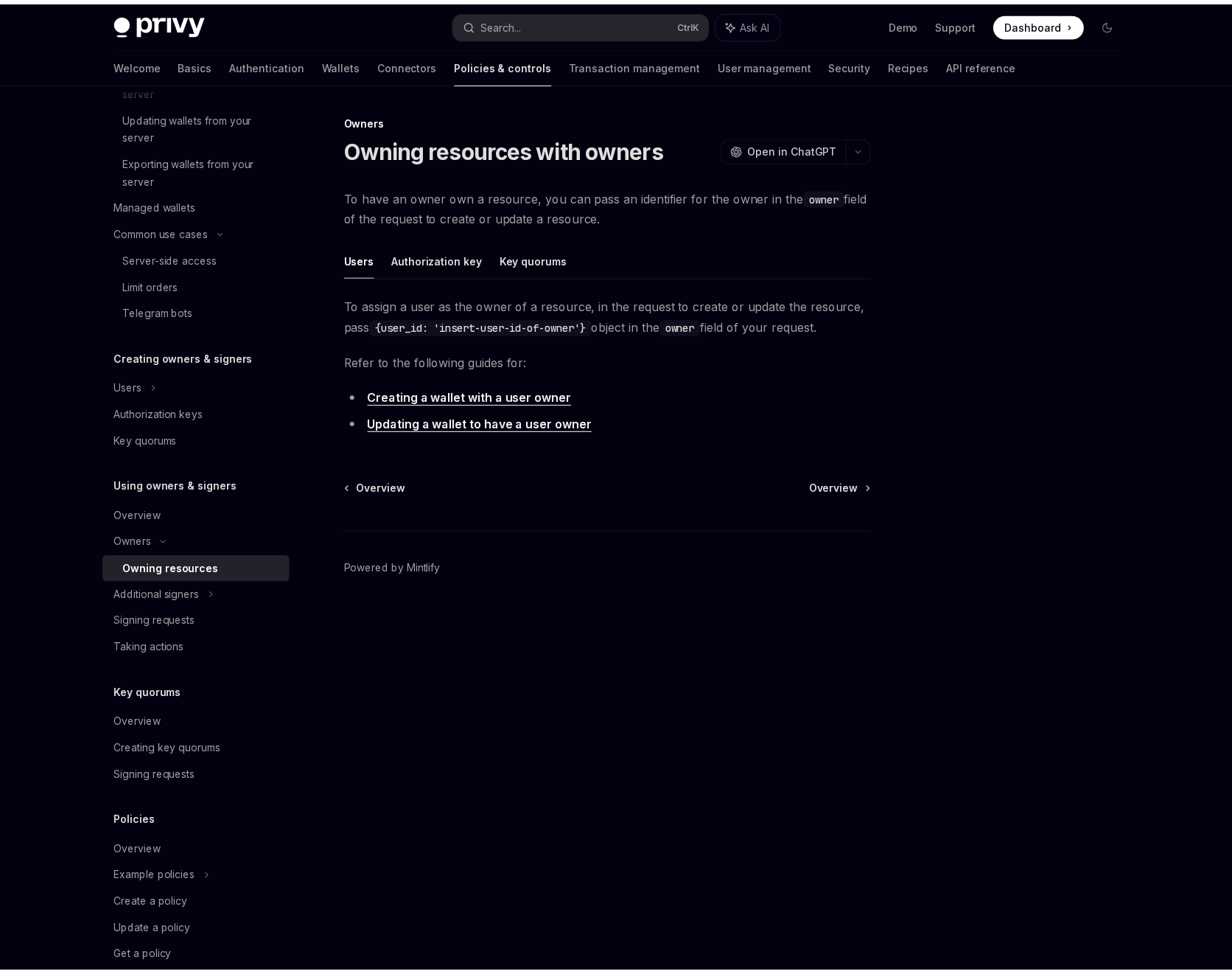
scroll to position [400, 0]
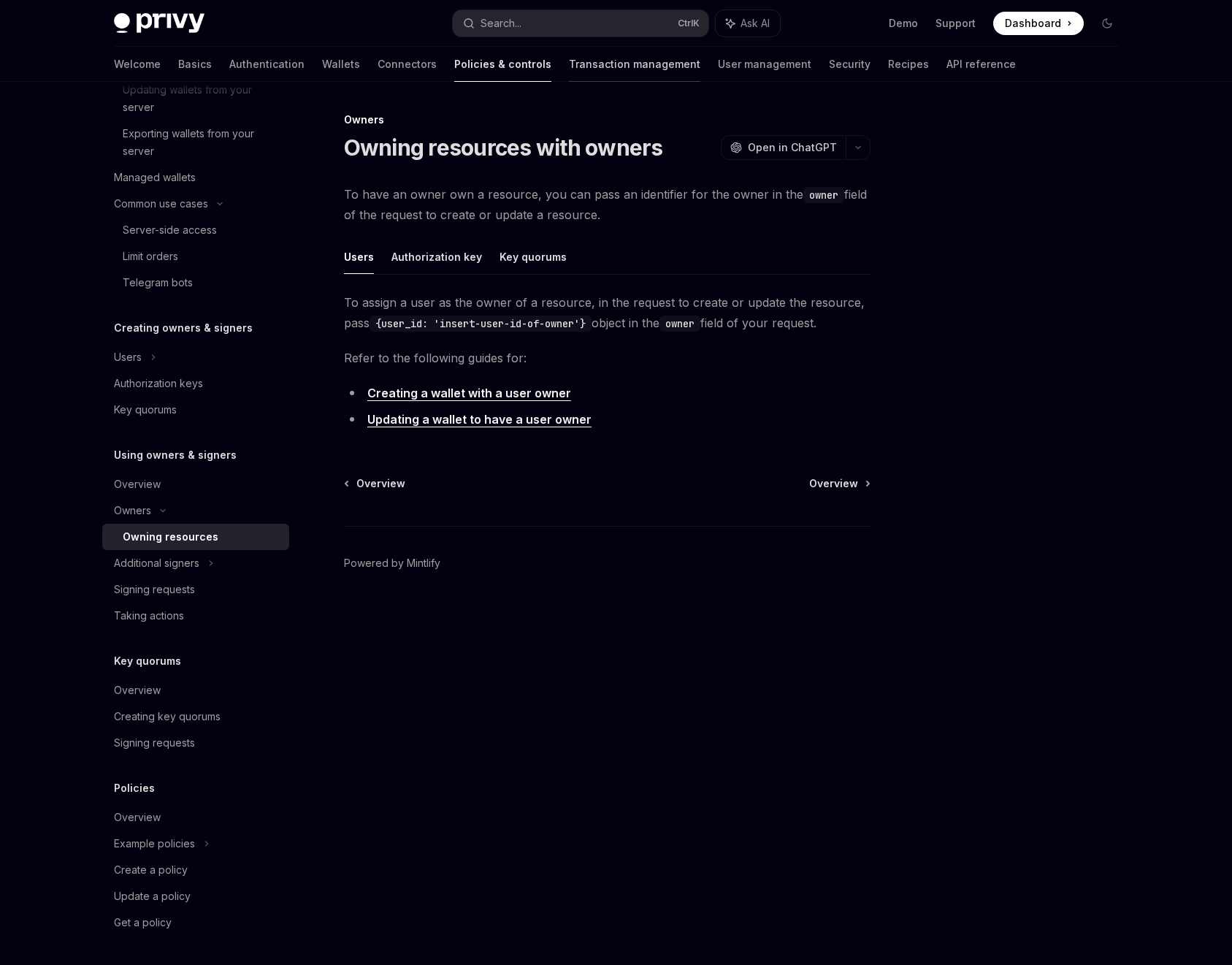
click at [569, 65] on link "Transaction management" at bounding box center [635, 64] width 132 height 35
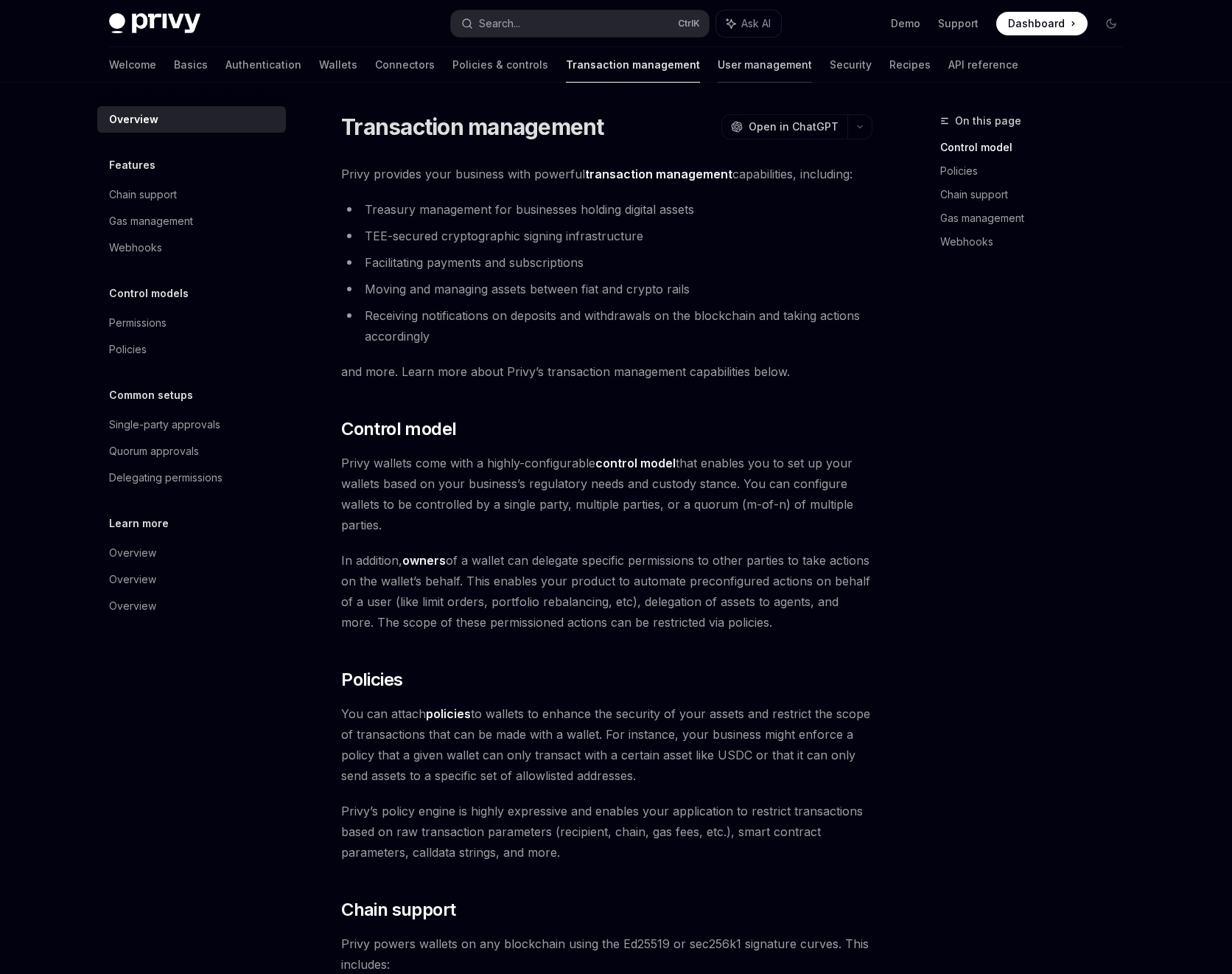
click at [718, 71] on link "User management" at bounding box center [764, 65] width 94 height 36
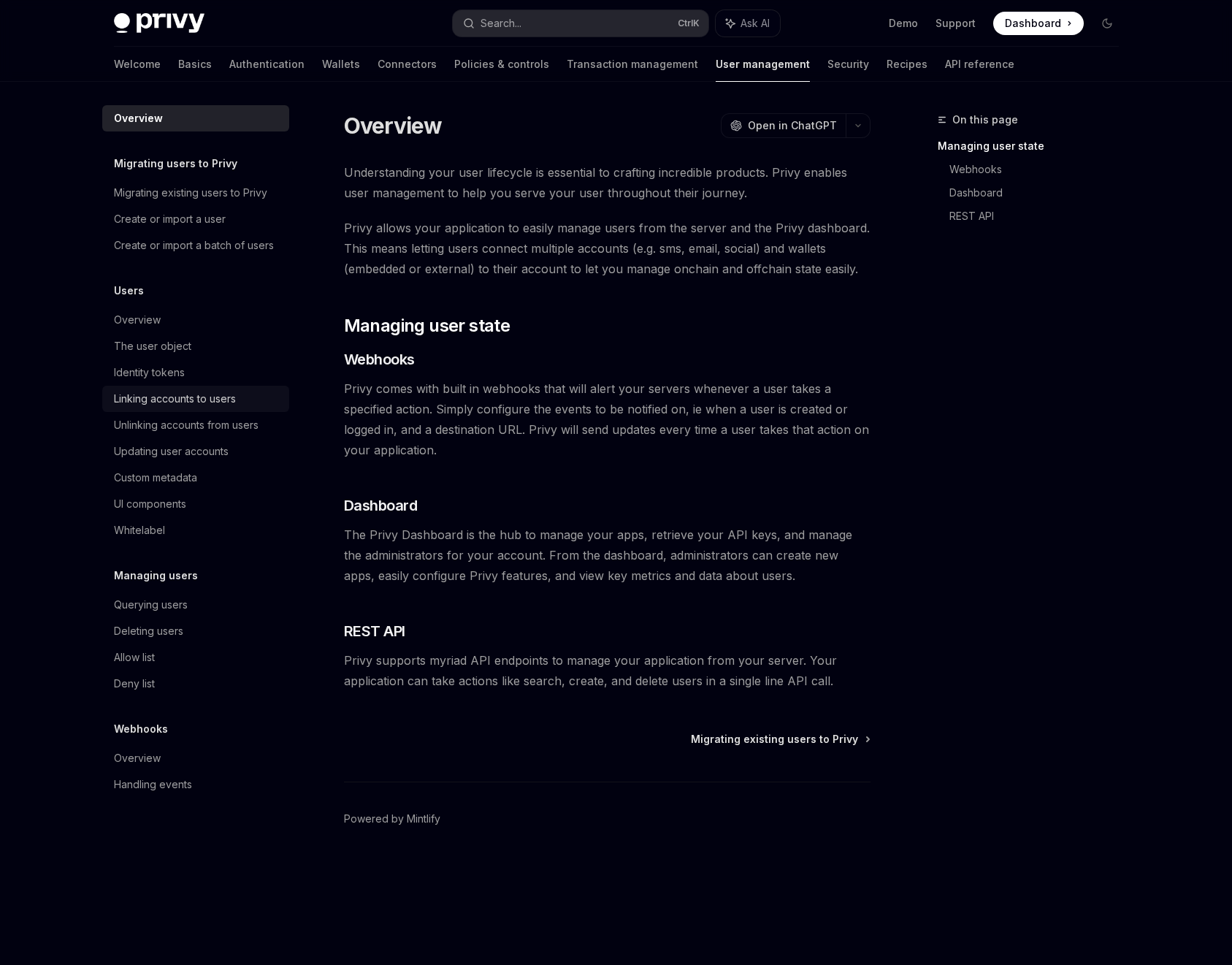
click at [228, 403] on div "Linking accounts to users" at bounding box center [175, 399] width 122 height 17
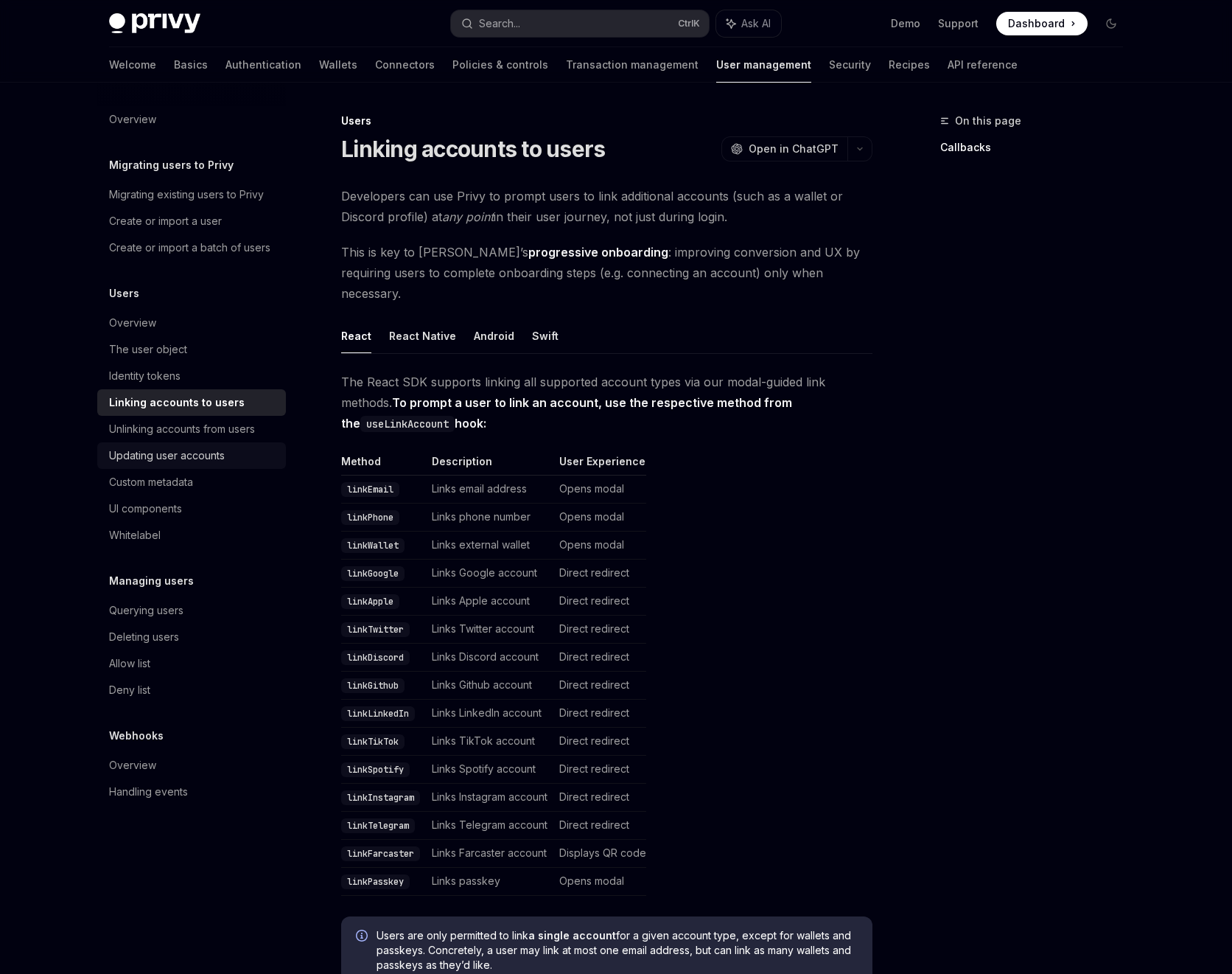
click at [223, 456] on div "Updating user accounts" at bounding box center [167, 455] width 115 height 17
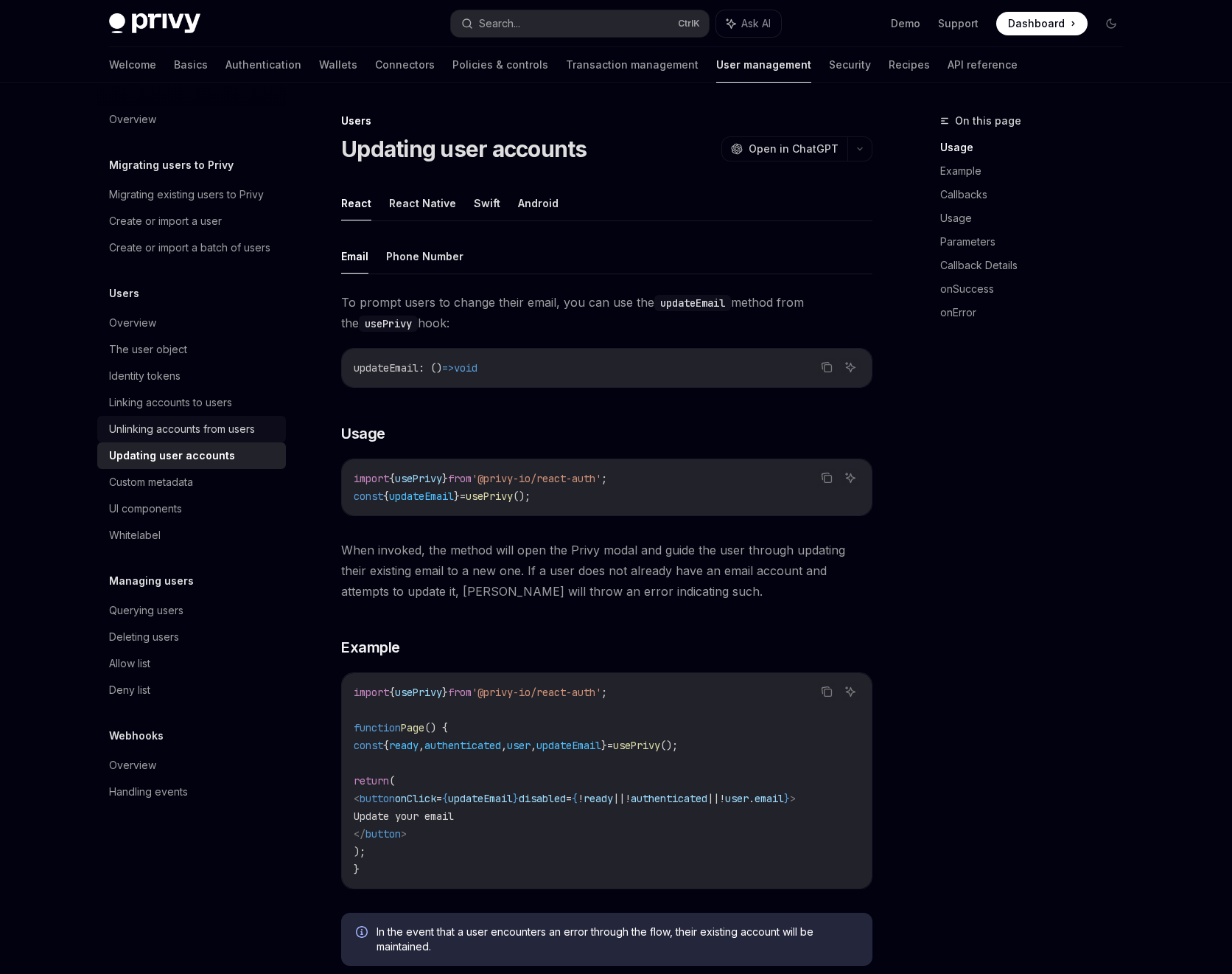
click at [207, 432] on div "Unlinking accounts from users" at bounding box center [182, 429] width 146 height 17
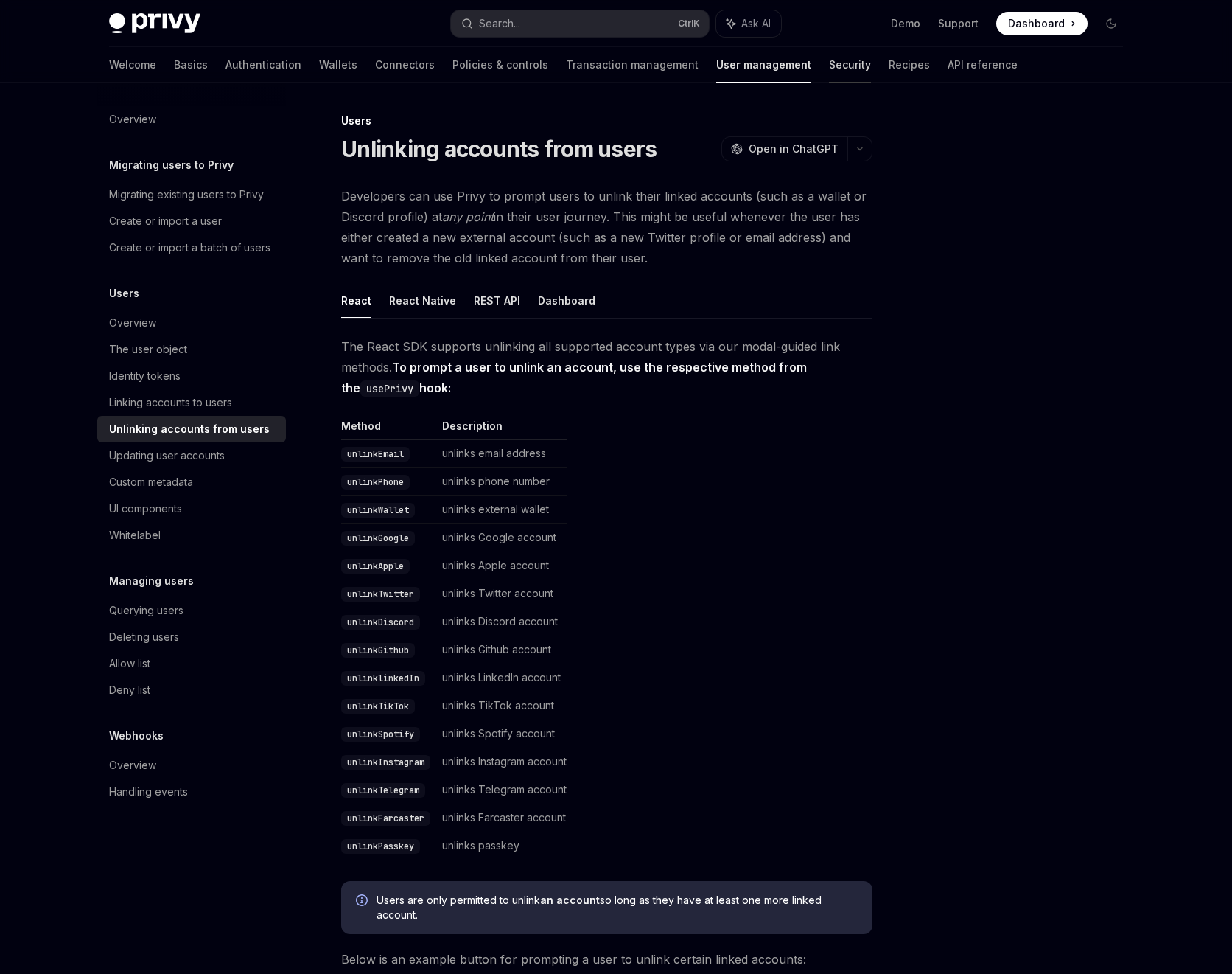
click at [829, 65] on link "Security" at bounding box center [850, 65] width 42 height 36
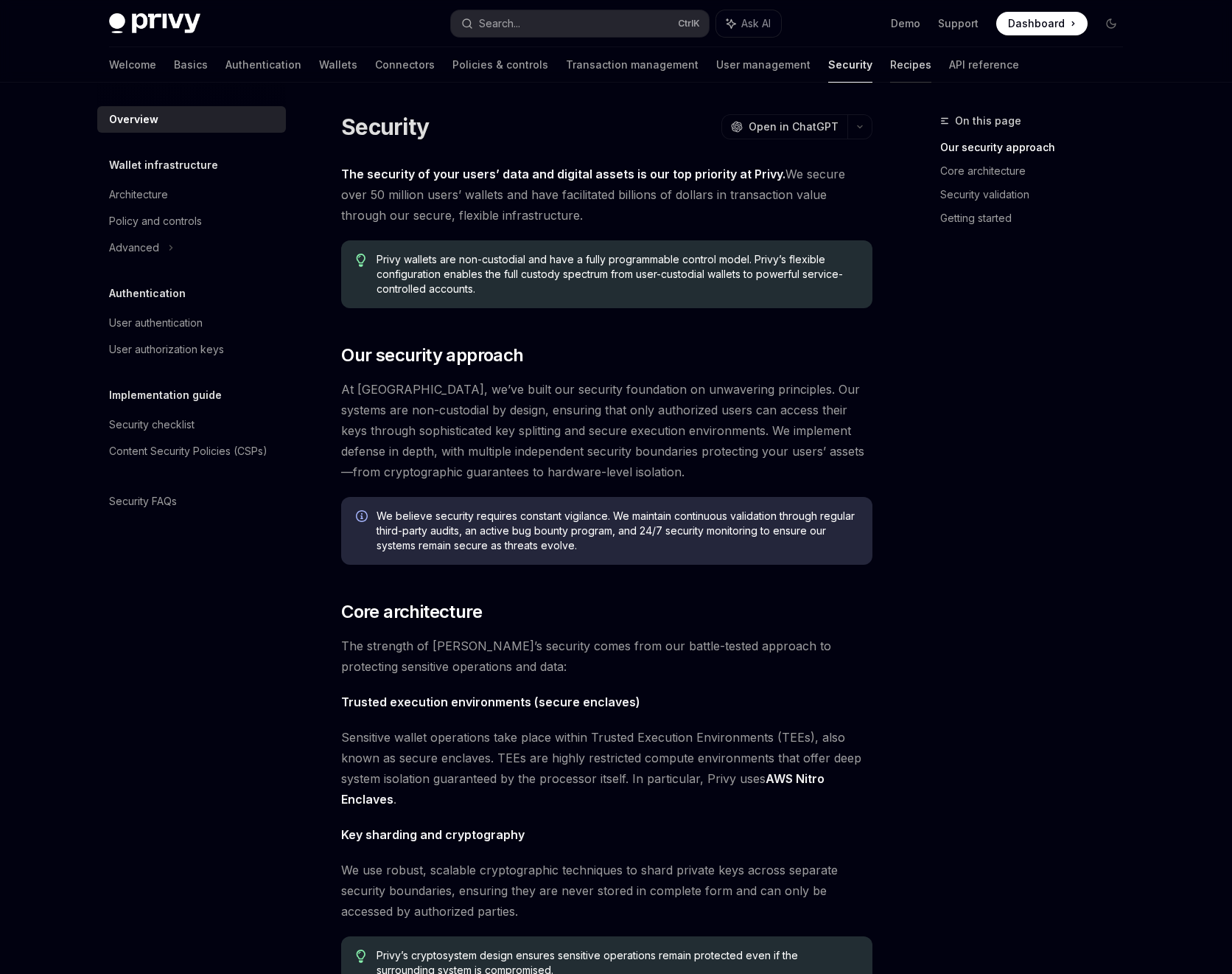
click at [891, 69] on link "Recipes" at bounding box center [911, 65] width 41 height 36
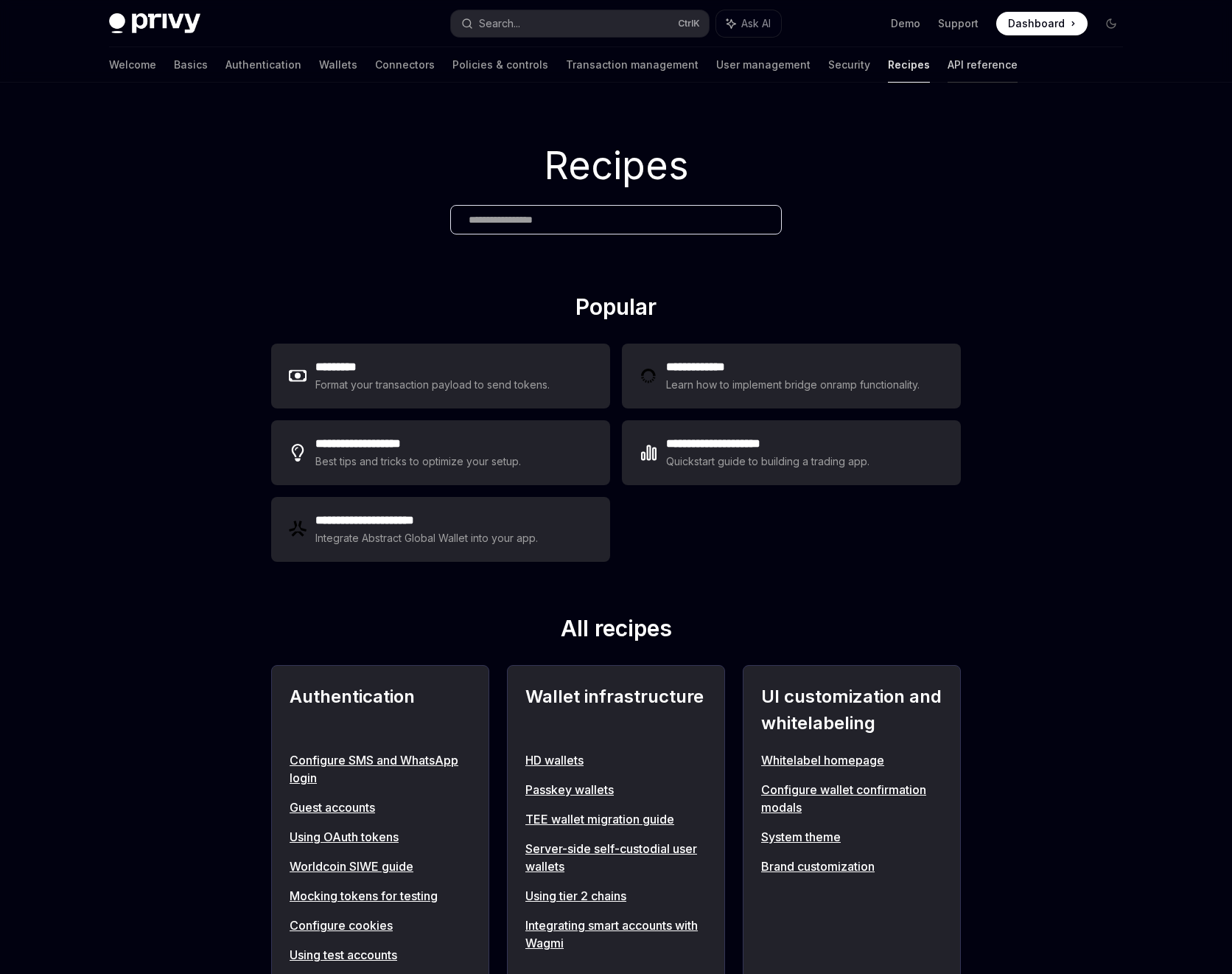
click at [948, 74] on link "API reference" at bounding box center [982, 65] width 70 height 36
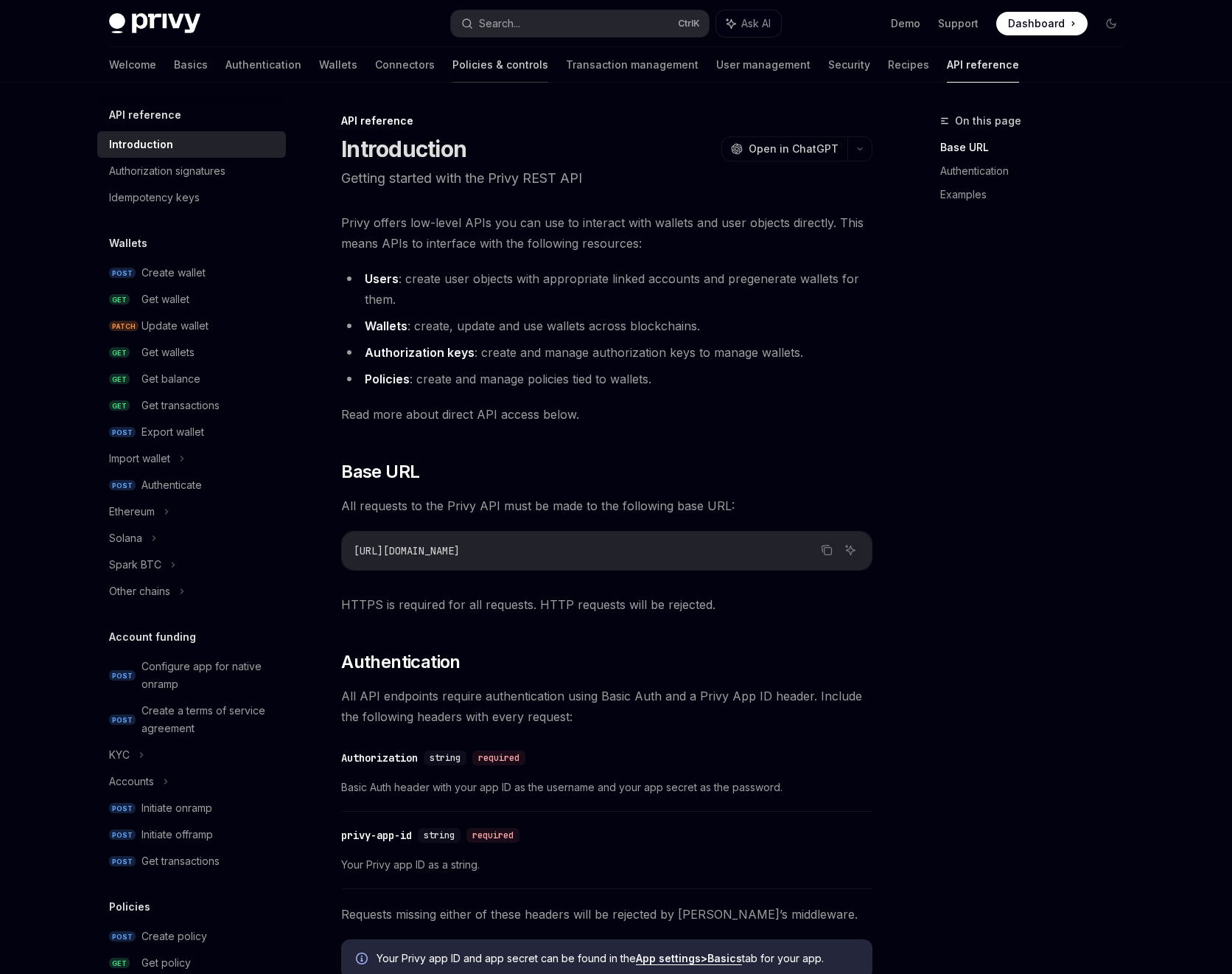
click at [453, 61] on link "Policies & controls" at bounding box center [500, 65] width 96 height 36
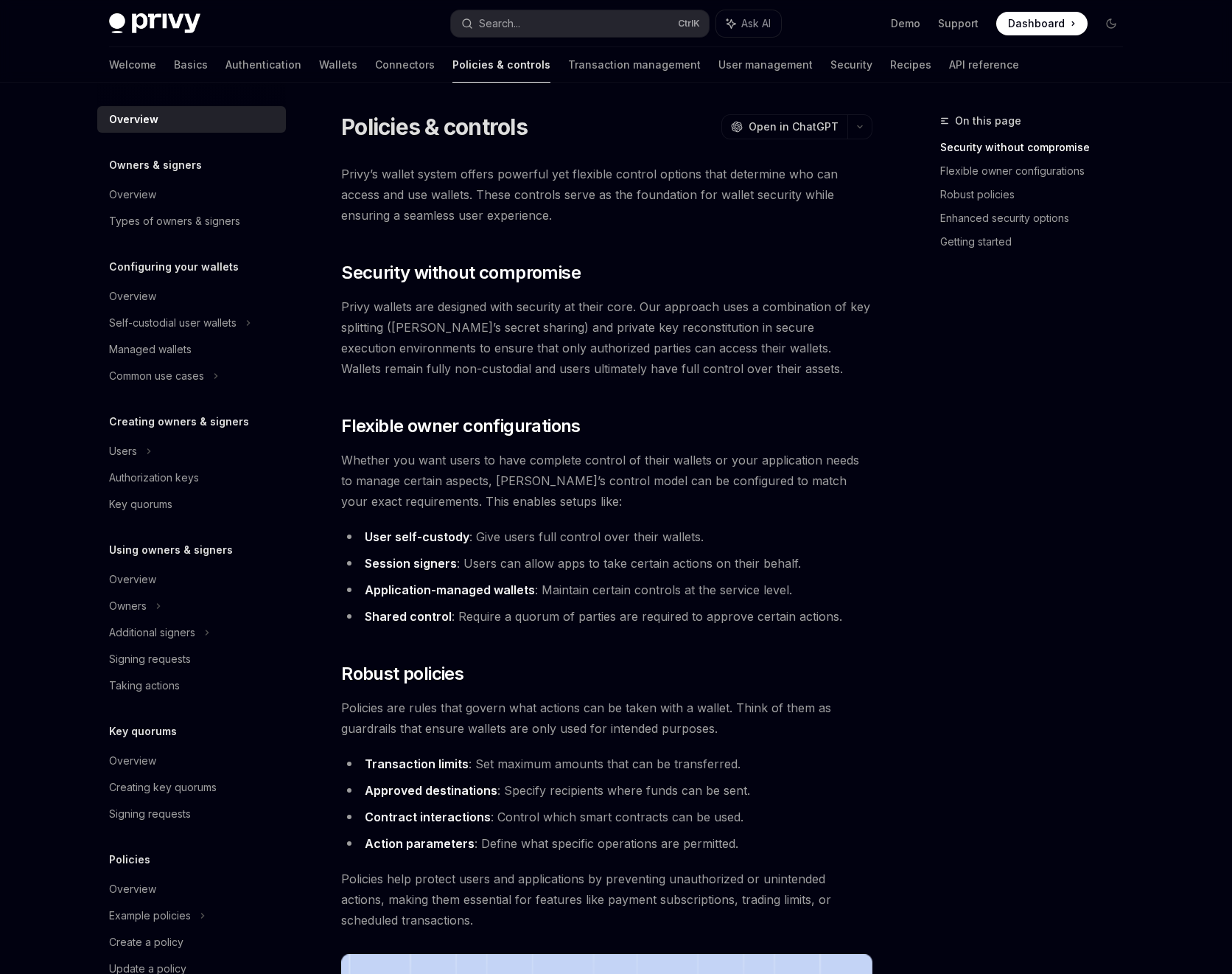
type textarea "*"
click at [584, 17] on button "Search... Ctrl K" at bounding box center [580, 24] width 258 height 27
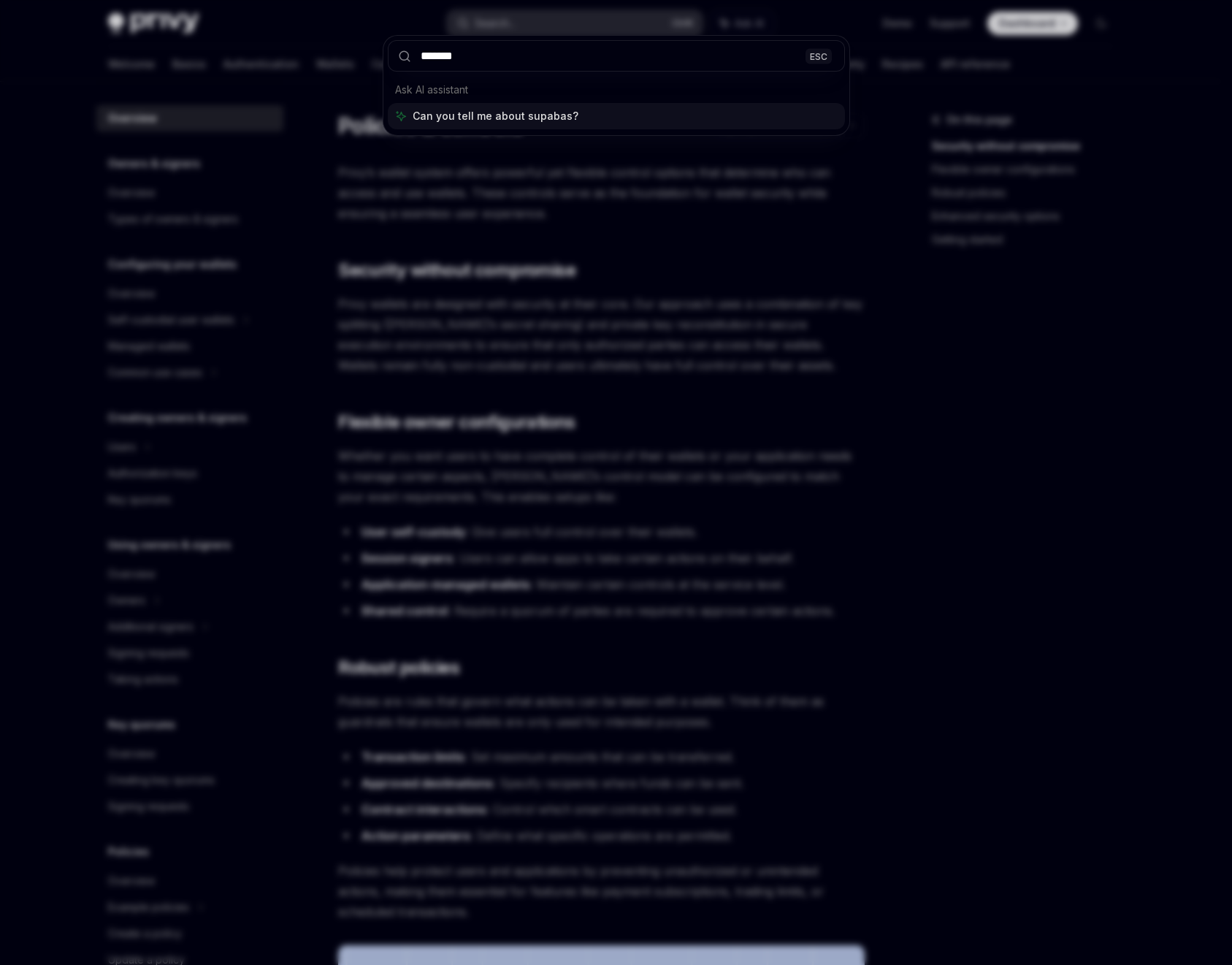
type input "********"
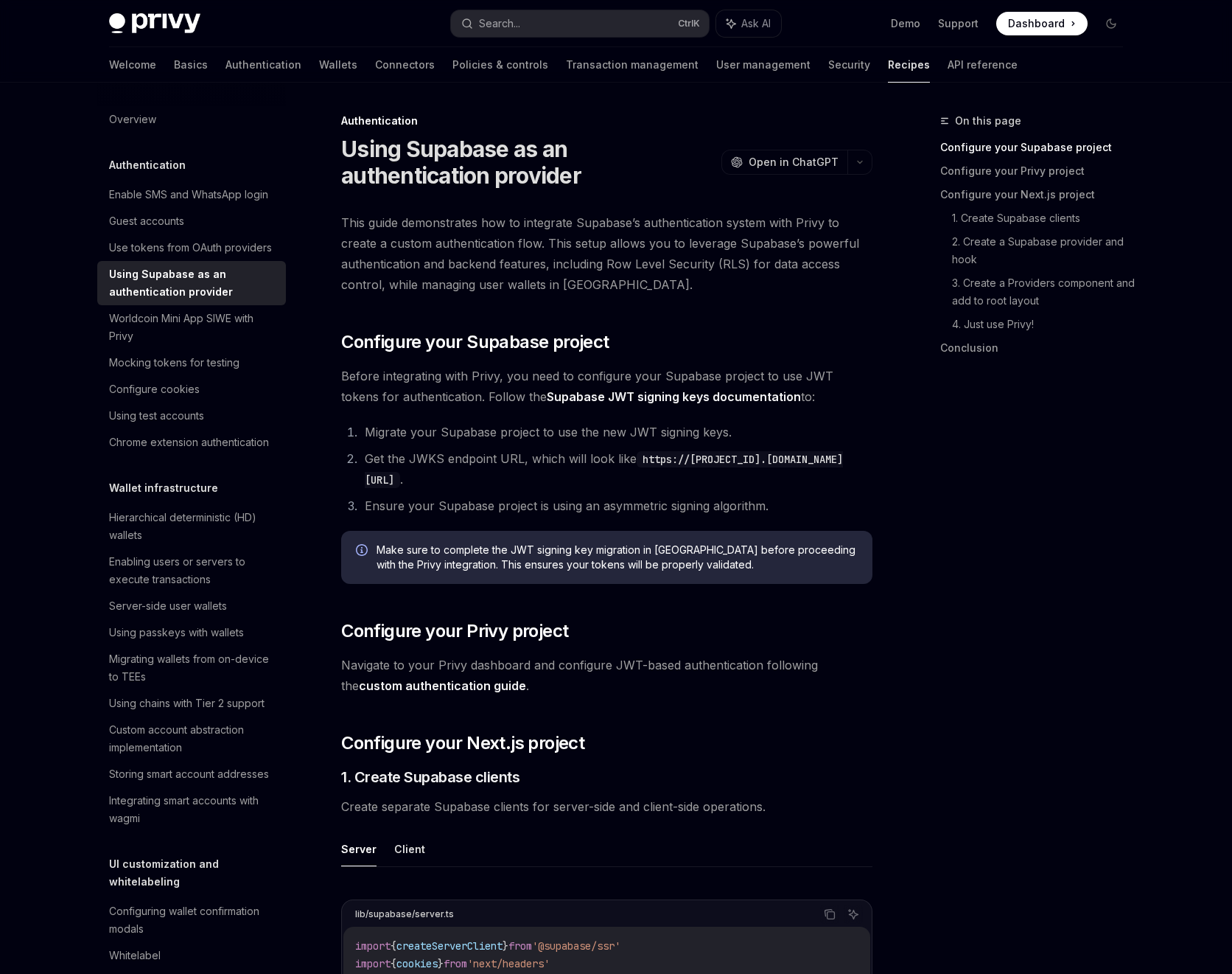
scroll to position [82, 0]
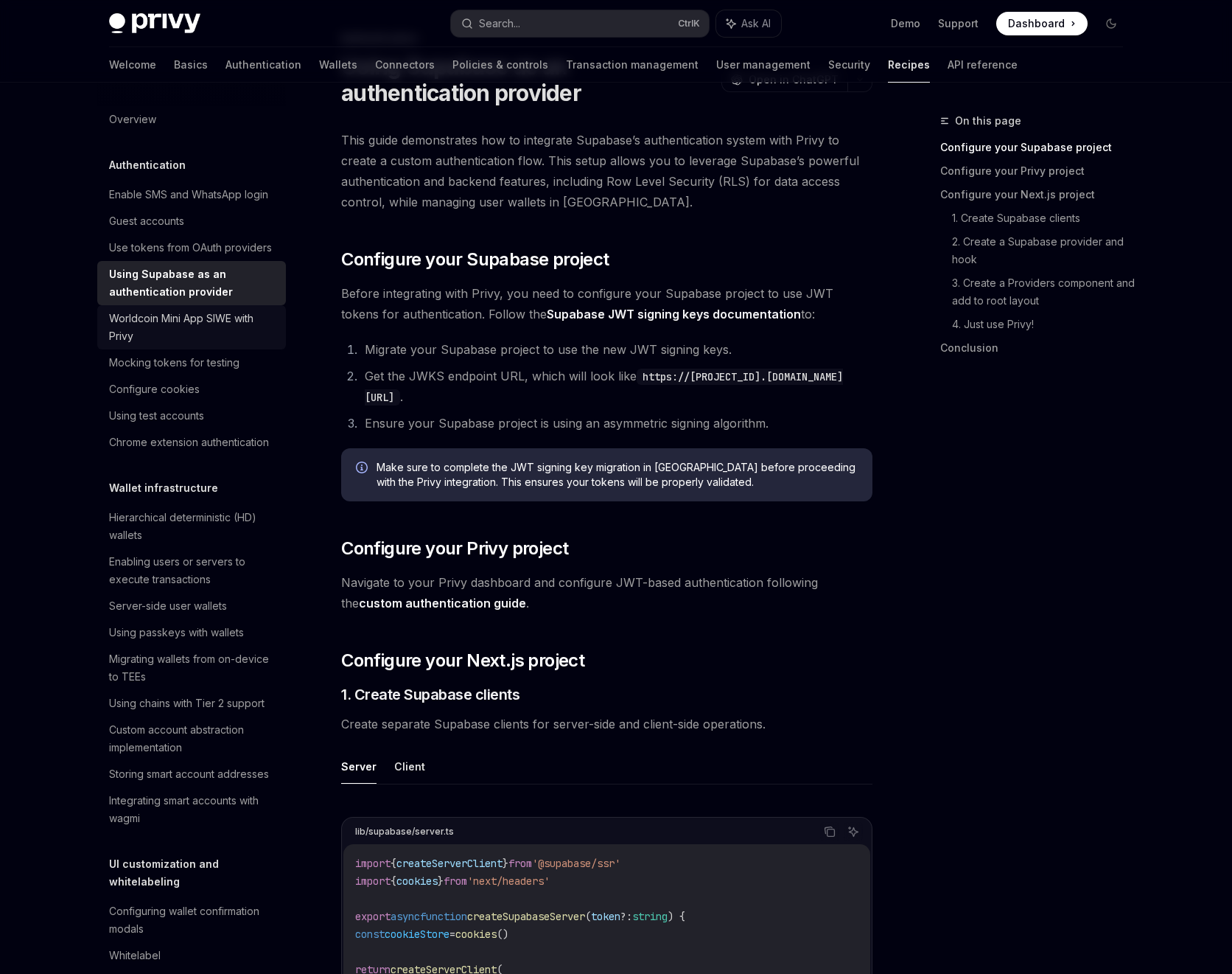
click at [217, 340] on link "Worldcoin Mini App SIWE with Privy" at bounding box center [191, 327] width 189 height 44
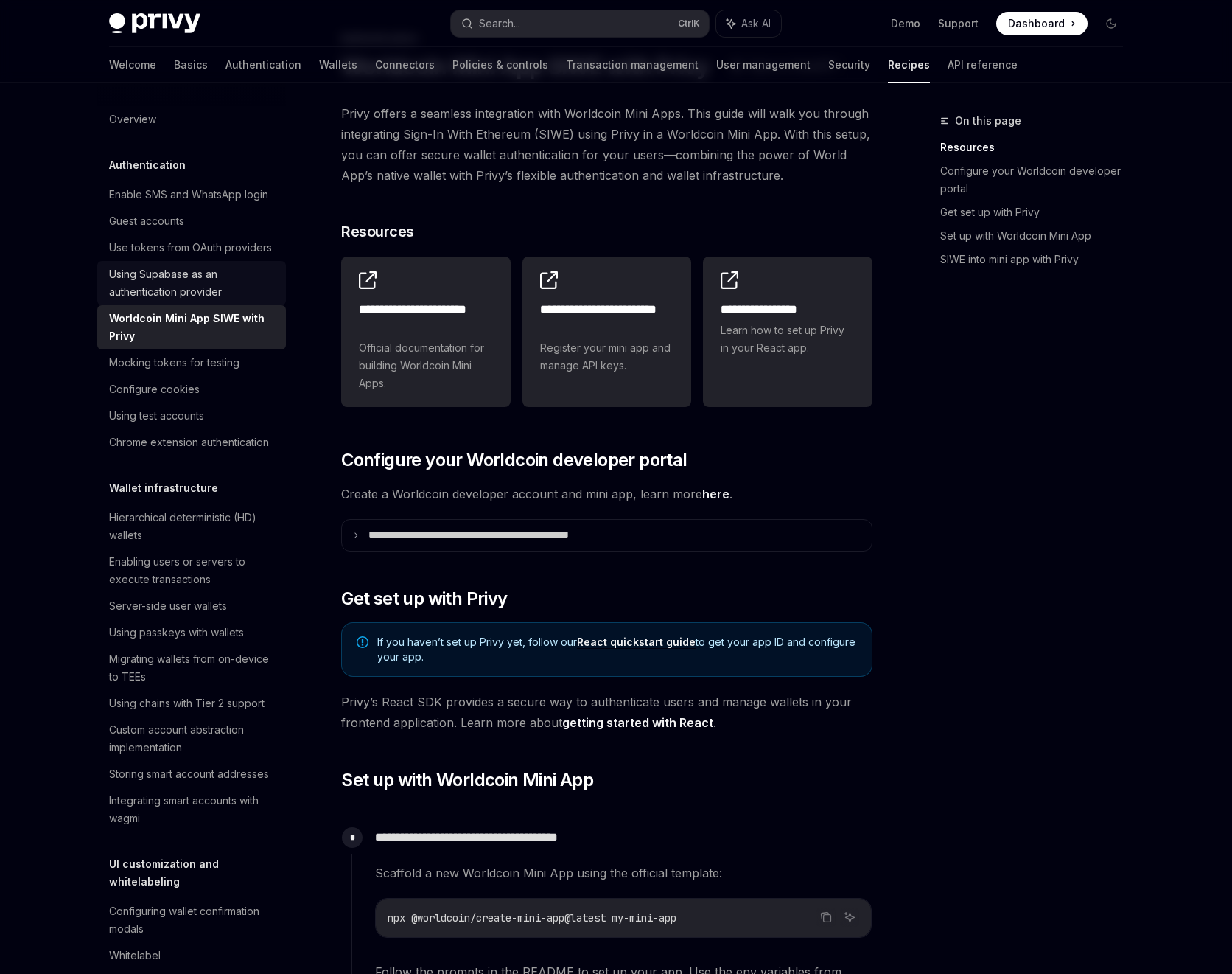
click at [210, 301] on div "Using Supabase as an authentication provider" at bounding box center [193, 283] width 168 height 36
type textarea "*"
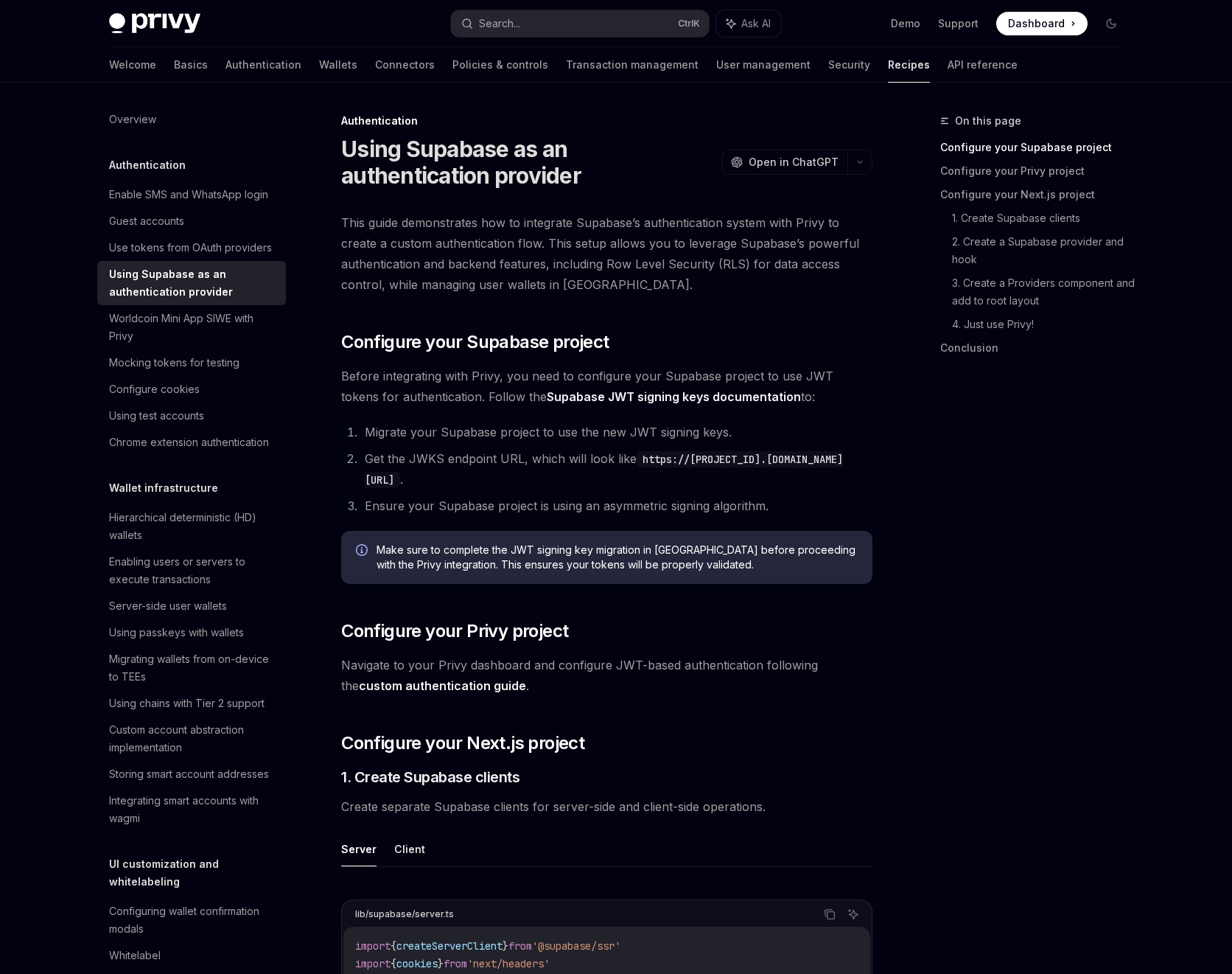
drag, startPoint x: 10, startPoint y: 250, endPoint x: 0, endPoint y: 249, distance: 10.0
click at [1122, 115] on div "On this page" at bounding box center [1038, 121] width 194 height 17
